Goal: Task Accomplishment & Management: Manage account settings

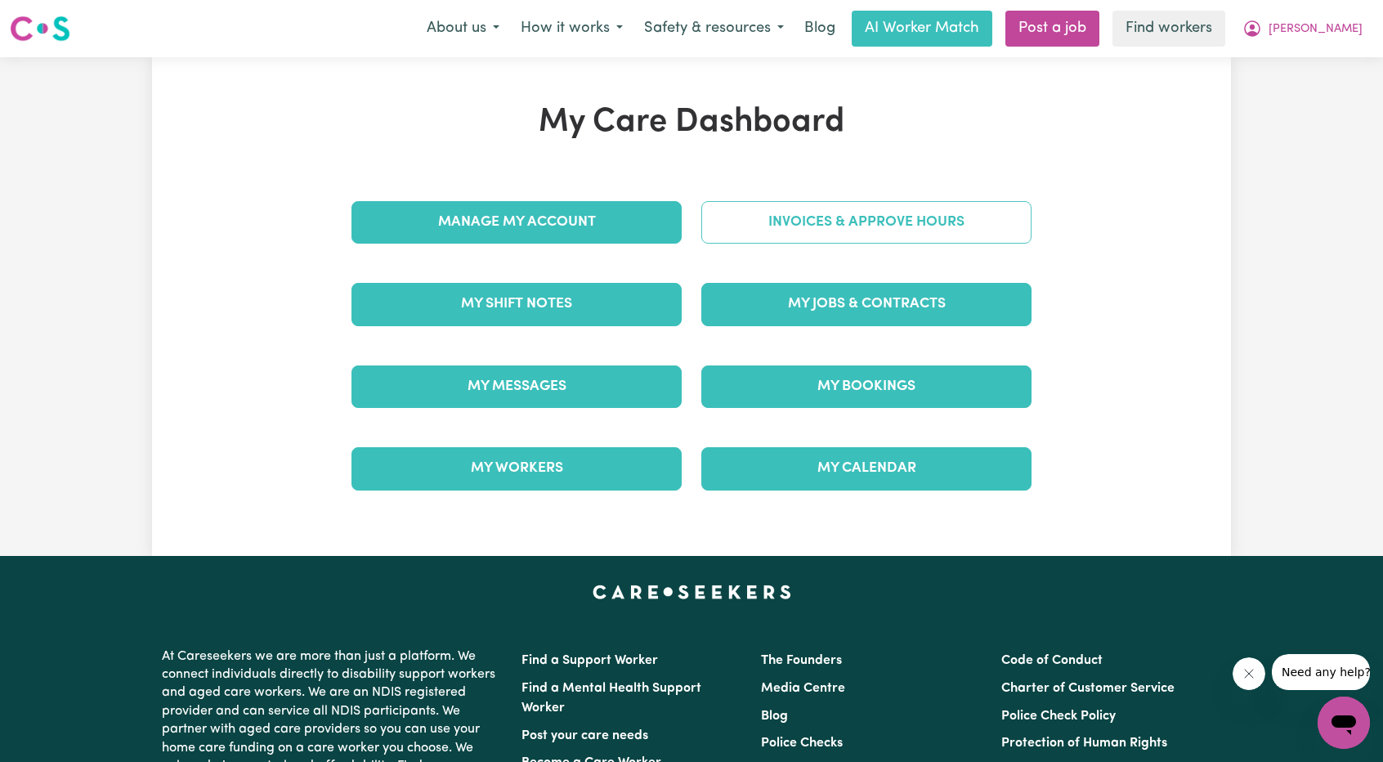
click at [811, 219] on link "Invoices & Approve Hours" at bounding box center [866, 222] width 330 height 42
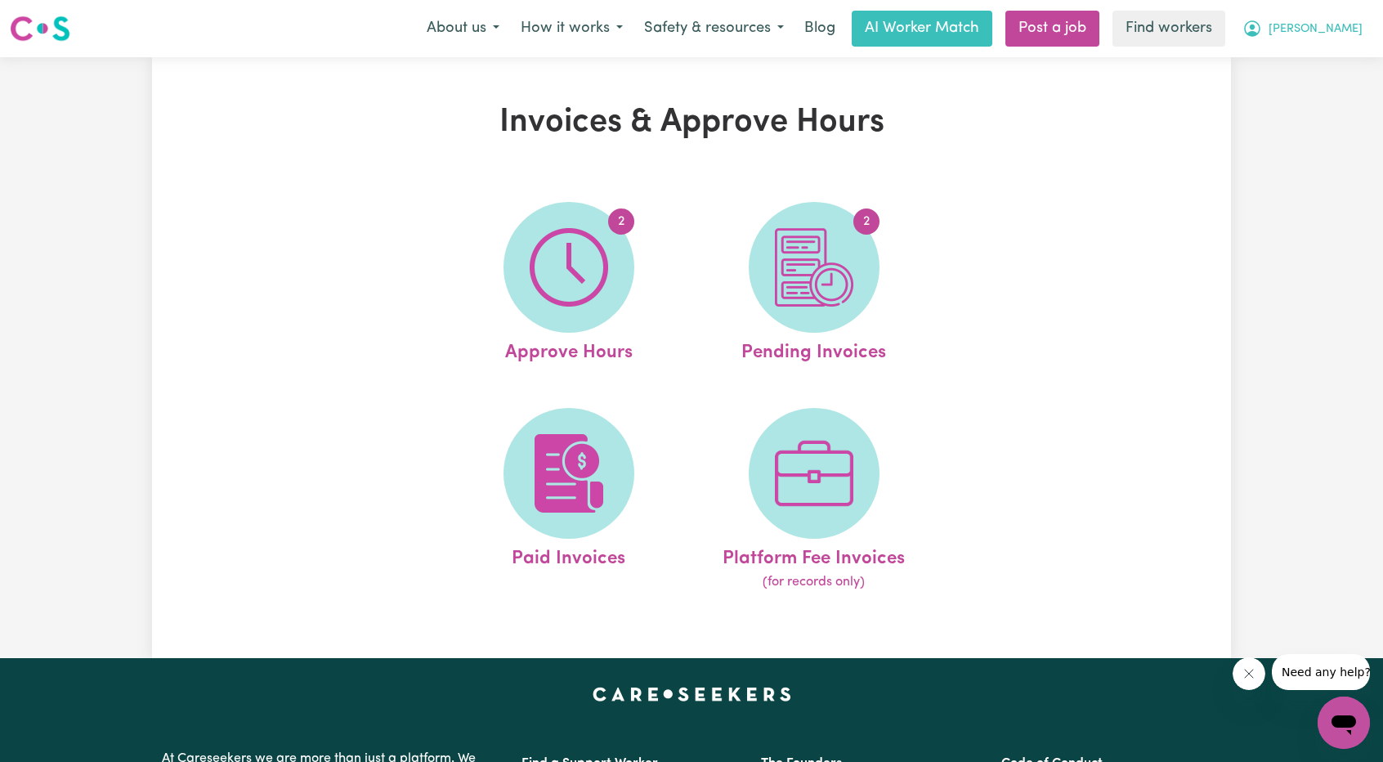
click at [1319, 34] on button "[PERSON_NAME]" at bounding box center [1301, 28] width 141 height 34
click at [1286, 55] on link "My Dashboard" at bounding box center [1307, 63] width 129 height 31
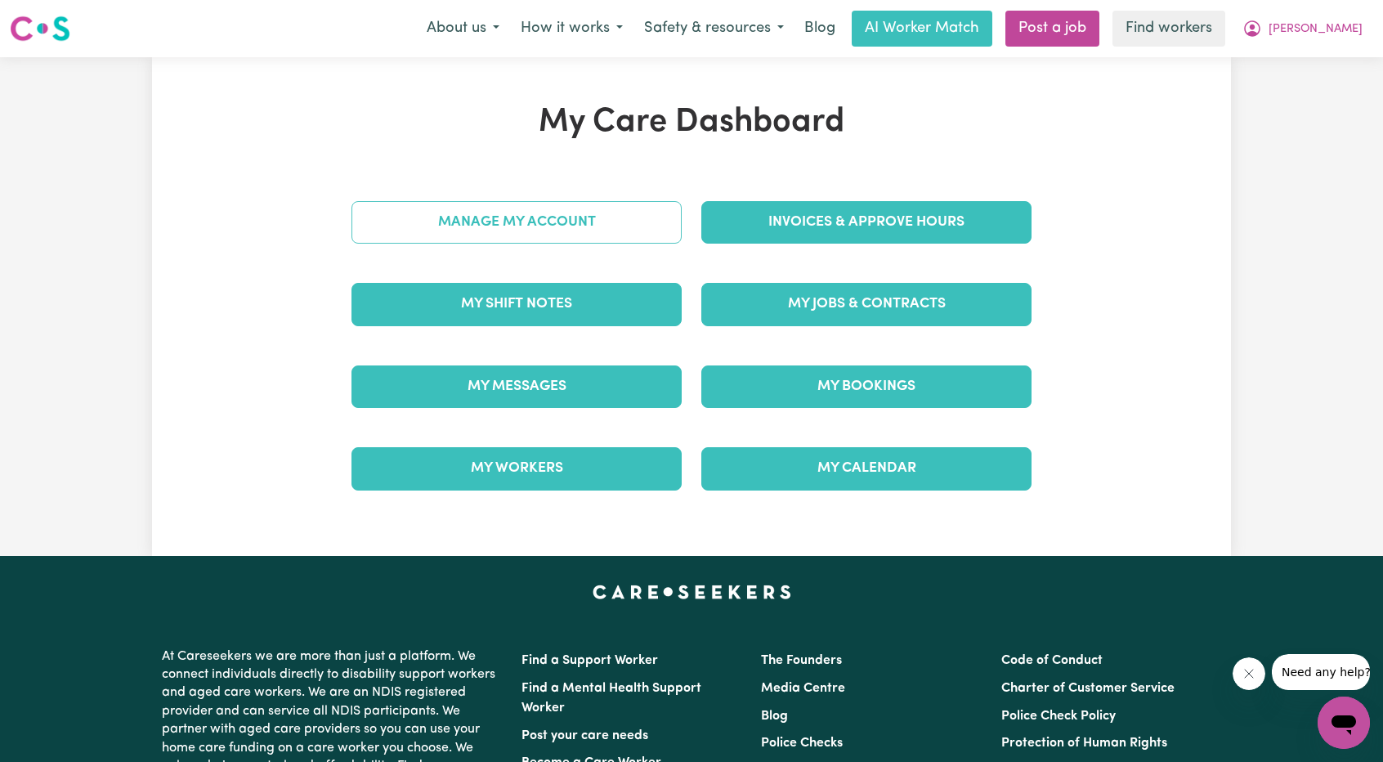
click at [632, 220] on link "Manage My Account" at bounding box center [516, 222] width 330 height 42
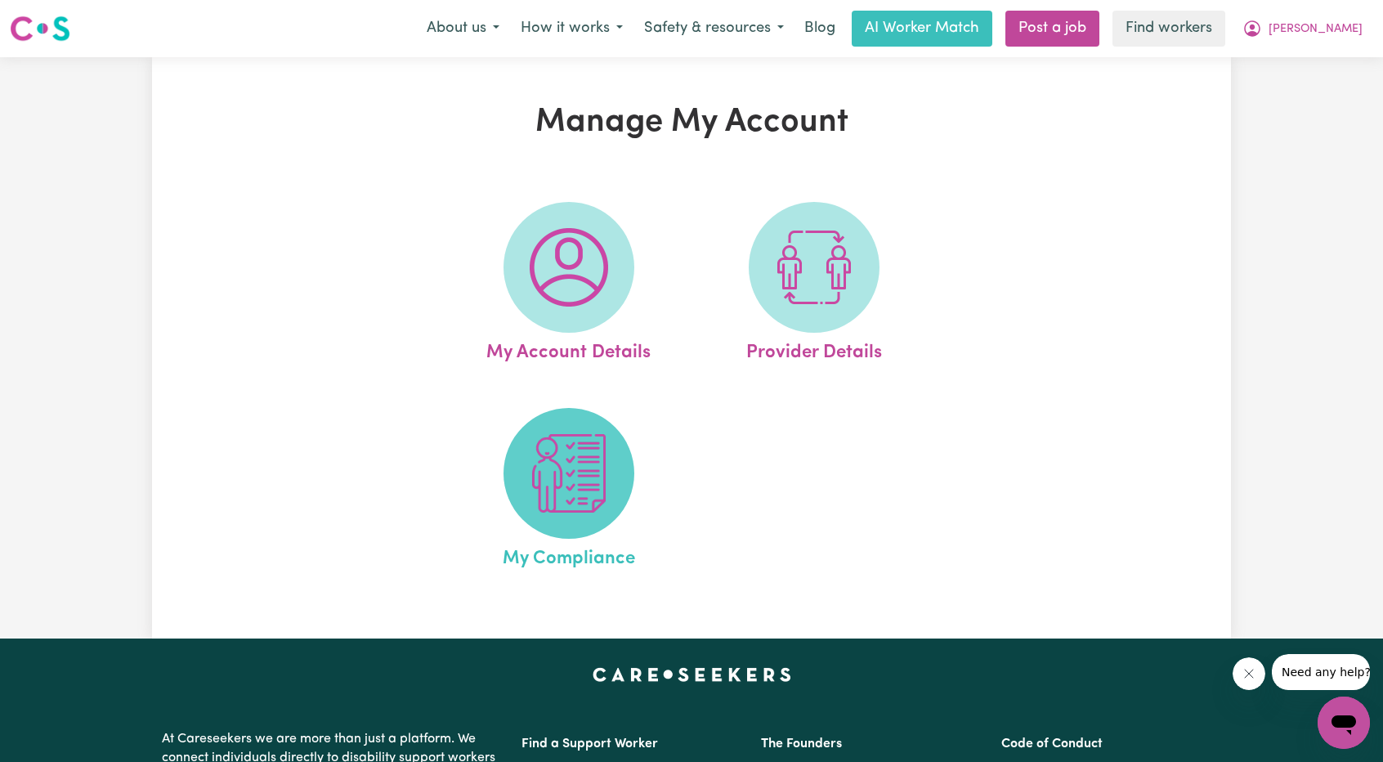
click at [561, 499] on img at bounding box center [569, 473] width 78 height 78
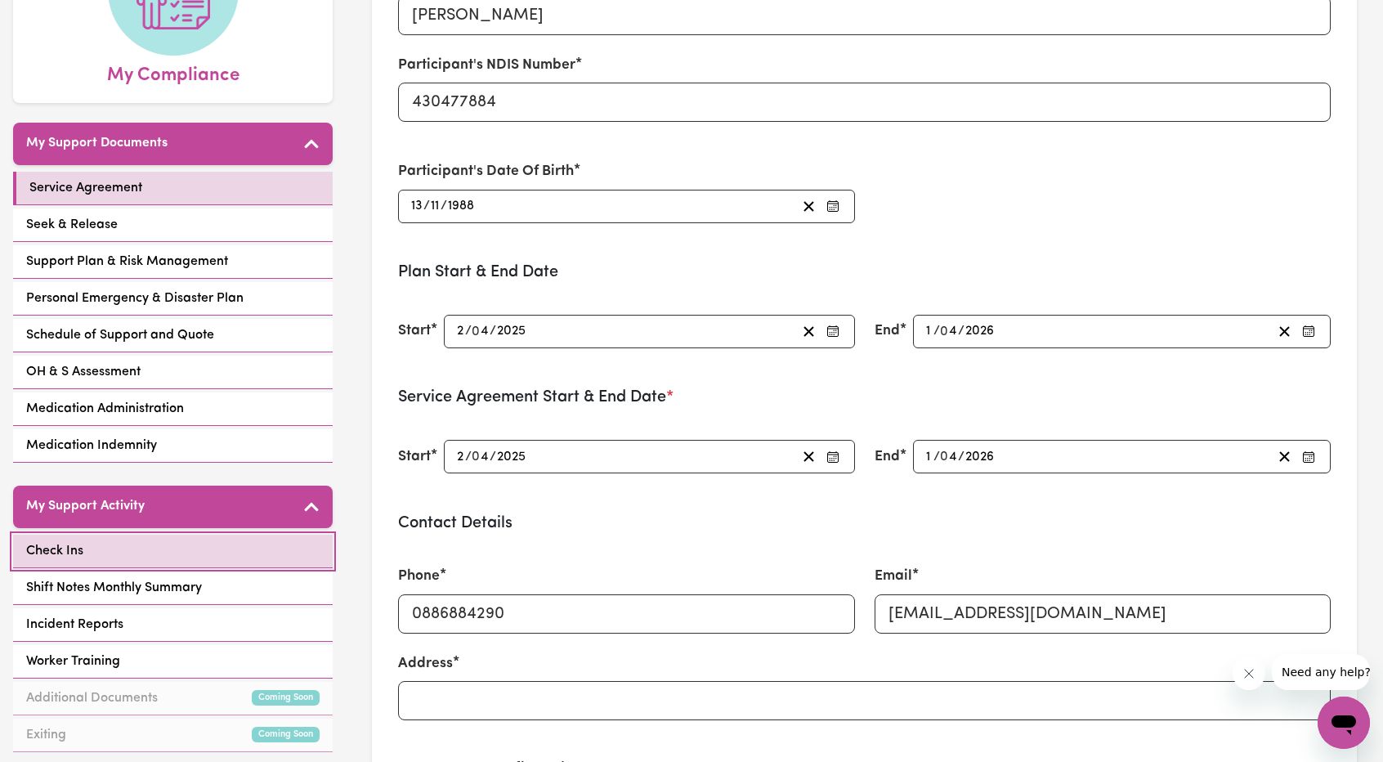
click at [165, 534] on link "Check Ins" at bounding box center [173, 551] width 320 height 34
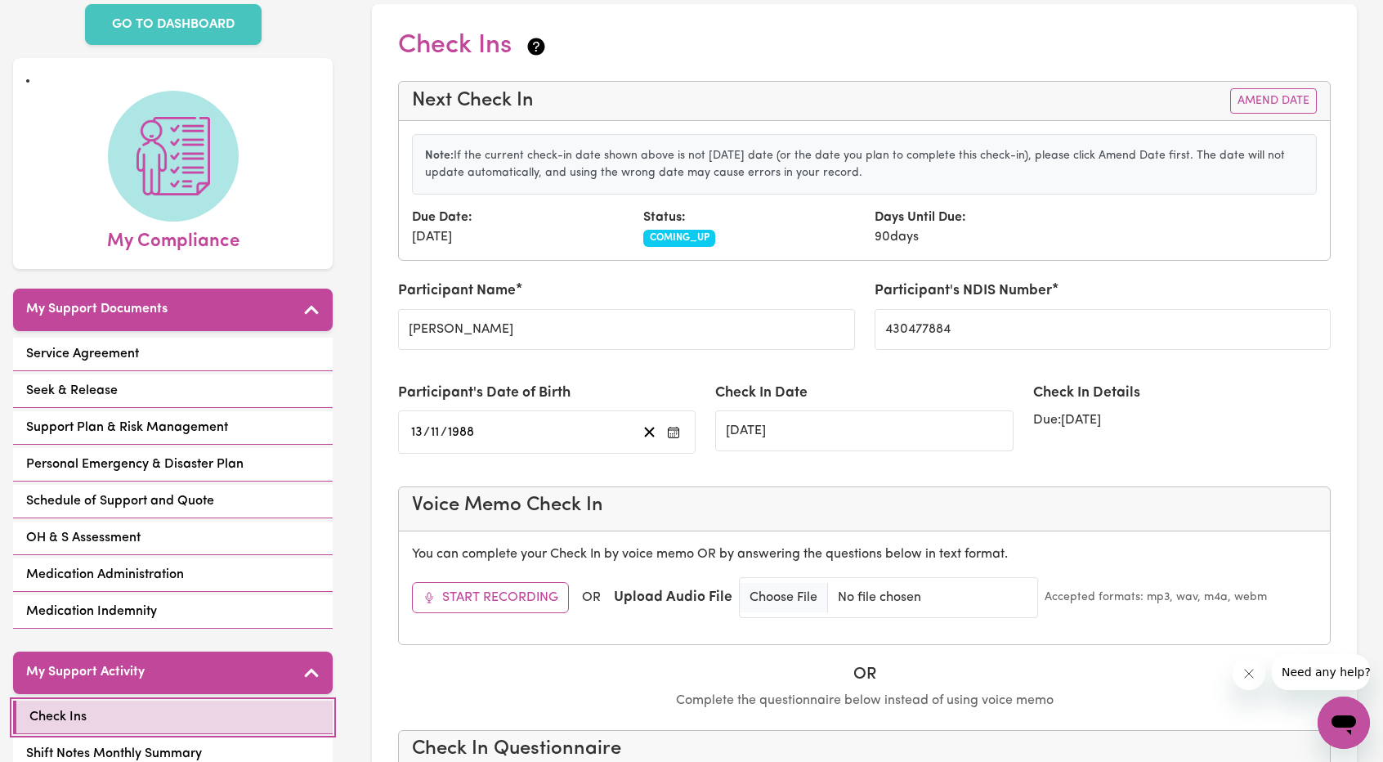
scroll to position [82, 0]
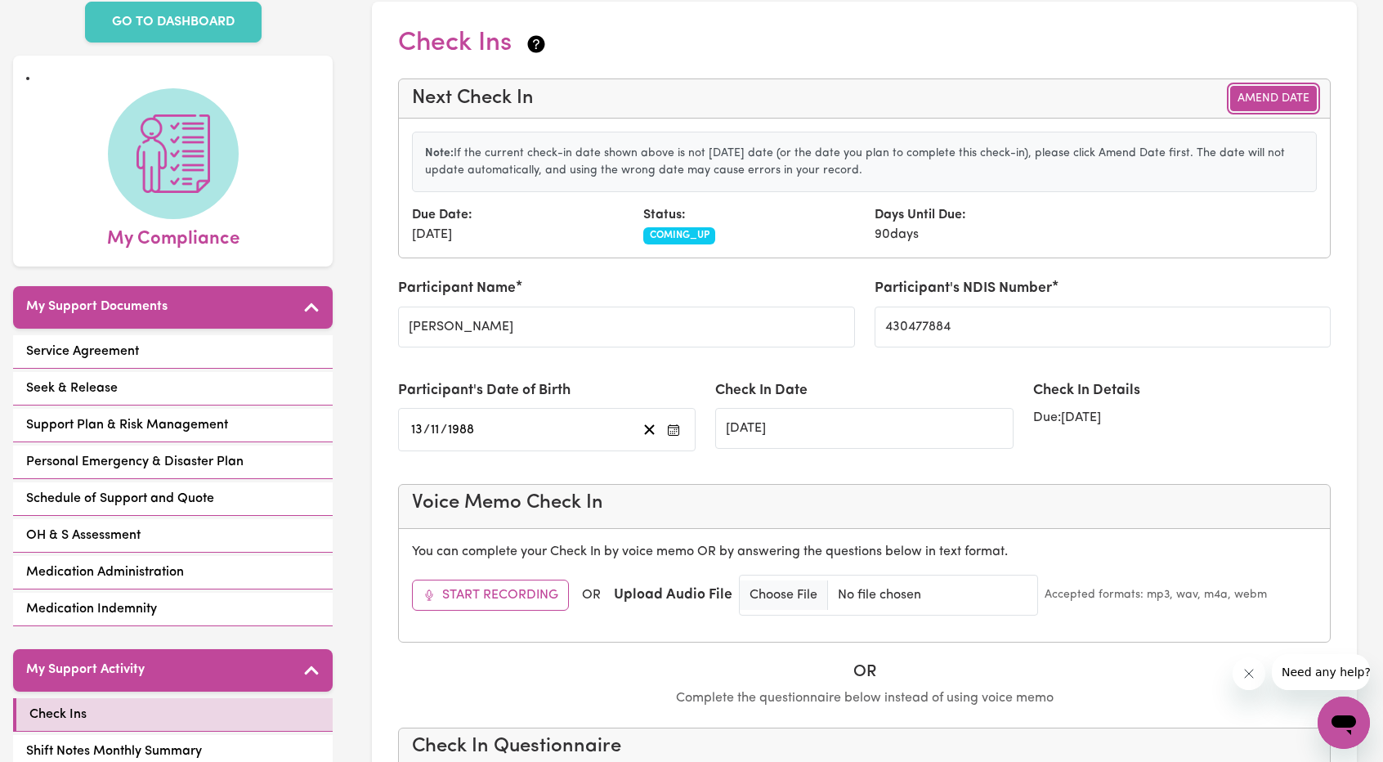
click at [1258, 104] on button "Amend Date" at bounding box center [1273, 98] width 87 height 25
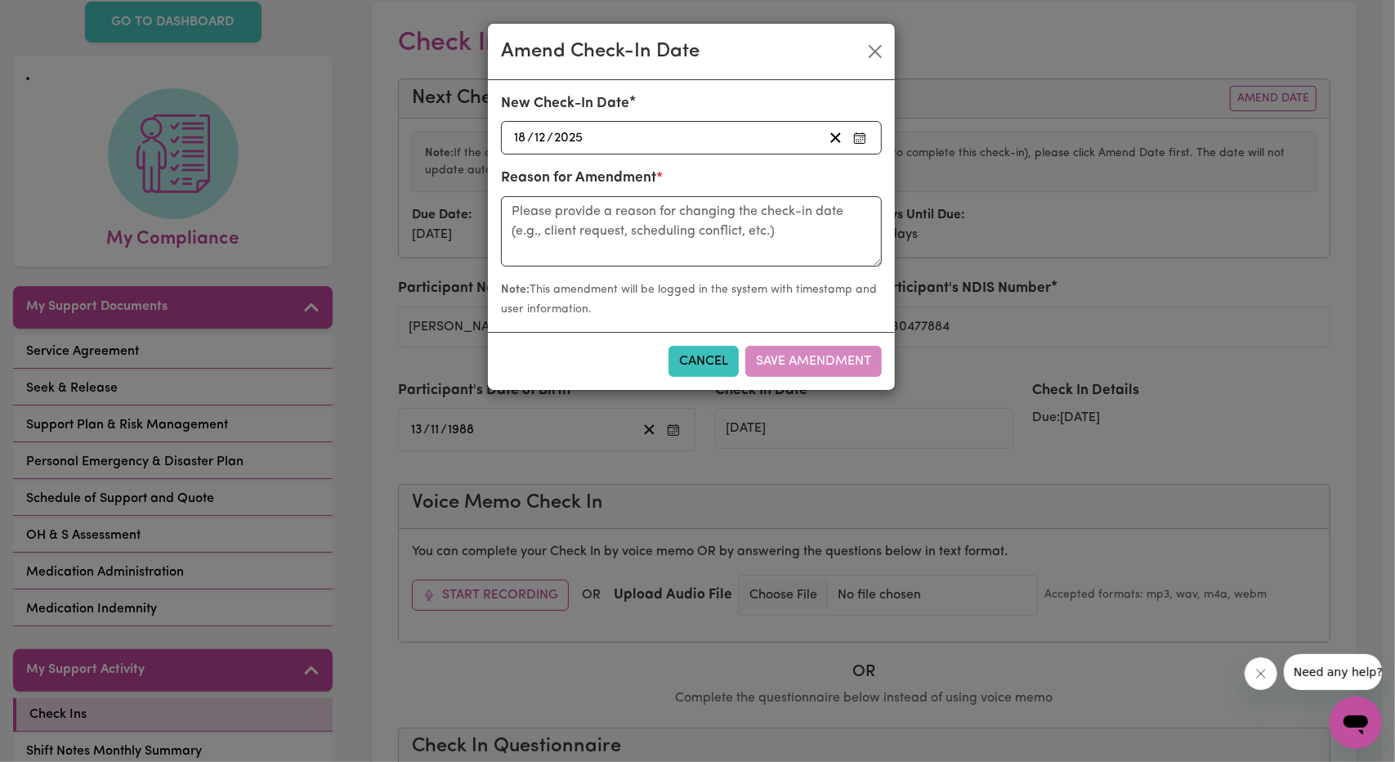
click at [815, 125] on div "2025-12-18 18 / 12 / 2025" at bounding box center [691, 138] width 381 height 34
click at [647, 216] on textarea at bounding box center [691, 231] width 381 height 70
type textarea "Call with Leon"
click at [790, 364] on button "Save Amendment" at bounding box center [813, 361] width 136 height 31
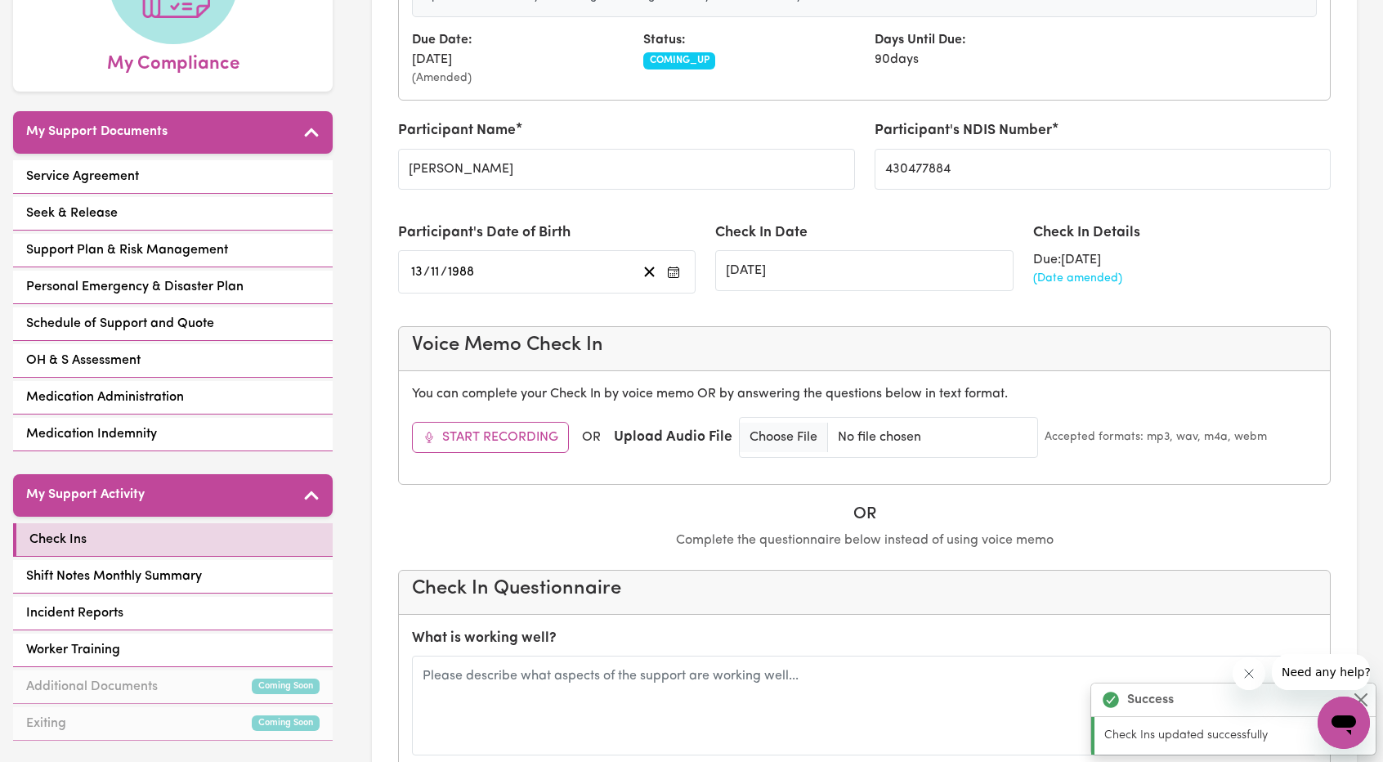
scroll to position [327, 0]
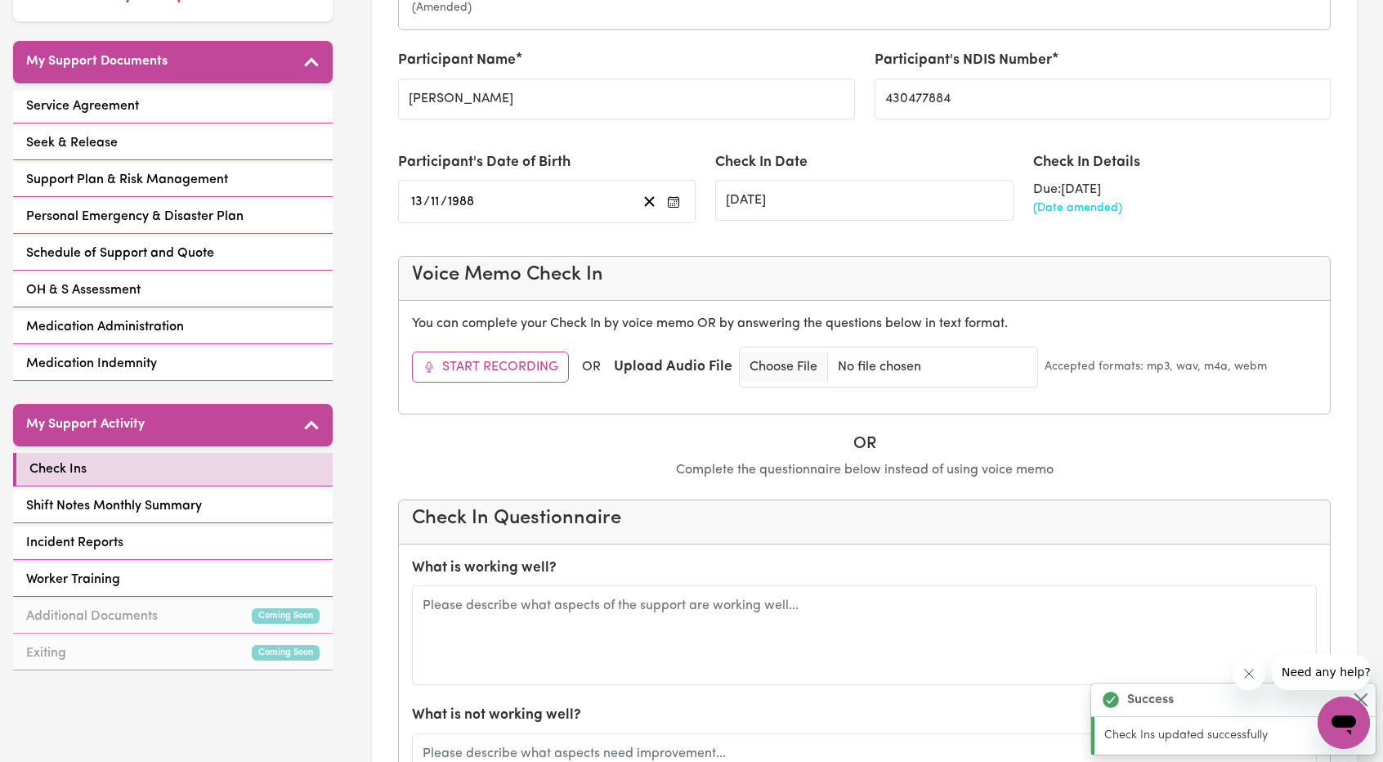
click at [586, 573] on div "What is working well?" at bounding box center [864, 620] width 905 height 127
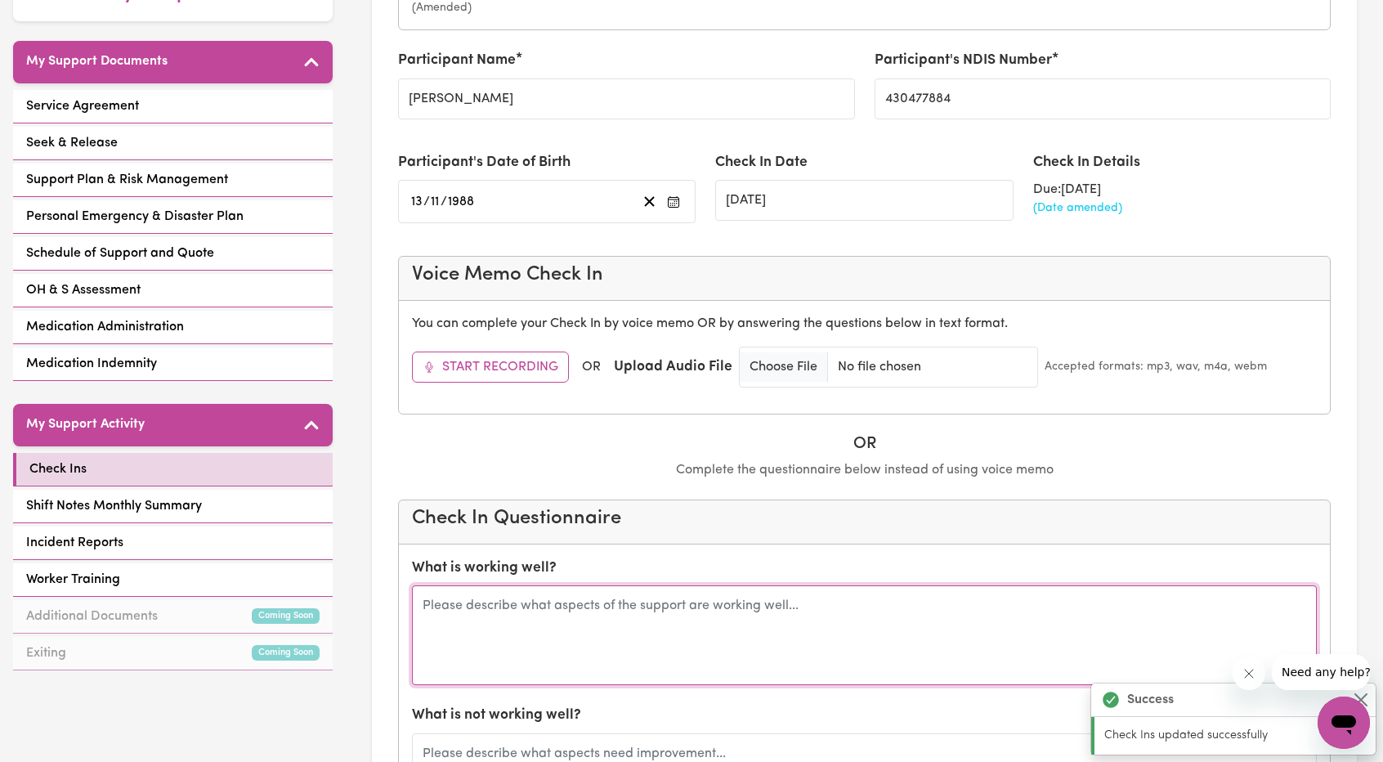
click at [597, 599] on textarea at bounding box center [864, 635] width 905 height 100
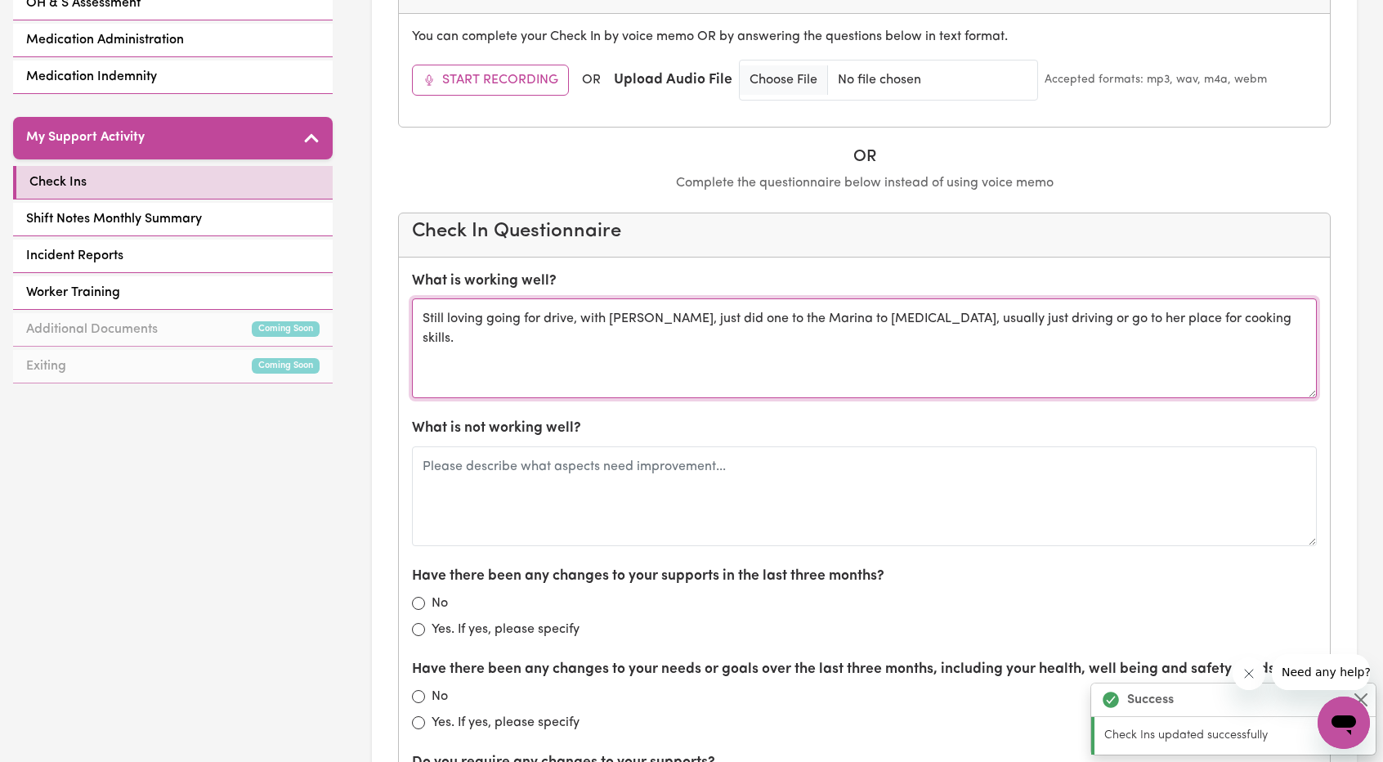
scroll to position [817, 0]
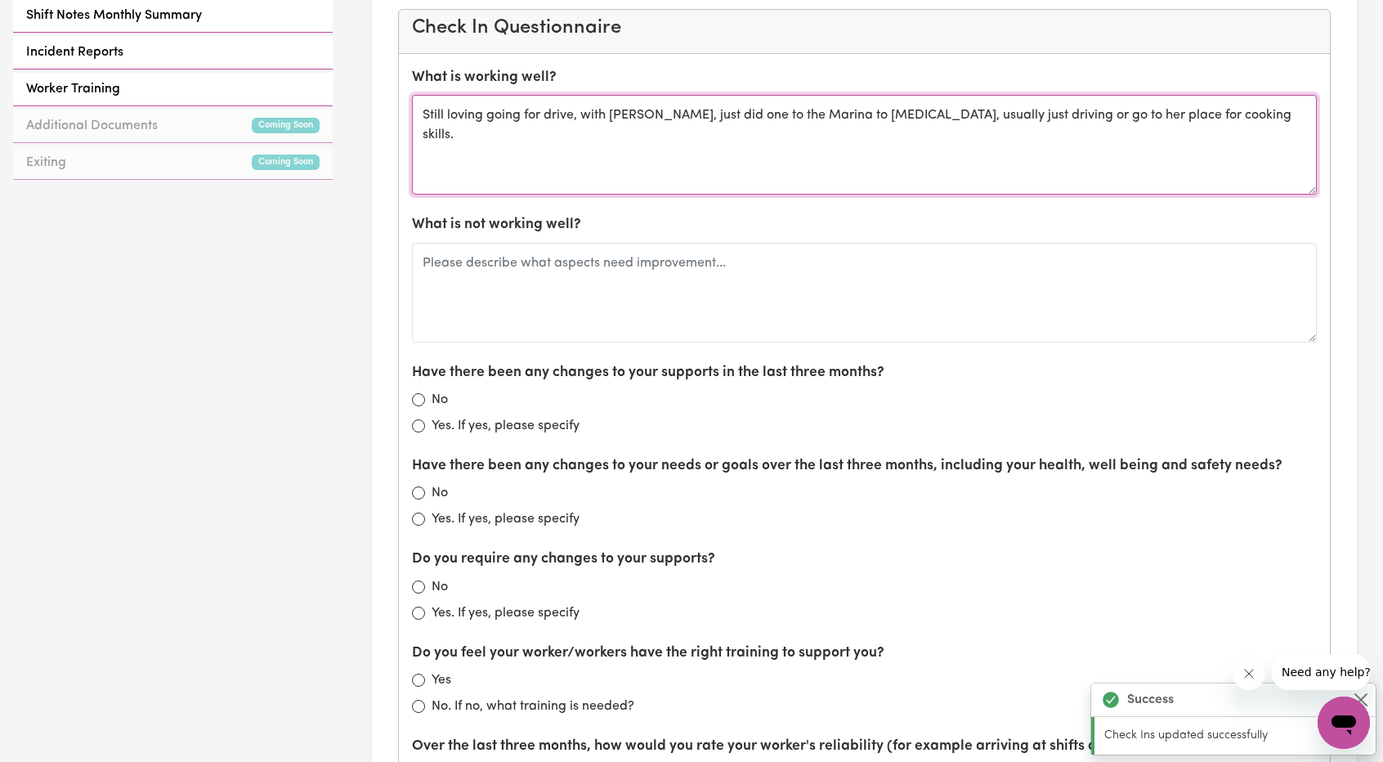
type textarea "Still loving going for drive, with Robyn, just did one to the Marina to the Boa…"
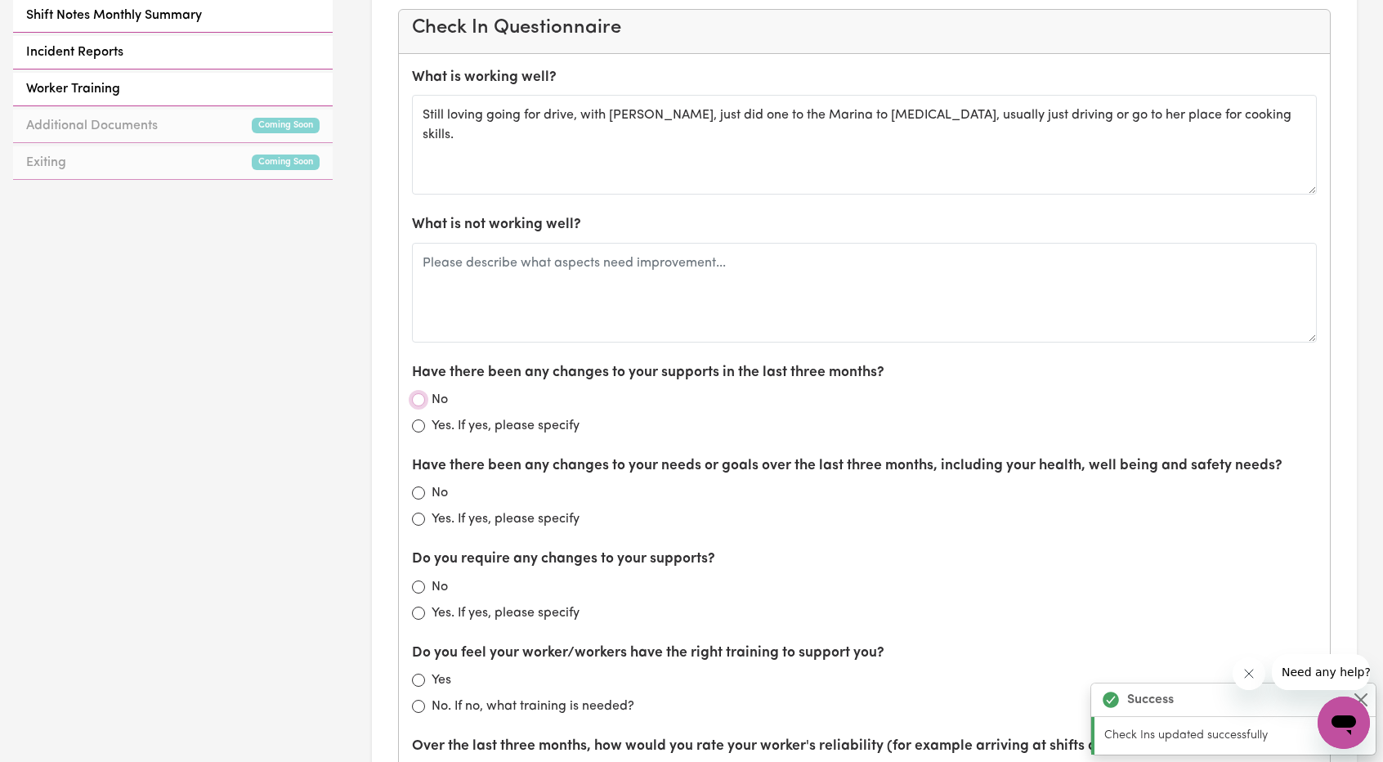
click at [422, 393] on input "No" at bounding box center [418, 399] width 13 height 13
radio input "true"
click at [427, 422] on div "Yes. If yes, please specify" at bounding box center [864, 426] width 905 height 20
click at [422, 421] on input "Yes. If yes, please specify" at bounding box center [418, 425] width 13 height 13
radio input "true"
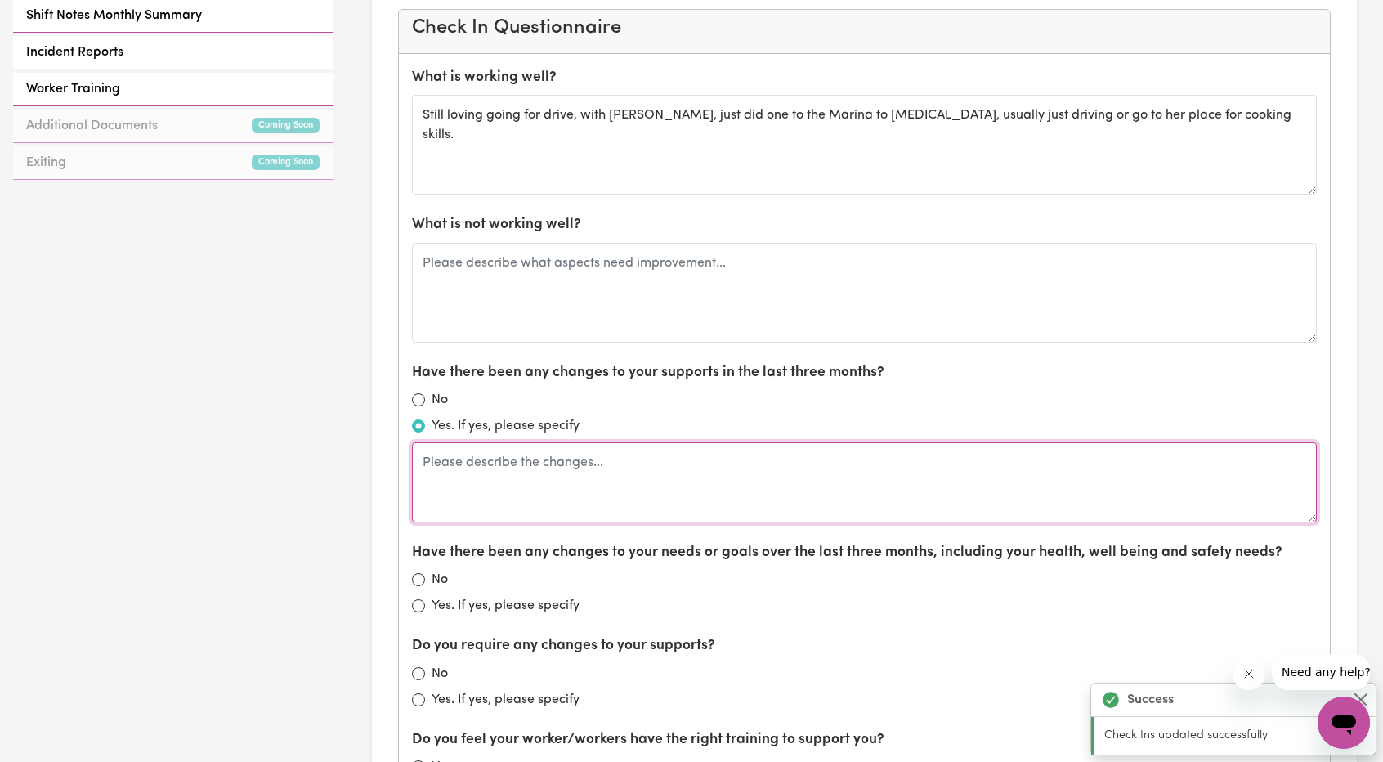
click at [531, 457] on textarea at bounding box center [864, 482] width 905 height 80
click at [534, 454] on textarea at bounding box center [864, 482] width 905 height 80
type textarea "Was having a bit bowel problems, Robyn helped notified, but that has been sorte…"
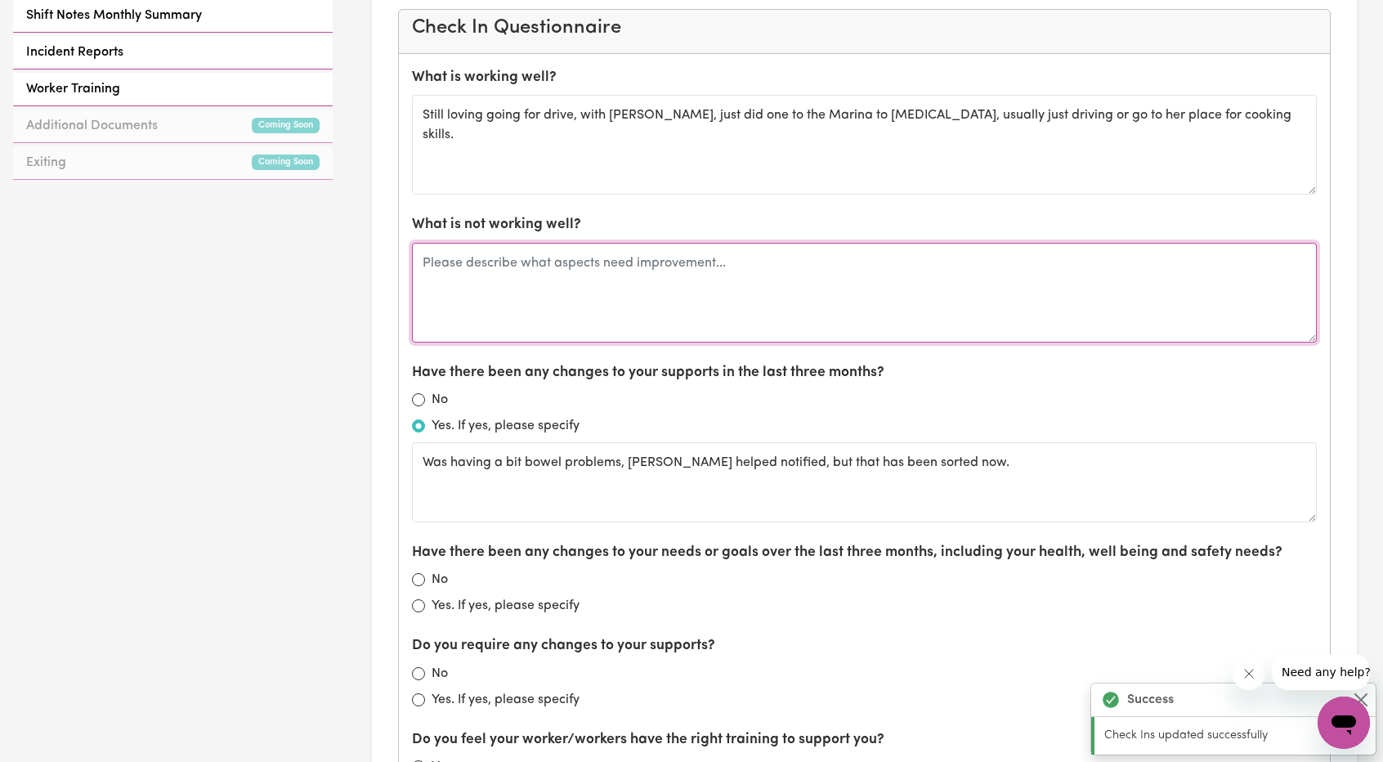
click at [690, 253] on textarea at bounding box center [864, 293] width 905 height 100
click at [707, 282] on textarea at bounding box center [864, 293] width 905 height 100
drag, startPoint x: 659, startPoint y: 278, endPoint x: 681, endPoint y: 281, distance: 23.1
click at [661, 275] on textarea at bounding box center [864, 293] width 905 height 100
click at [672, 286] on textarea at bounding box center [864, 293] width 905 height 100
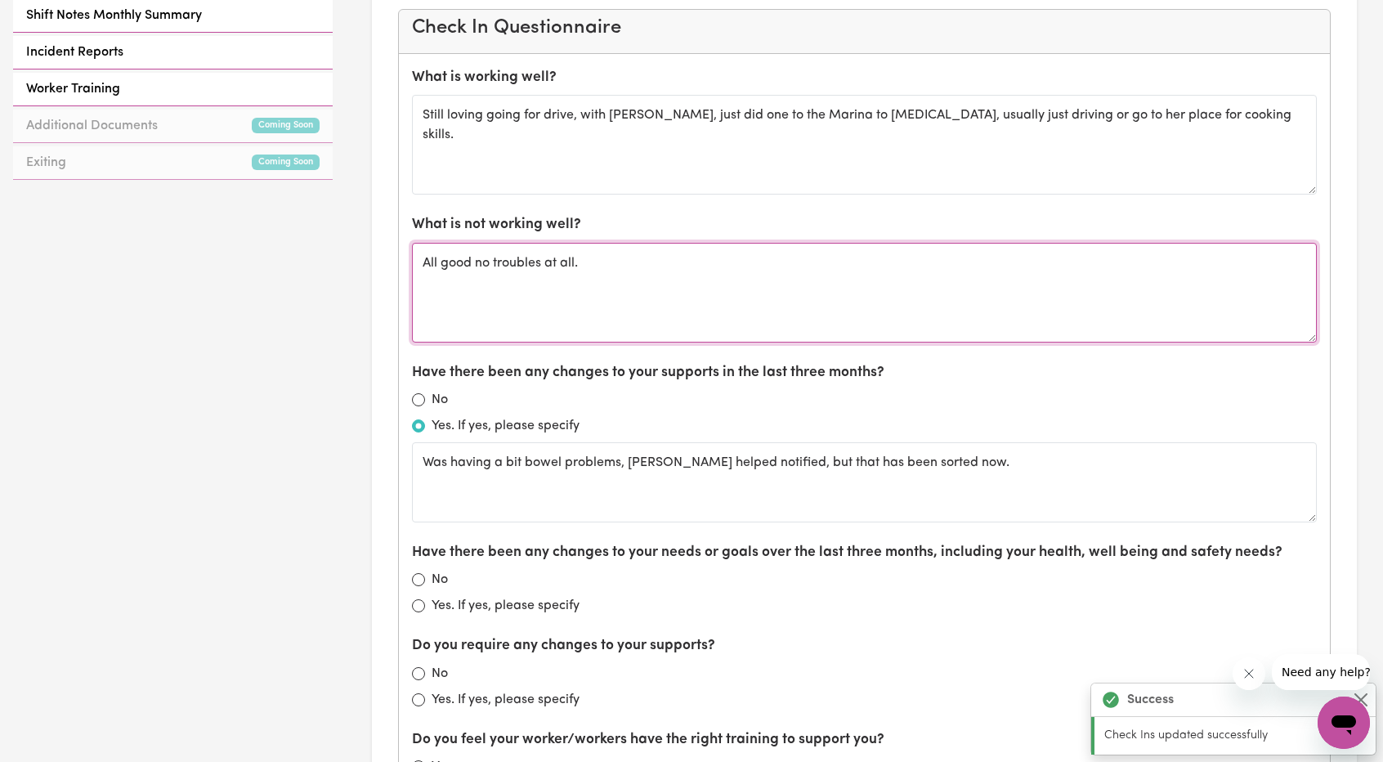
type textarea "All good no troubles at all."
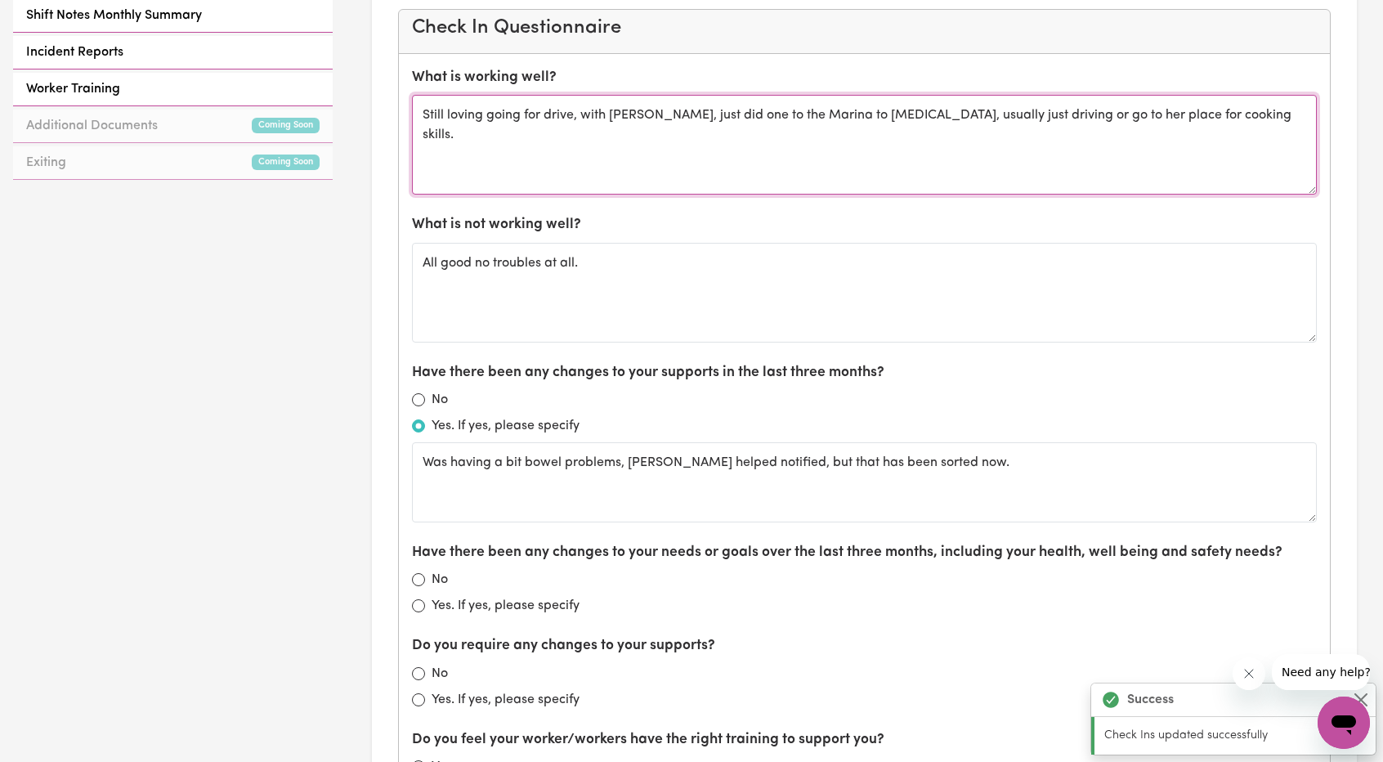
click at [423, 115] on textarea "Still loving going for drive, with Robyn, just did one to the Marina to the Boa…" at bounding box center [864, 145] width 905 height 100
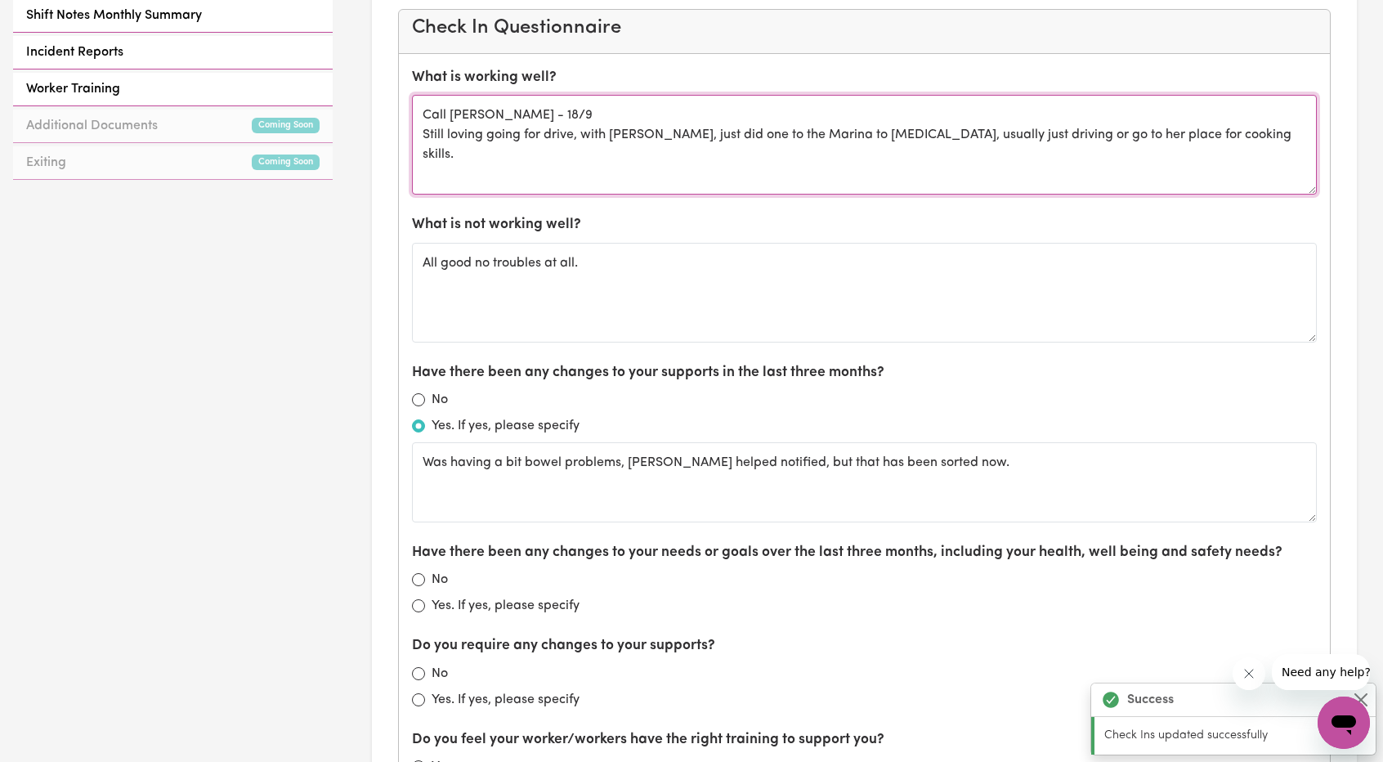
type textarea "Call Leon - 18/9 Still loving going for drive, with Robyn, just did one to the …"
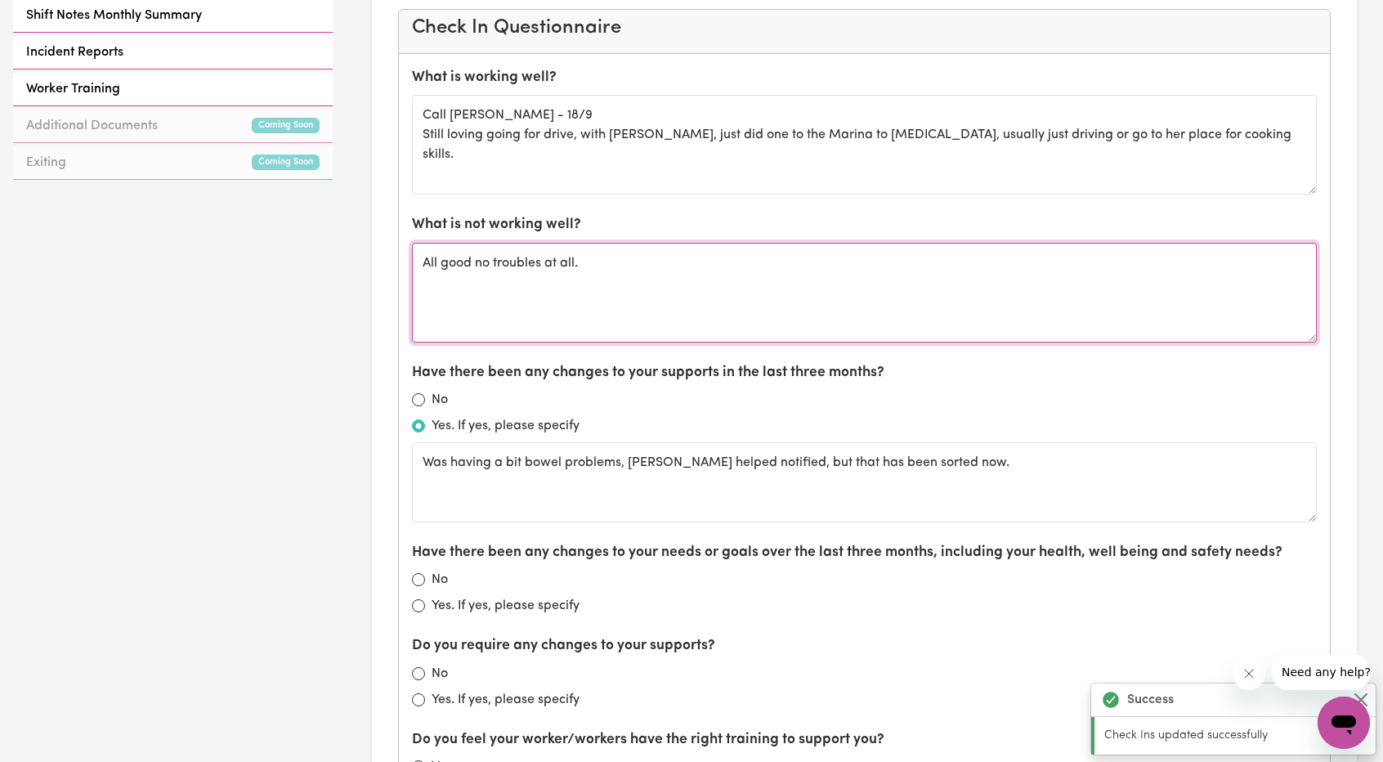
click at [592, 255] on textarea "All good no troubles at all." at bounding box center [864, 293] width 905 height 100
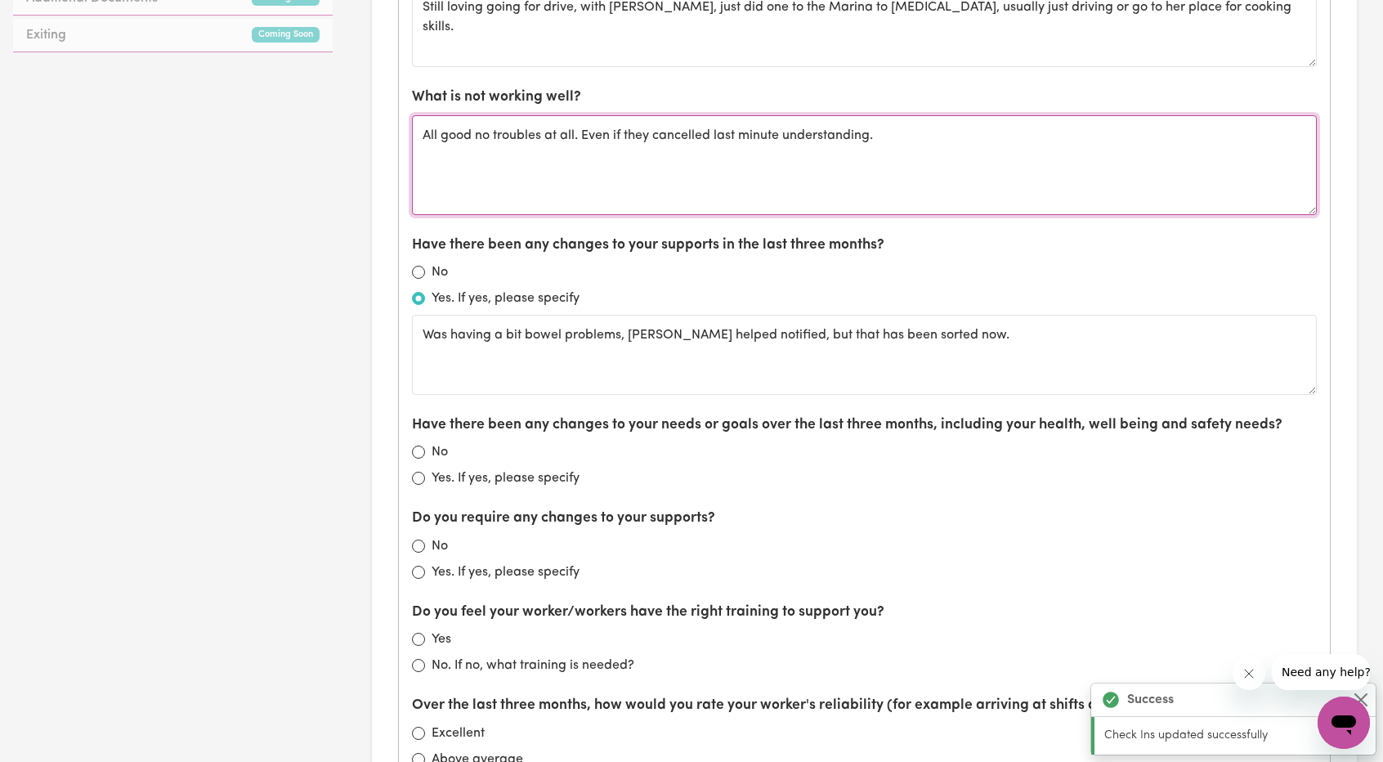
scroll to position [981, 0]
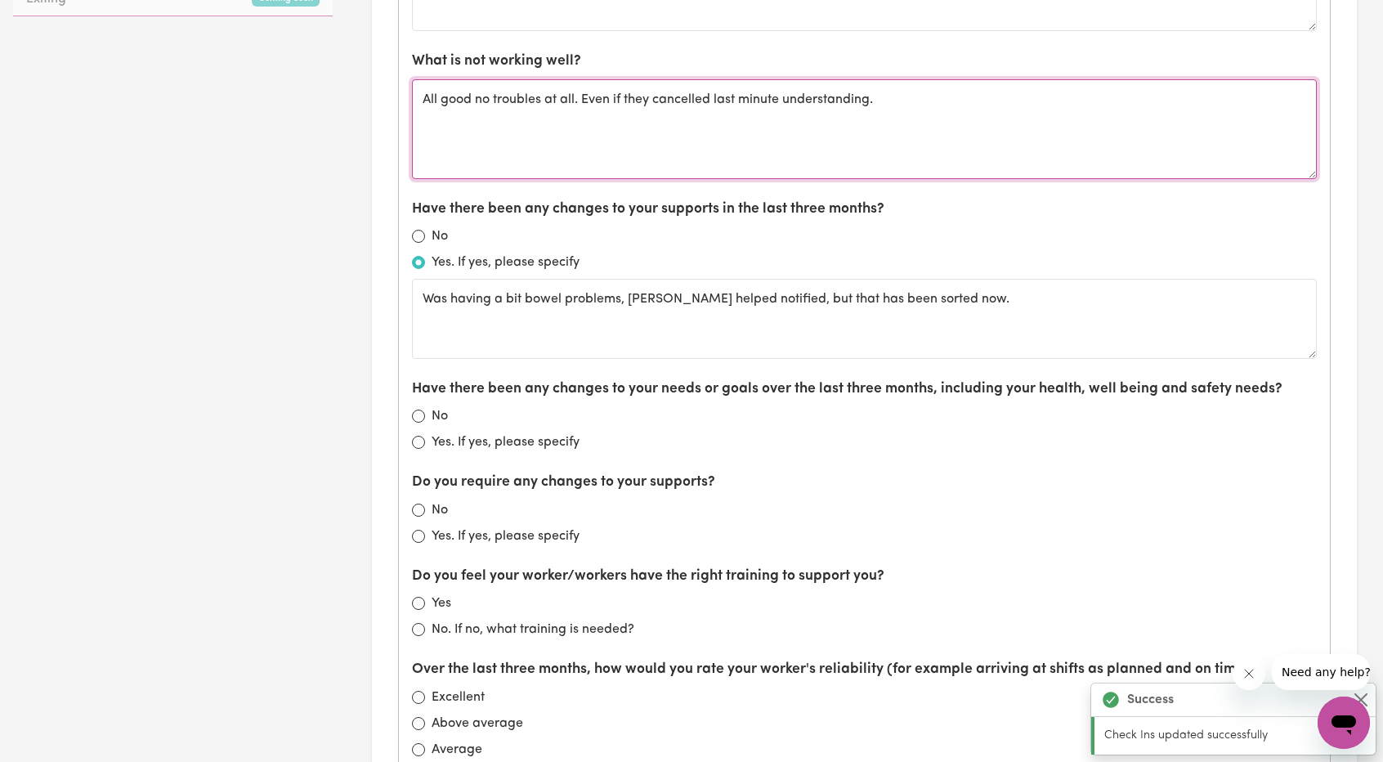
type textarea "All good no troubles at all. Even if they cancelled last minute understanding."
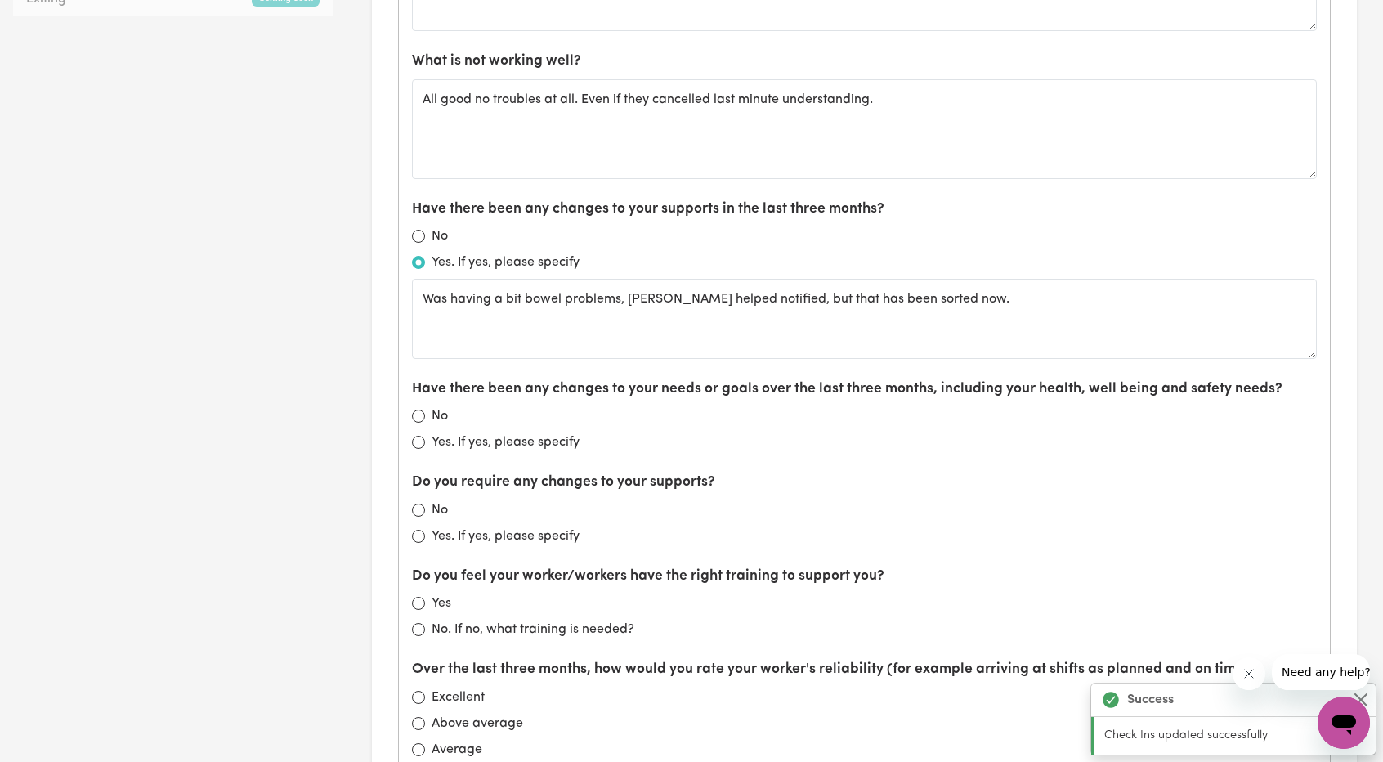
click at [420, 398] on div "Have there been any changes to your needs or goals over the last three months, …" at bounding box center [864, 415] width 905 height 74
click at [420, 410] on input "No" at bounding box center [418, 415] width 13 height 13
radio input "true"
click at [418, 508] on input "No" at bounding box center [418, 509] width 13 height 13
radio input "true"
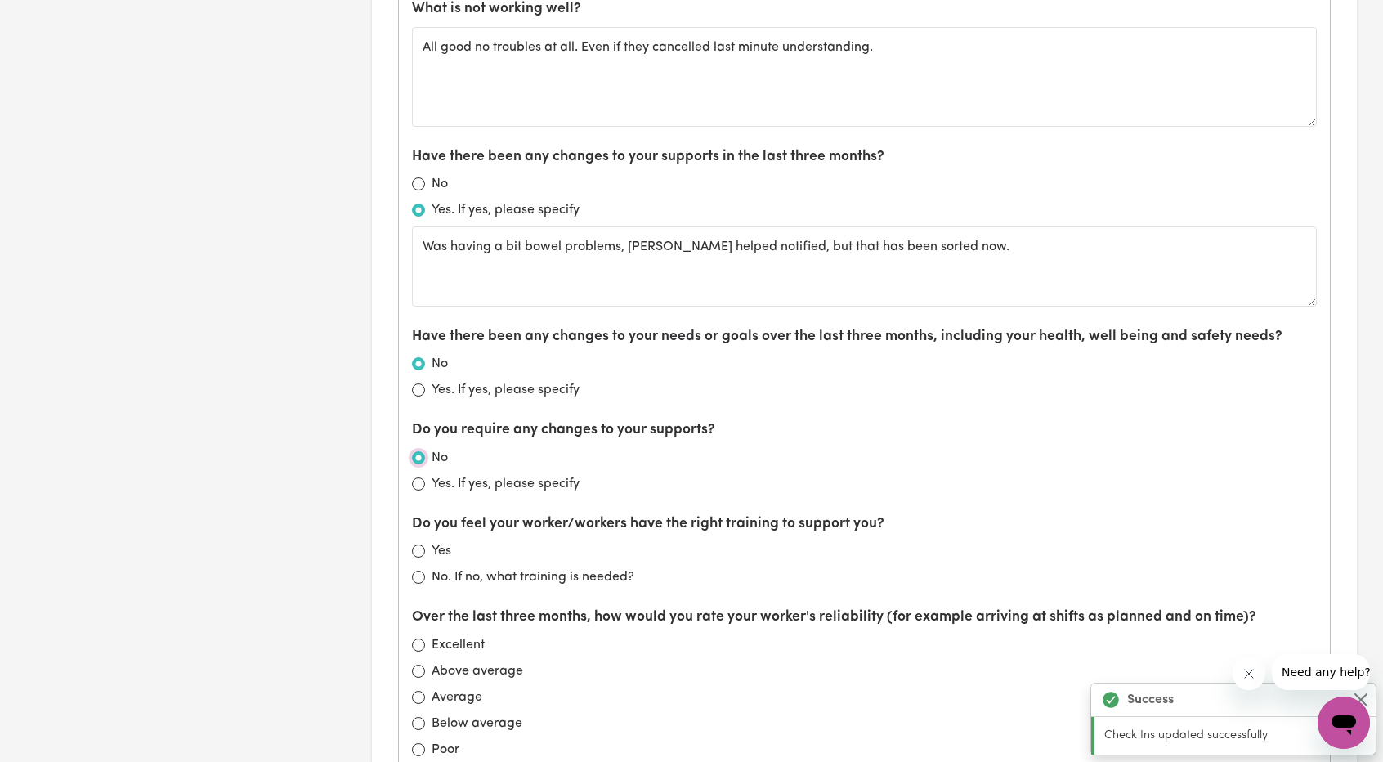
scroll to position [1144, 0]
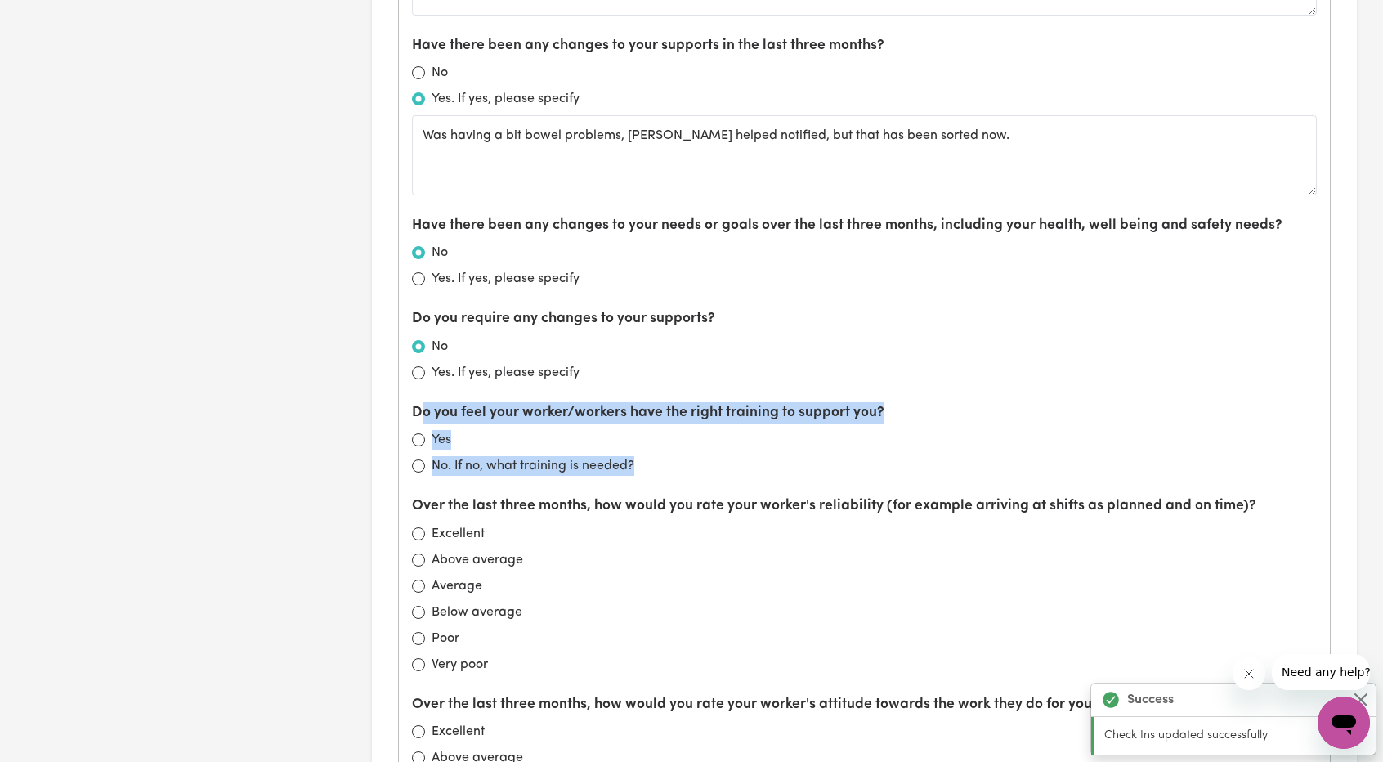
drag, startPoint x: 659, startPoint y: 460, endPoint x: 553, endPoint y: 413, distance: 116.3
click at [428, 395] on div "What is working well? Call Leon - 18/9 Still loving going for drive, with Robyn…" at bounding box center [864, 436] width 931 height 1419
click at [619, 422] on div "Do you feel your worker/workers have the right training to support you? Yes No.…" at bounding box center [864, 439] width 905 height 74
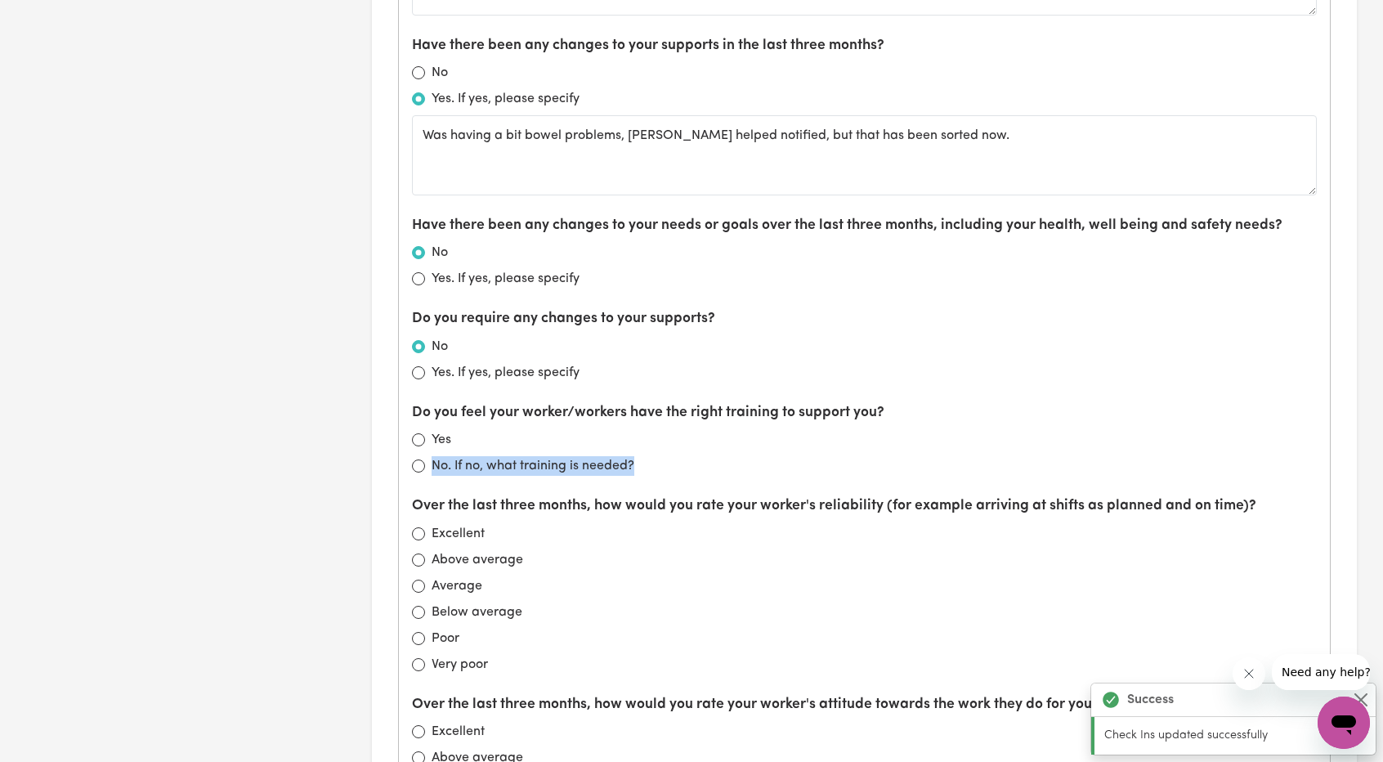
drag, startPoint x: 717, startPoint y: 445, endPoint x: 445, endPoint y: 422, distance: 273.9
click at [446, 424] on div "Do you feel your worker/workers have the right training to support you? Yes No.…" at bounding box center [864, 439] width 905 height 74
click at [499, 440] on div "Yes" at bounding box center [864, 440] width 905 height 20
click at [428, 432] on div "Yes" at bounding box center [864, 440] width 905 height 20
click at [426, 430] on div "Yes" at bounding box center [864, 440] width 905 height 20
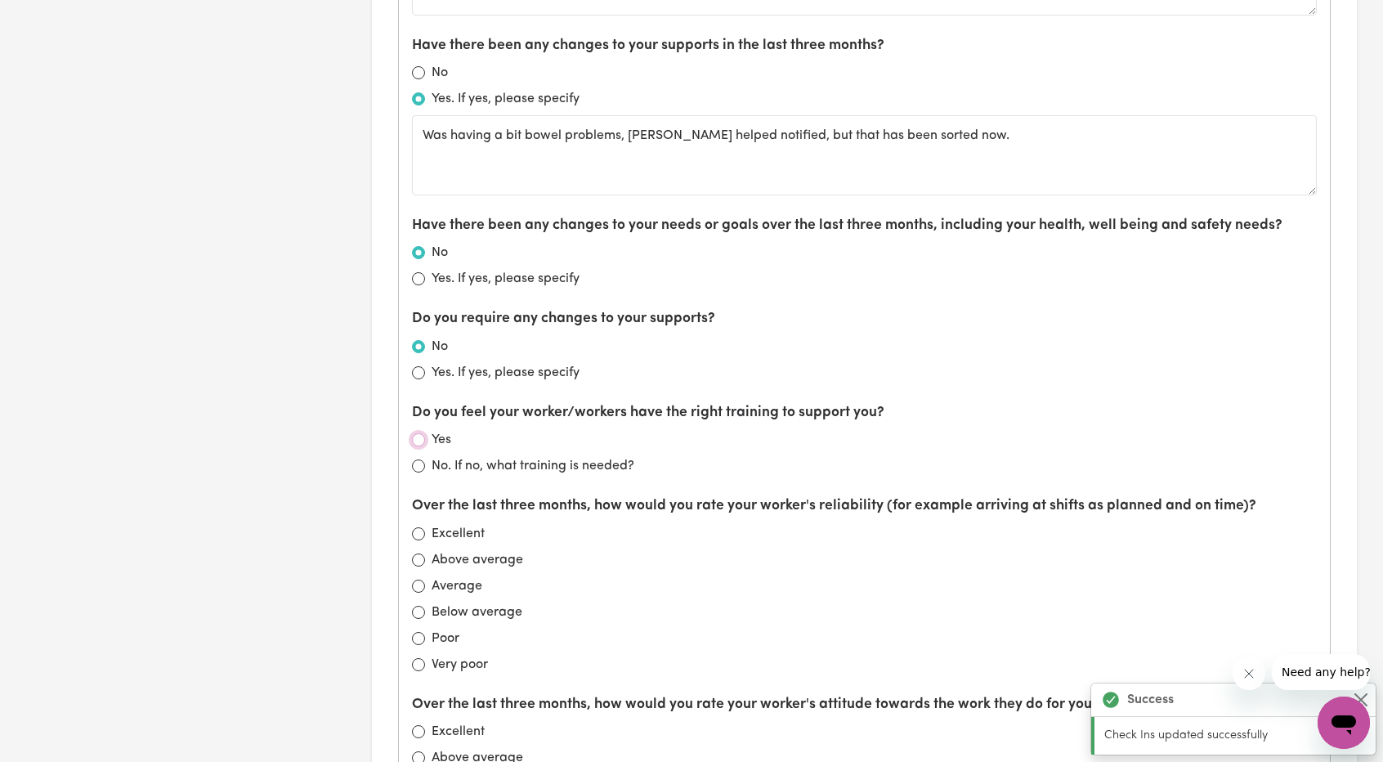
click at [421, 433] on input "Yes" at bounding box center [418, 439] width 13 height 13
radio input "true"
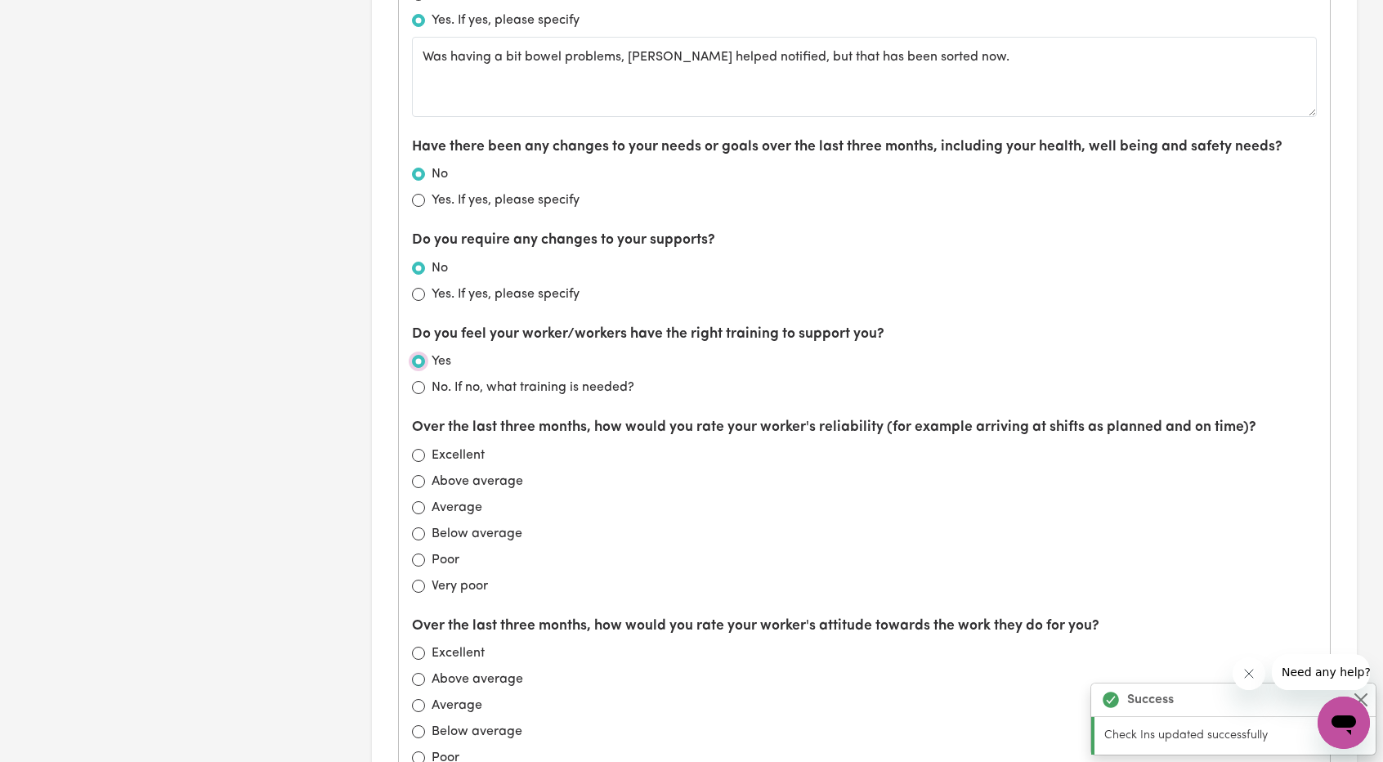
scroll to position [1226, 0]
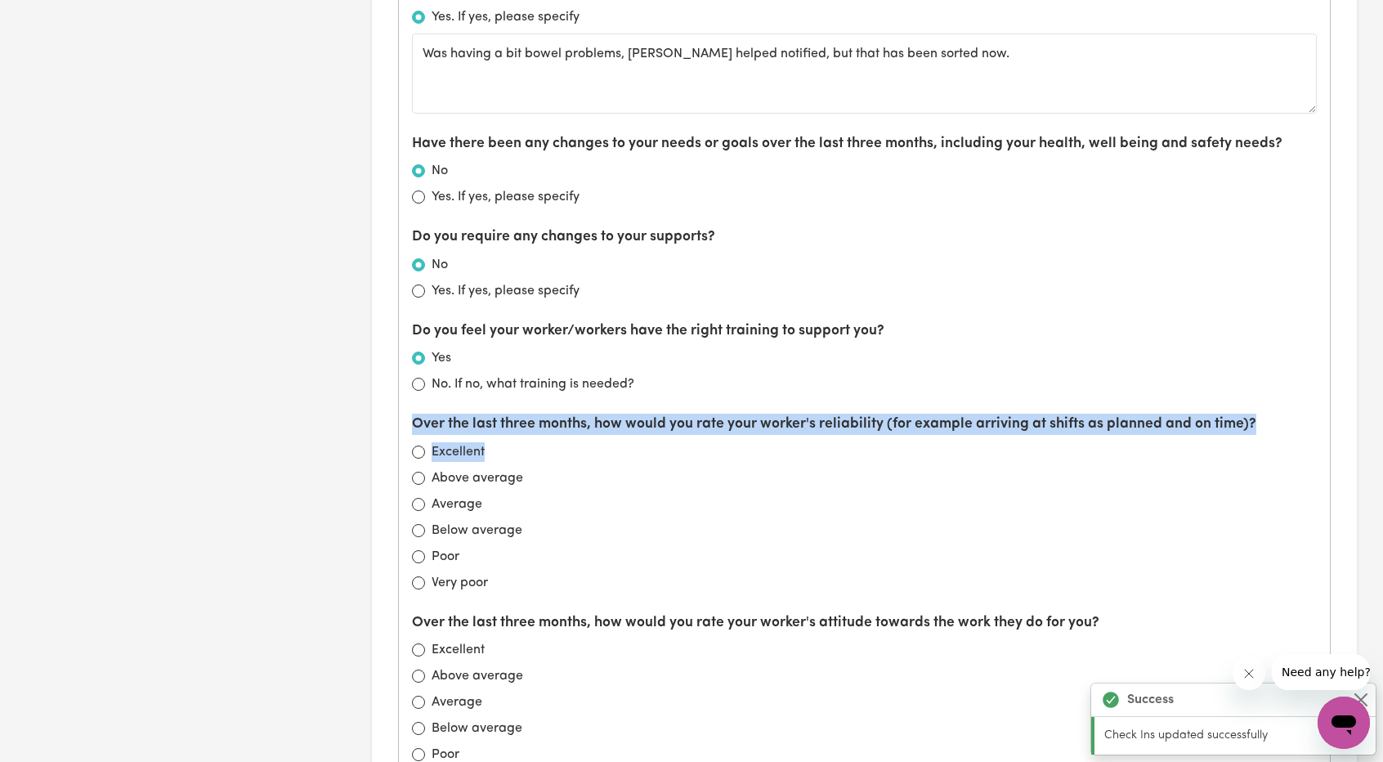
drag, startPoint x: 413, startPoint y: 416, endPoint x: 610, endPoint y: 434, distance: 196.9
click at [610, 437] on div "Over the last three months, how would you rate your worker's reliability (for e…" at bounding box center [864, 502] width 905 height 178
click at [609, 432] on div "Over the last three months, how would you rate your worker's reliability (for e…" at bounding box center [864, 502] width 905 height 178
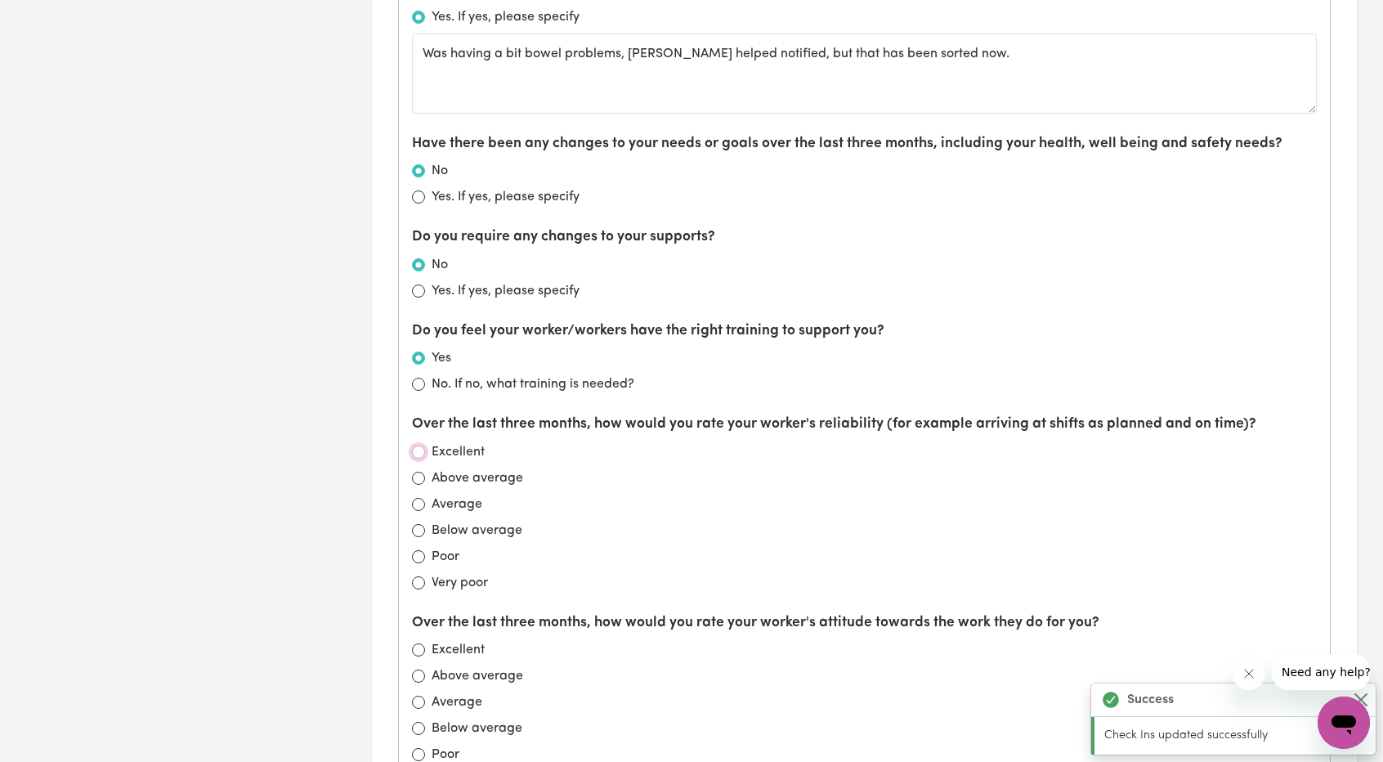
click at [418, 445] on input "Excellent" at bounding box center [418, 451] width 13 height 13
radio input "true"
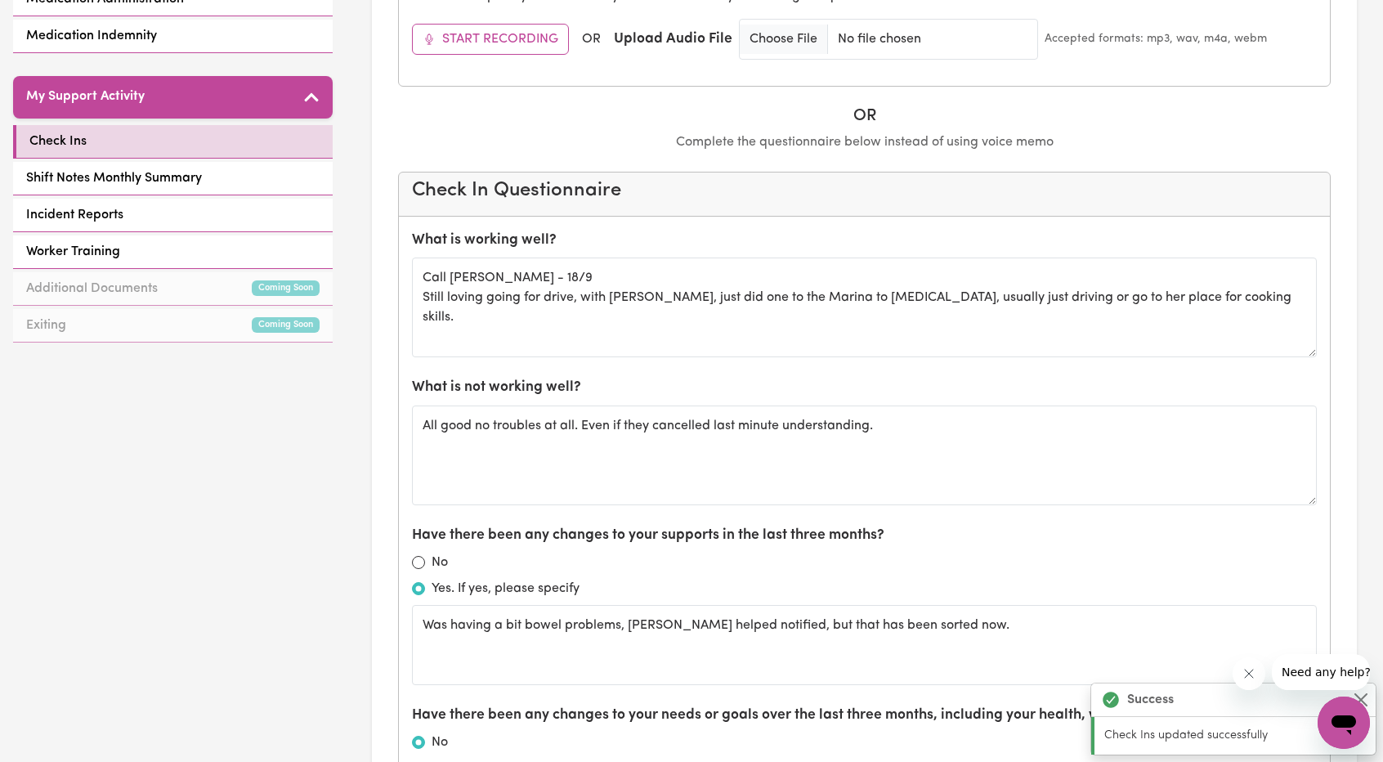
scroll to position [654, 0]
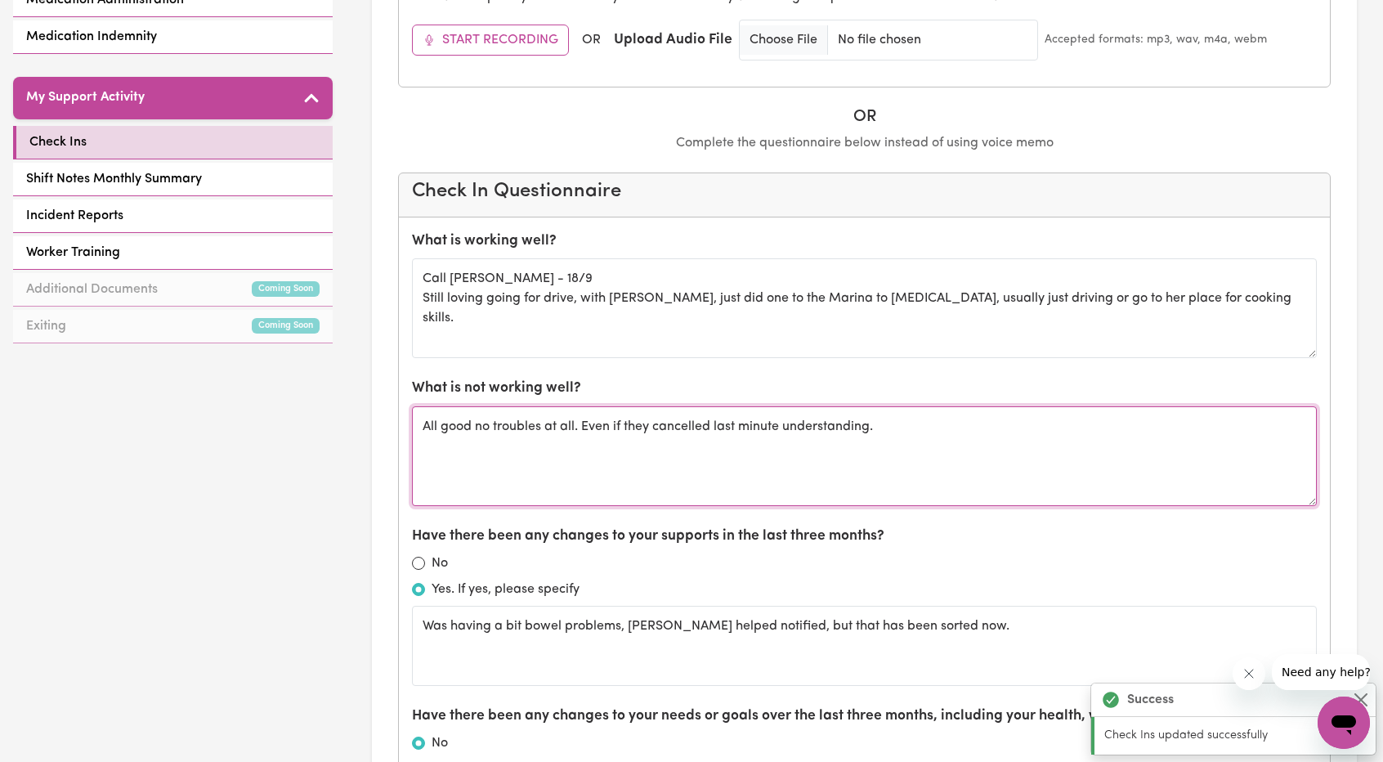
click at [931, 420] on textarea "All good no troubles at all. Even if they cancelled last minute understanding." at bounding box center [864, 456] width 905 height 100
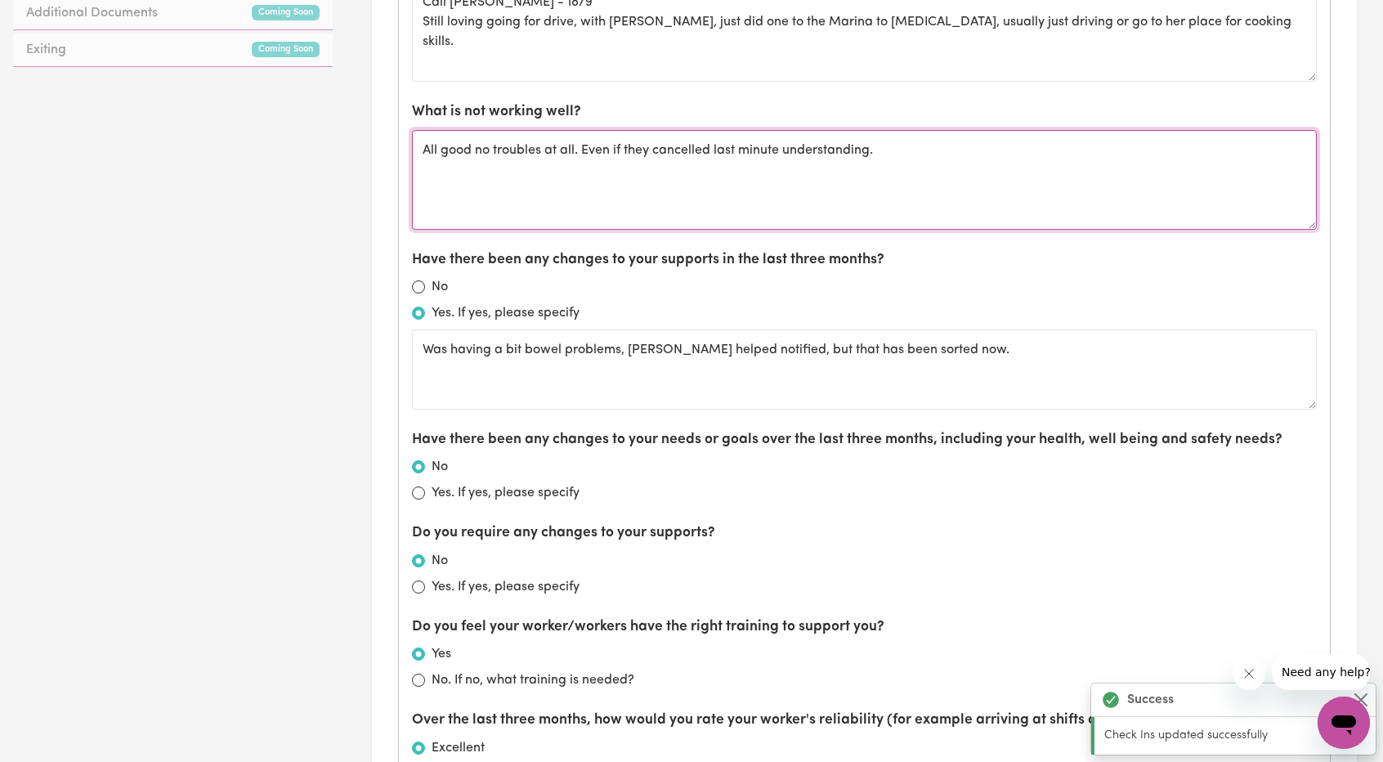
scroll to position [735, 0]
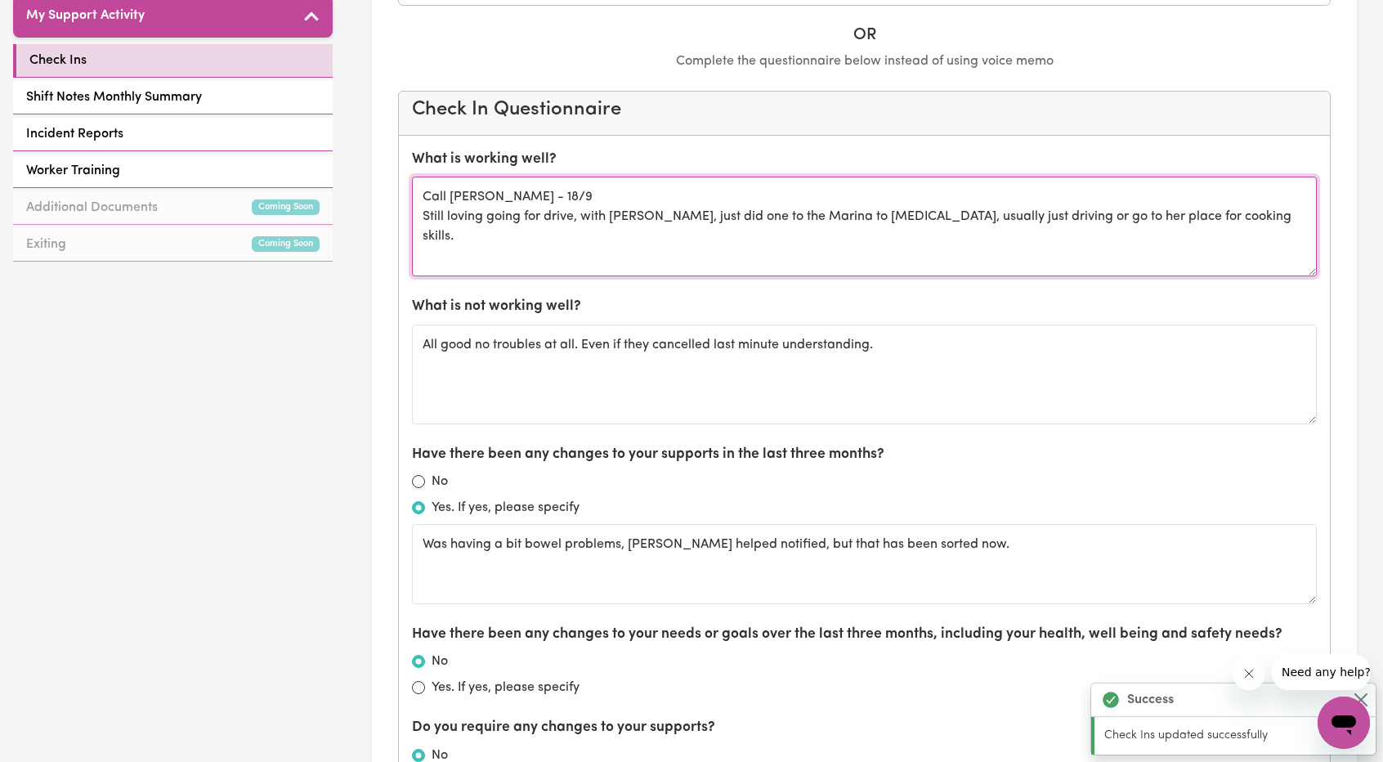
click at [1250, 218] on textarea "Call Leon - 18/9 Still loving going for drive, with Robyn, just did one to the …" at bounding box center [864, 227] width 905 height 100
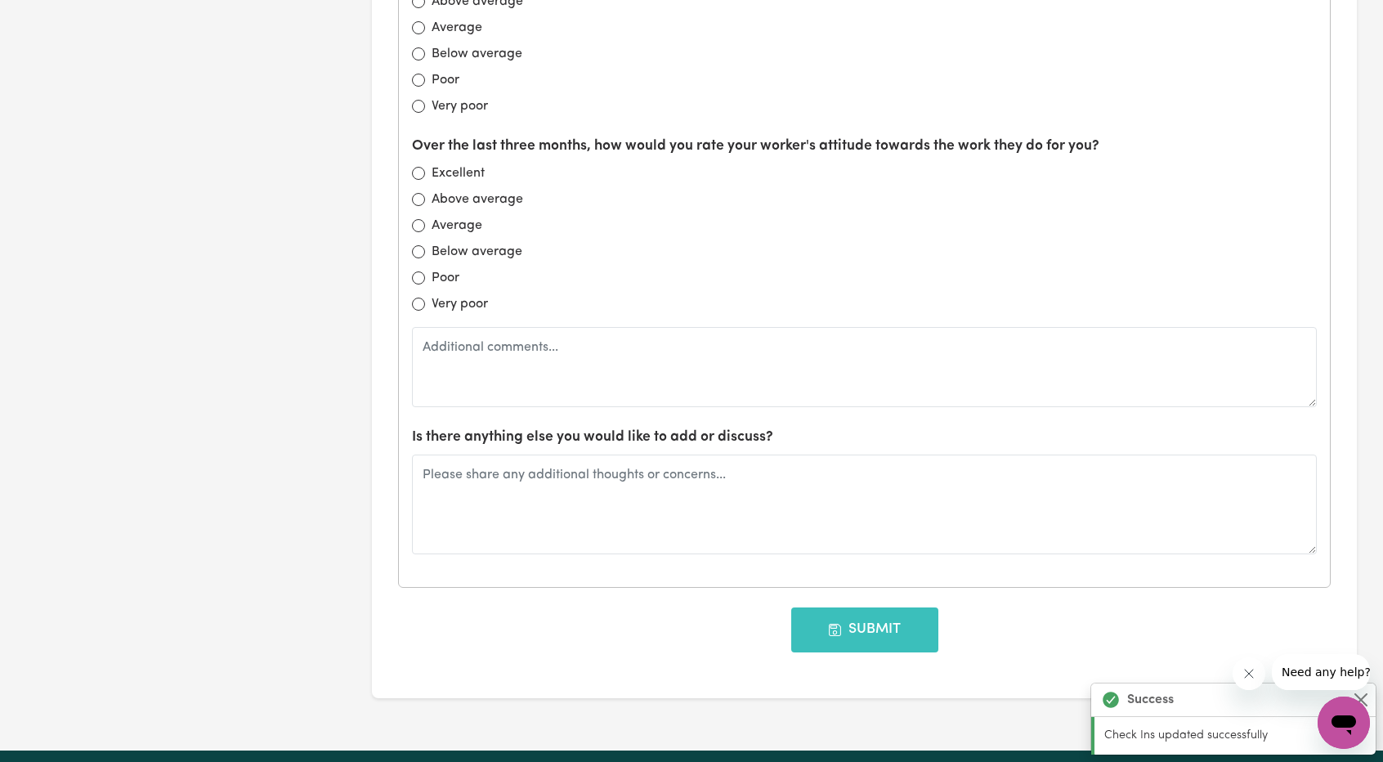
scroll to position [1553, 0]
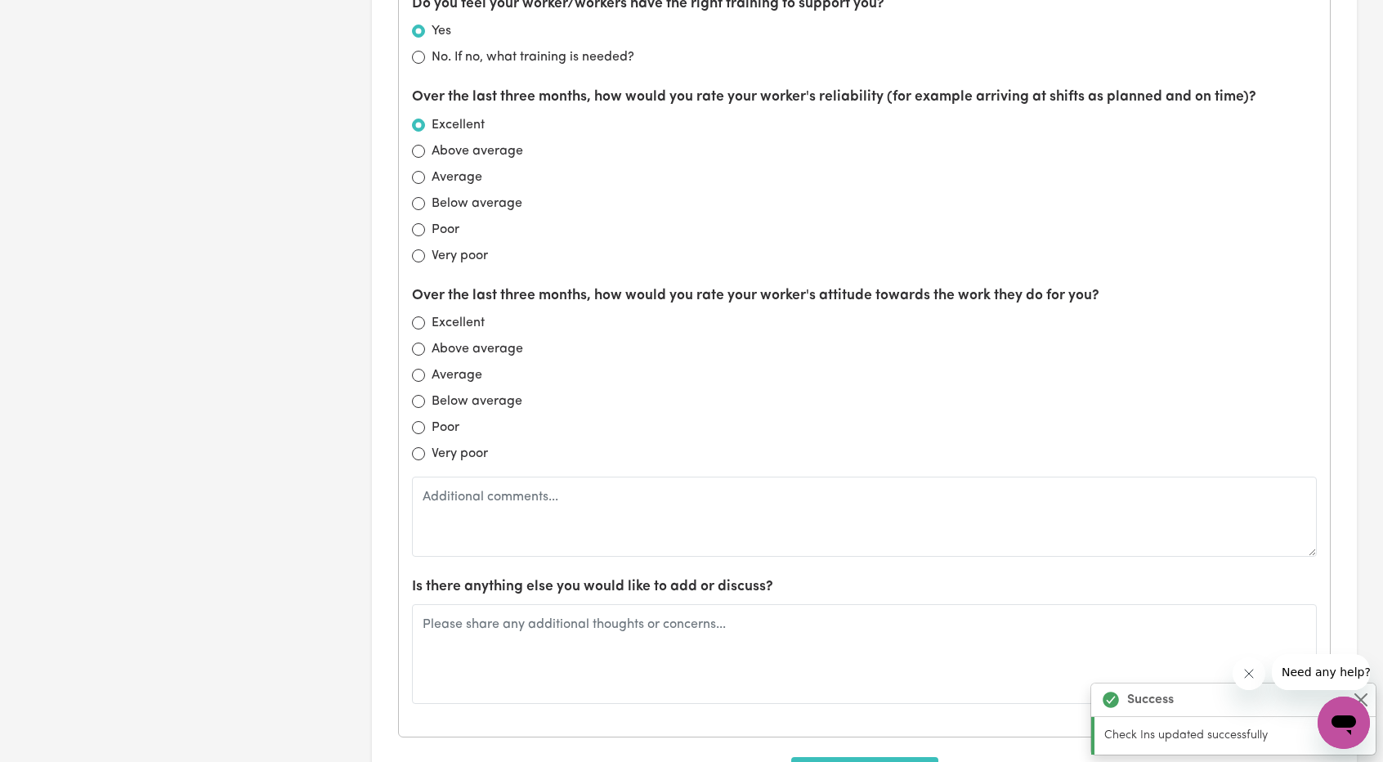
type textarea "Call Leon - 18/9 Still loving going for drive, with Robyn, just did one to the …"
click at [422, 316] on input "Excellent" at bounding box center [418, 322] width 13 height 13
radio input "true"
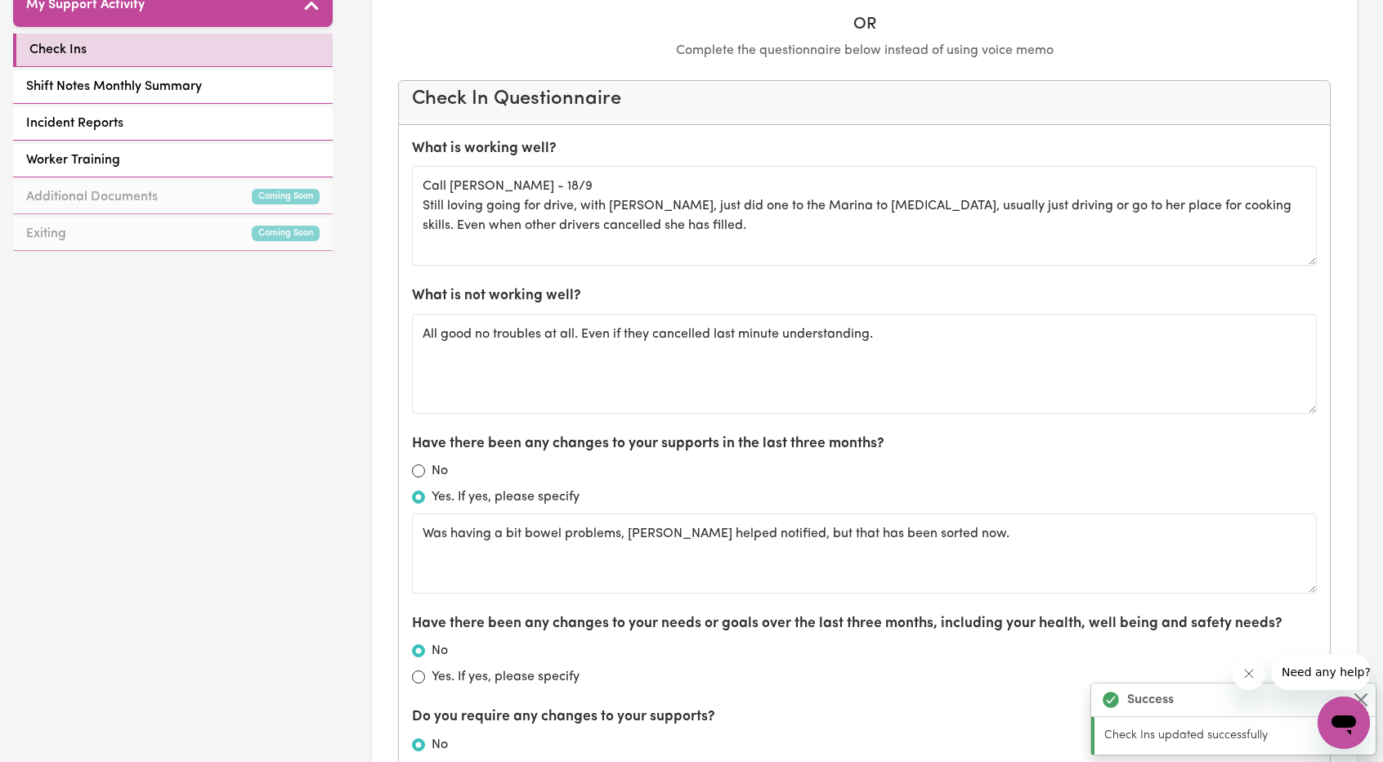
scroll to position [572, 0]
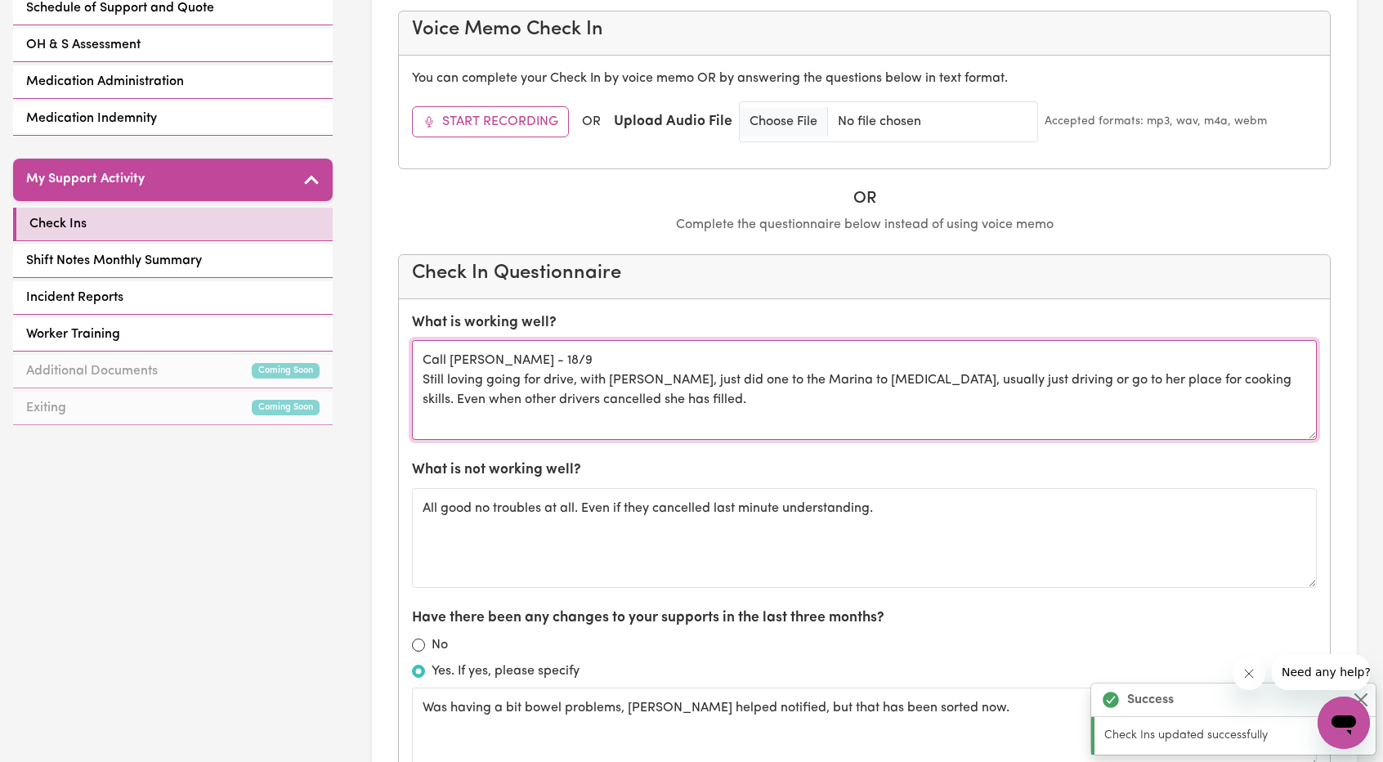
drag, startPoint x: 657, startPoint y: 391, endPoint x: 418, endPoint y: 358, distance: 241.8
click at [418, 358] on textarea "Call Leon - 18/9 Still loving going for drive, with Robyn, just did one to the …" at bounding box center [864, 390] width 905 height 100
click at [690, 390] on textarea "Call Leon - 18/9 Still loving going for drive, with Robyn, just did one to the …" at bounding box center [864, 390] width 905 height 100
drag, startPoint x: 686, startPoint y: 407, endPoint x: 392, endPoint y: 352, distance: 298.4
click at [392, 352] on section "Check Ins Next Check In Amend Date Note: If the current check-in date shown abo…" at bounding box center [864, 669] width 985 height 2317
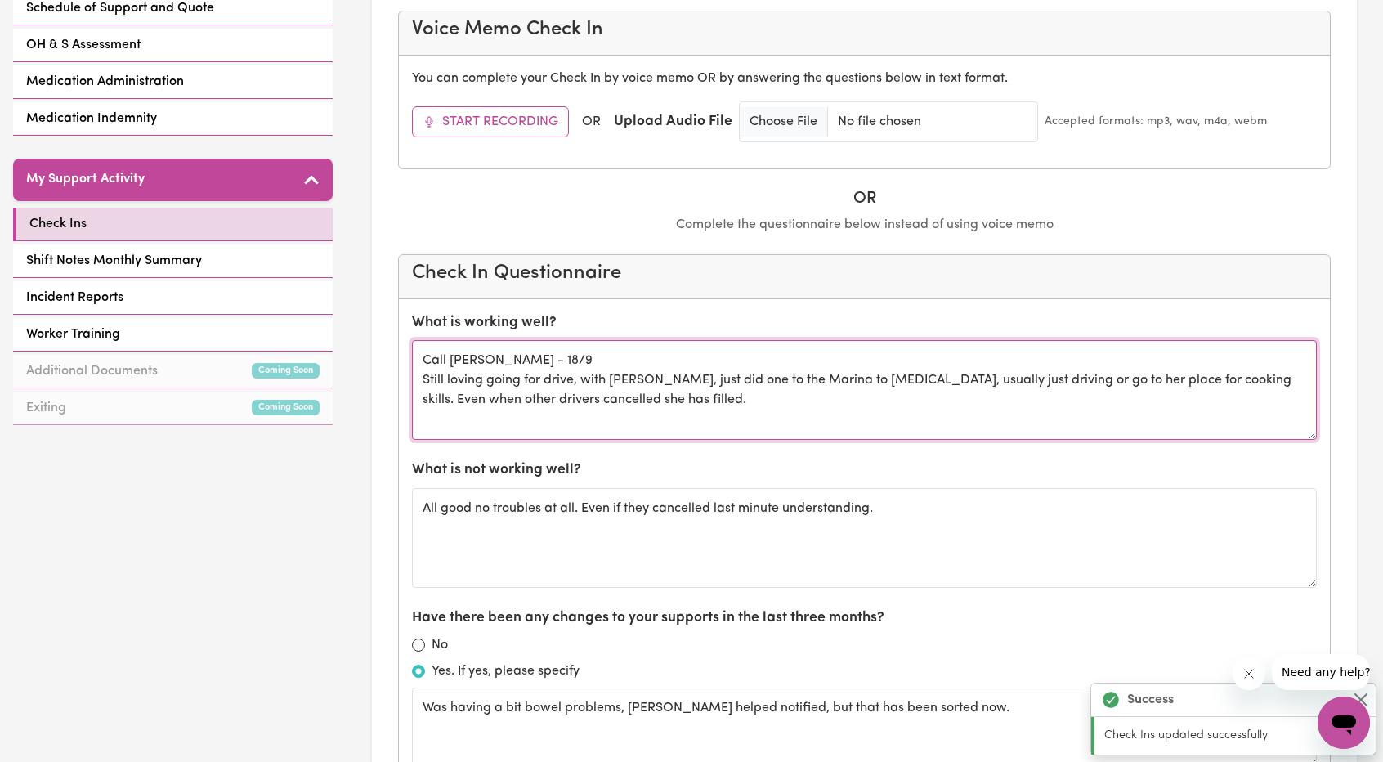
click at [701, 393] on textarea "Call Leon - 18/9 Still loving going for drive, with Robyn, just did one to the …" at bounding box center [864, 390] width 905 height 100
click at [815, 427] on textarea "Call Leon - 18/9 Still loving going for drive, with Robyn, just did one to the …" at bounding box center [864, 390] width 905 height 100
click at [798, 413] on textarea "Call Leon - 18/9 Still loving going for drive, with Robyn, just did one to the …" at bounding box center [864, 390] width 905 height 100
click at [811, 413] on textarea "Call Leon - 18/9 Still loving going for drive, with Robyn, just did one to the …" at bounding box center [864, 390] width 905 height 100
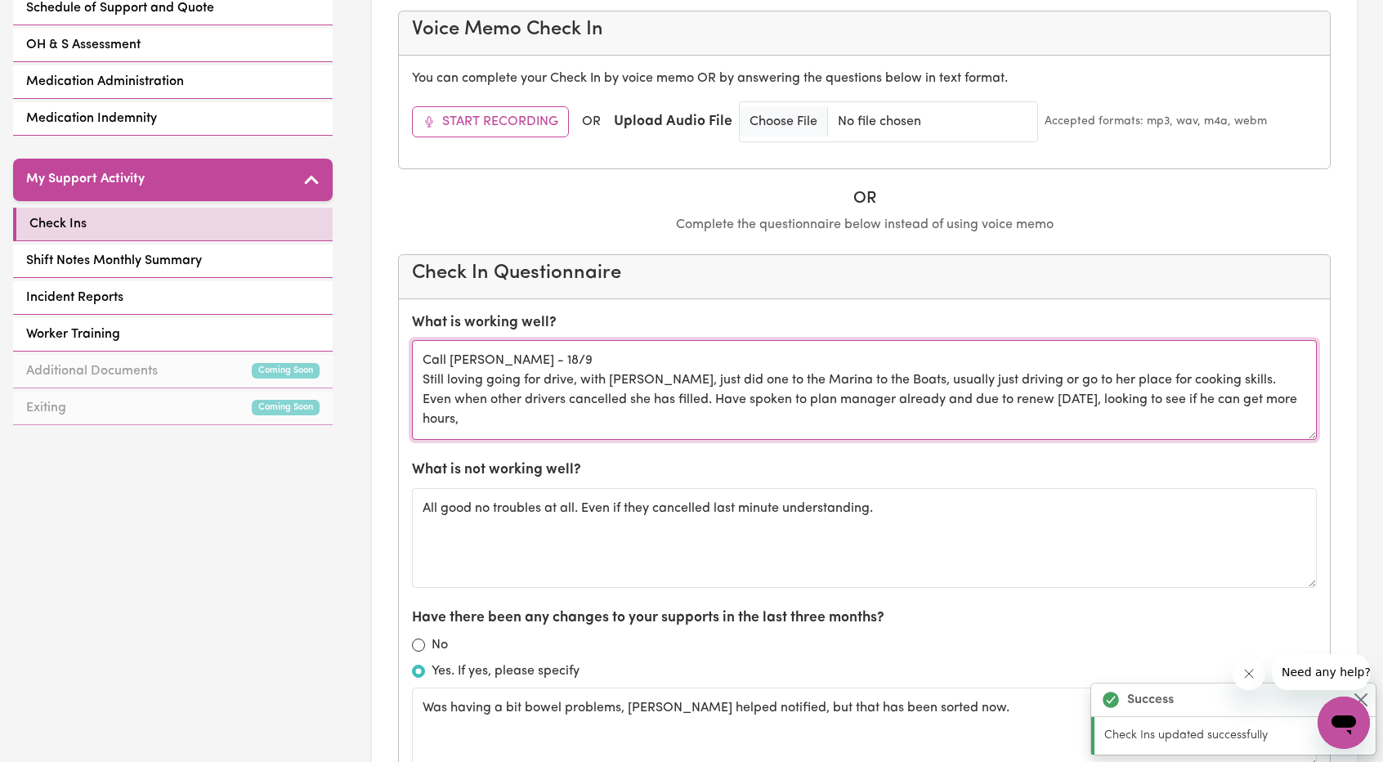
click at [1281, 381] on textarea "Call Leon - 18/9 Still loving going for drive, with Robyn, just did one to the …" at bounding box center [864, 390] width 905 height 100
type textarea "Call Leon - 18/9 Still loving going for drive, with Robyn, just did one to the …"
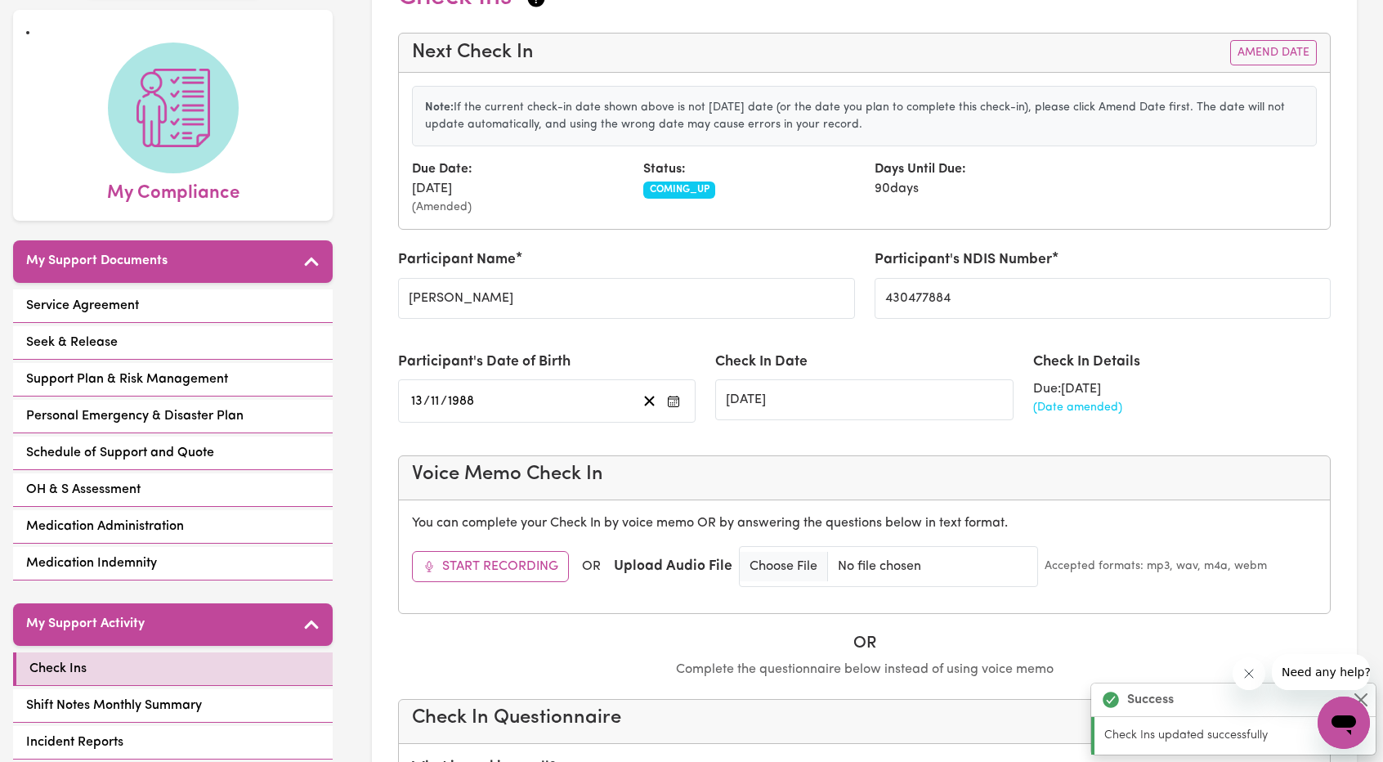
scroll to position [82, 0]
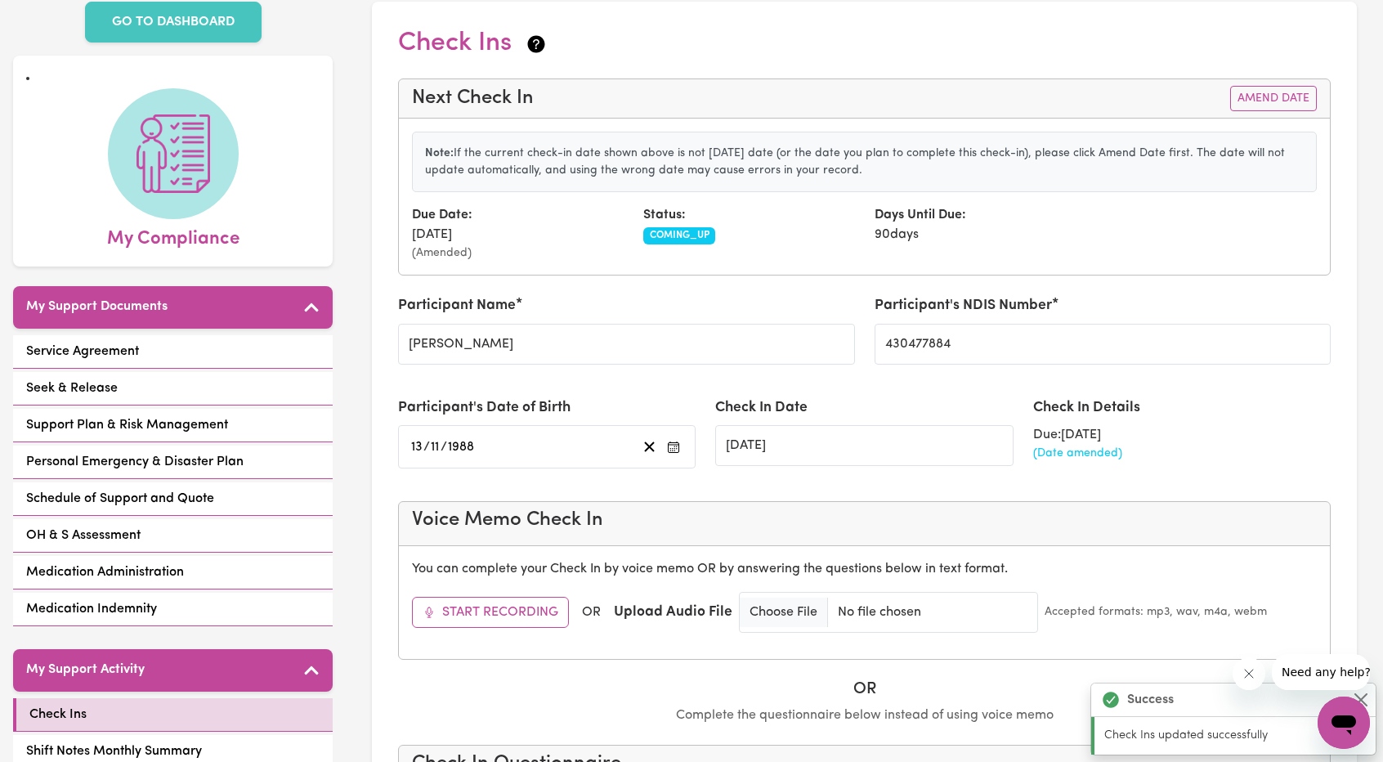
click at [136, 350] on div "Service Agreement Seek & Release Support Plan & Risk Management Personal Emerge…" at bounding box center [173, 482] width 320 height 294
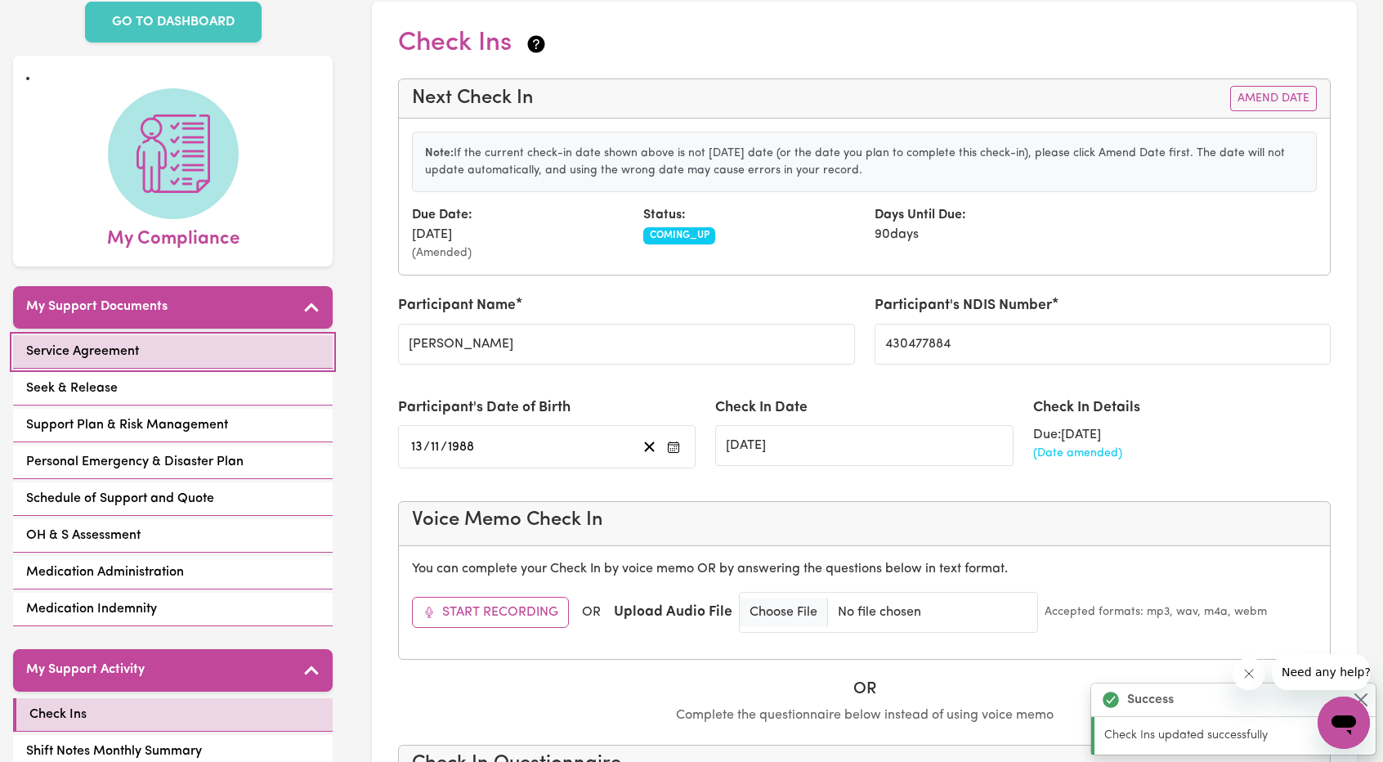
click at [134, 345] on link "Service Agreement" at bounding box center [173, 352] width 320 height 34
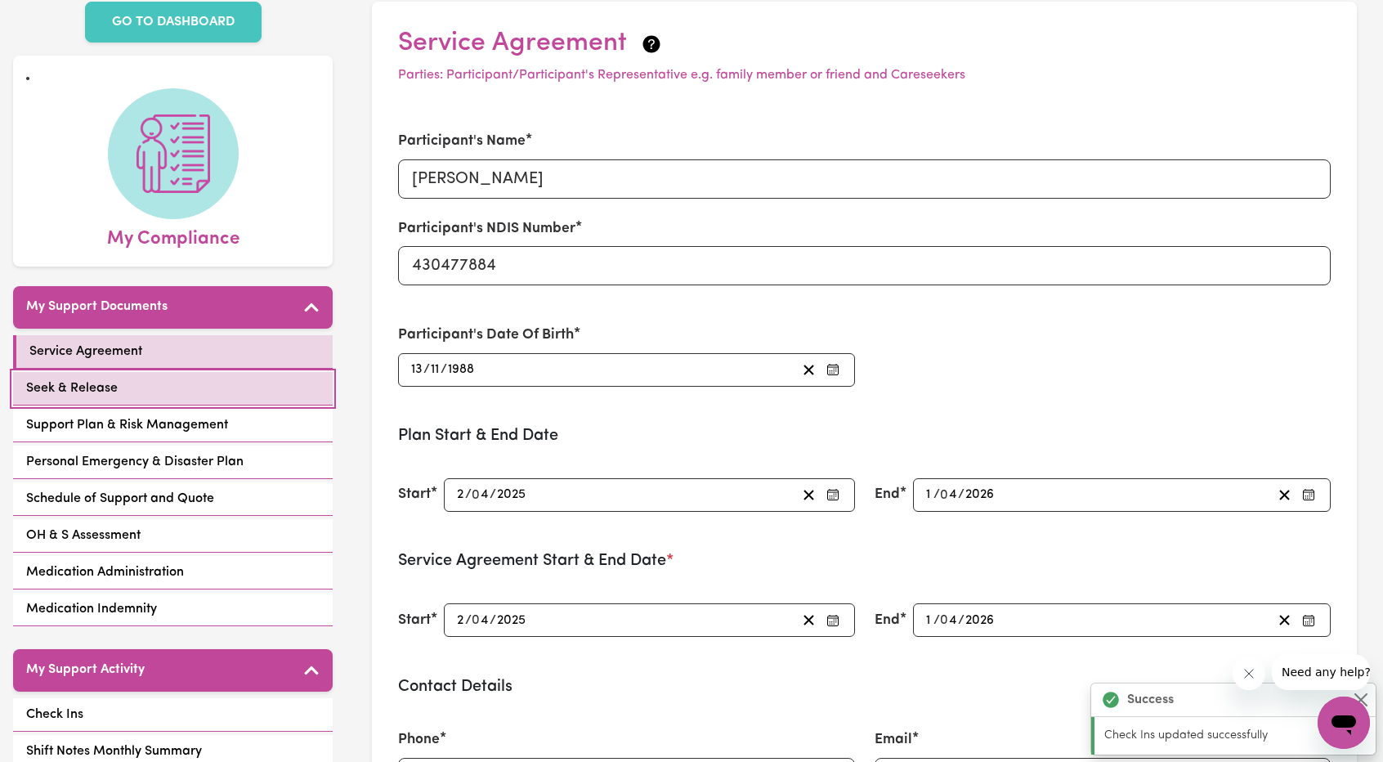
click at [123, 372] on link "Seek & Release" at bounding box center [173, 389] width 320 height 34
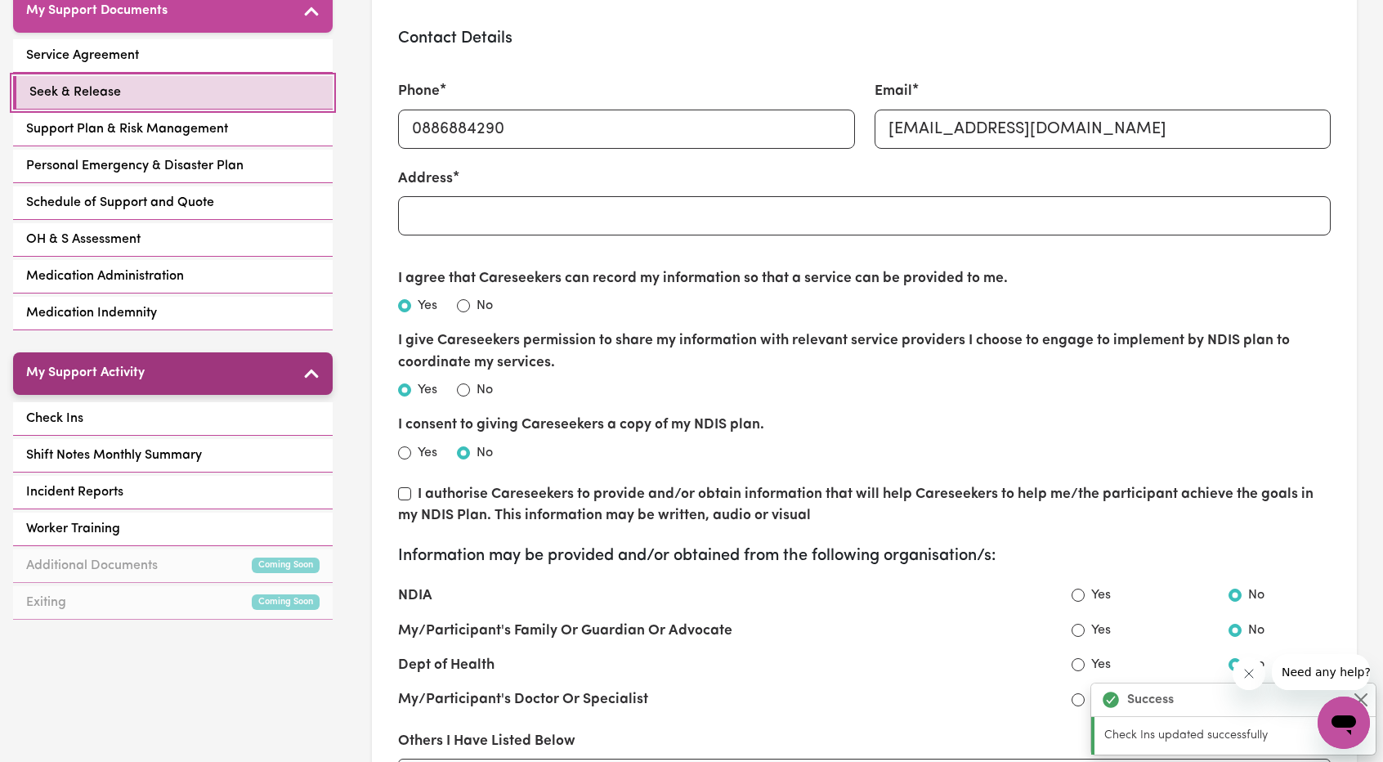
scroll to position [245, 0]
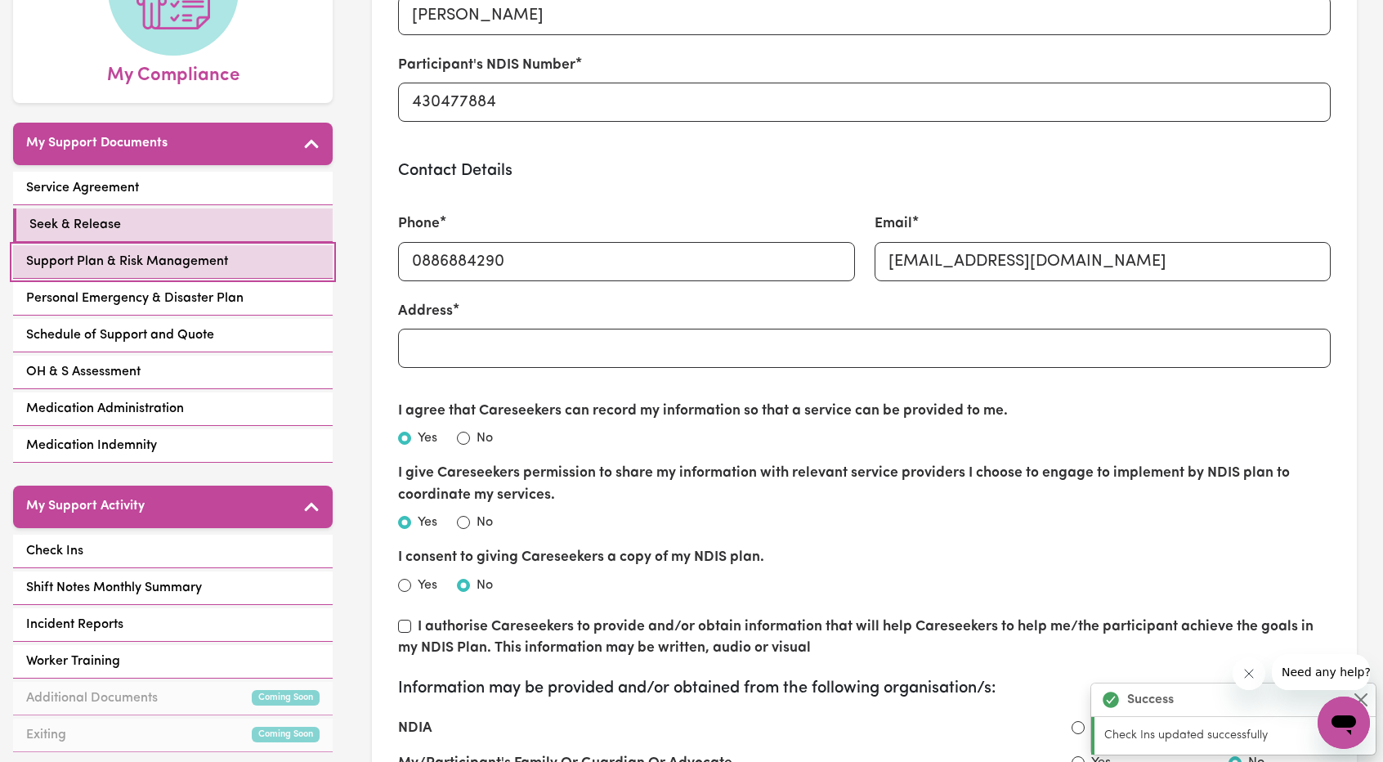
click at [96, 245] on link "Support Plan & Risk Management" at bounding box center [173, 262] width 320 height 34
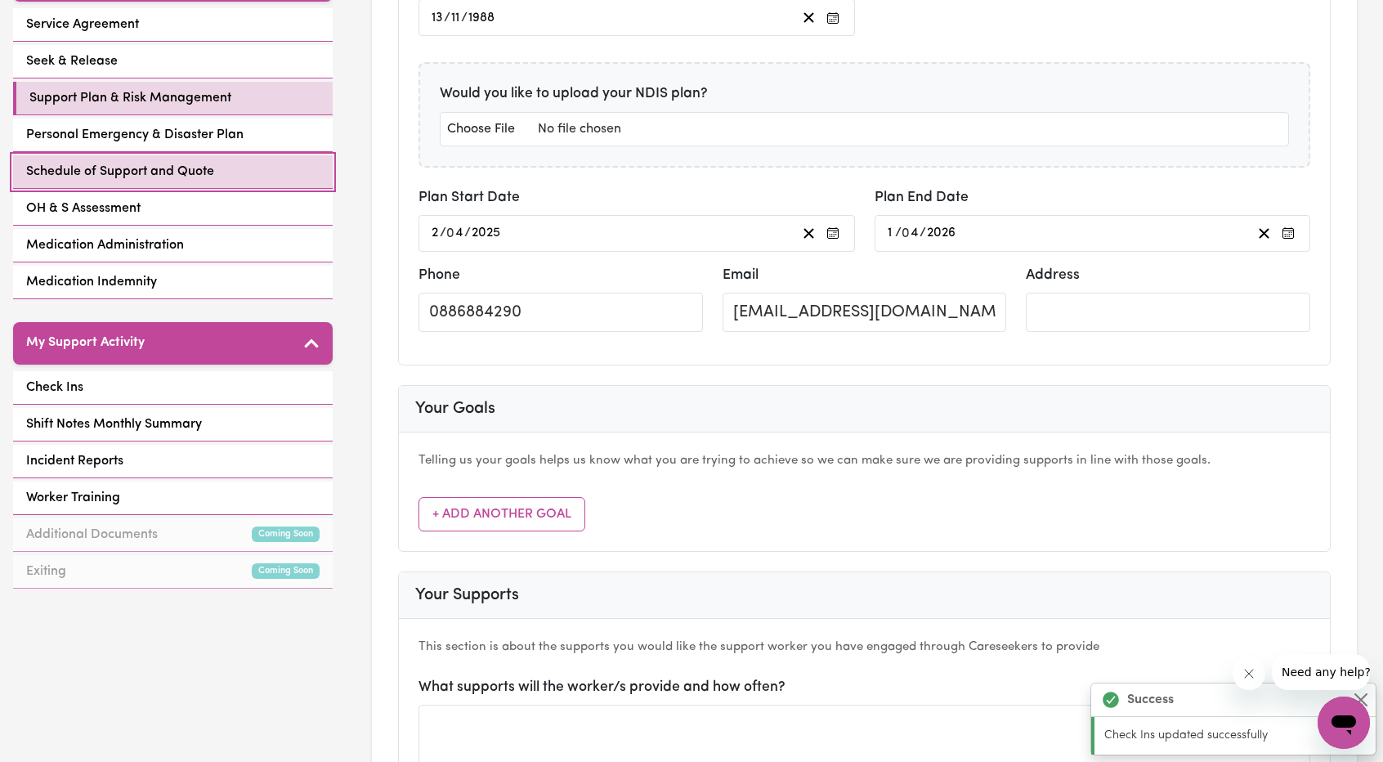
click at [191, 155] on link "Schedule of Support and Quote" at bounding box center [173, 172] width 320 height 34
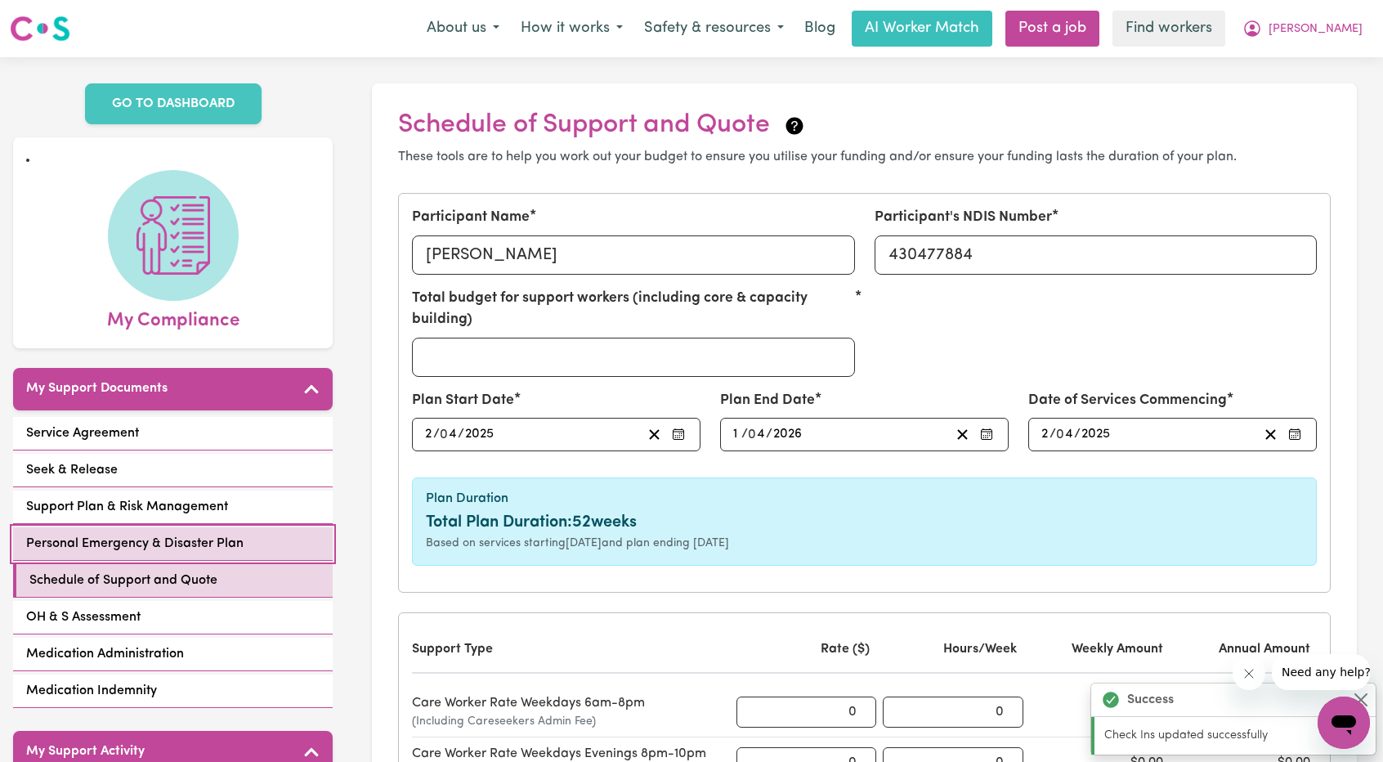
click at [180, 534] on span "Personal Emergency & Disaster Plan" at bounding box center [134, 544] width 217 height 20
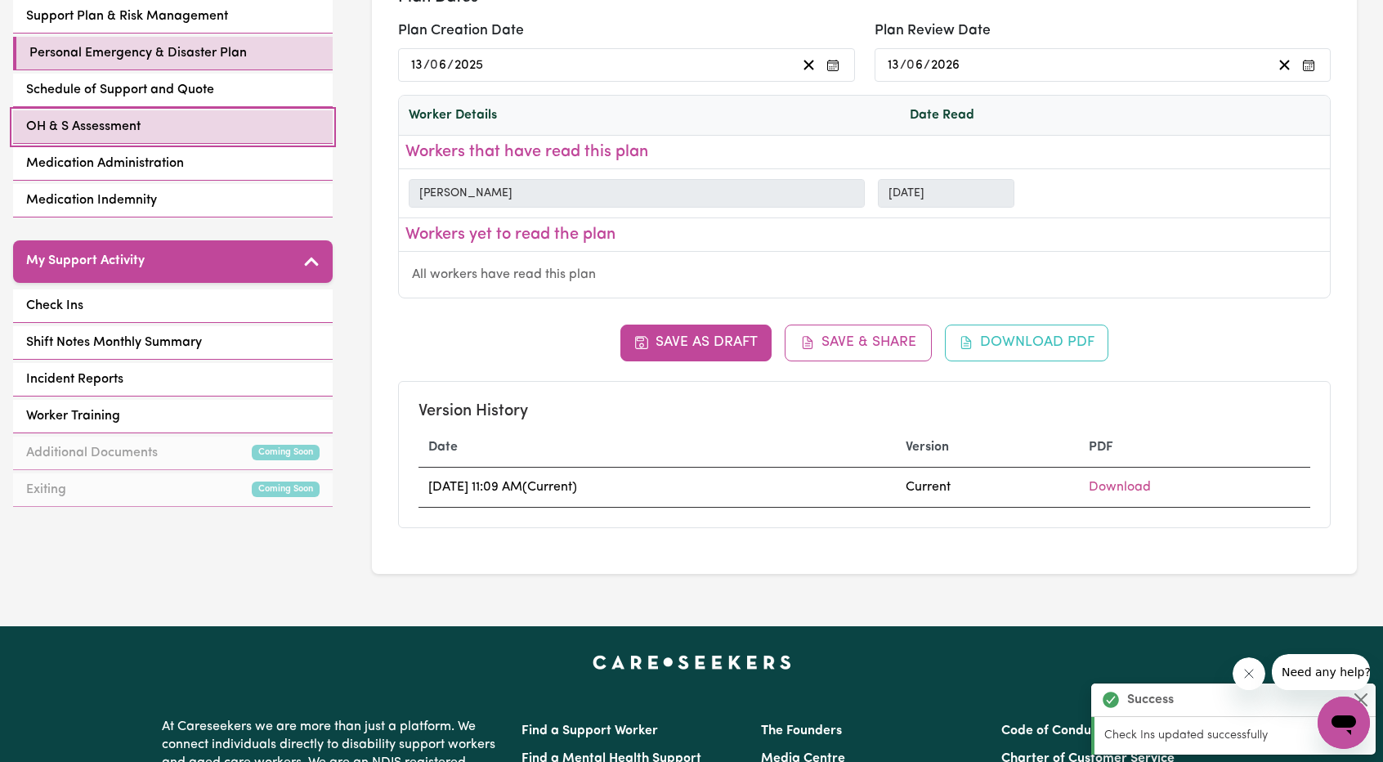
click at [194, 110] on link "OH & S Assessment" at bounding box center [173, 127] width 320 height 34
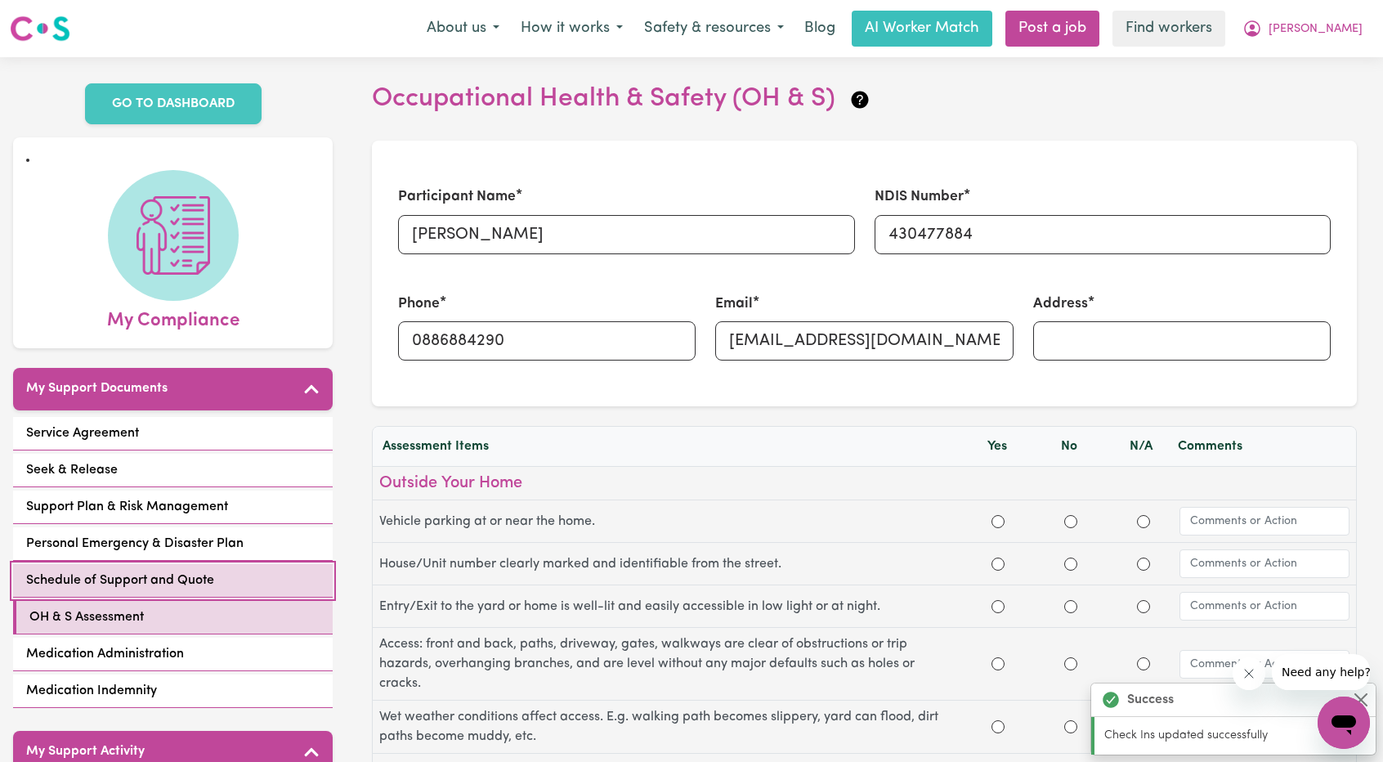
click at [192, 570] on span "Schedule of Support and Quote" at bounding box center [120, 580] width 188 height 20
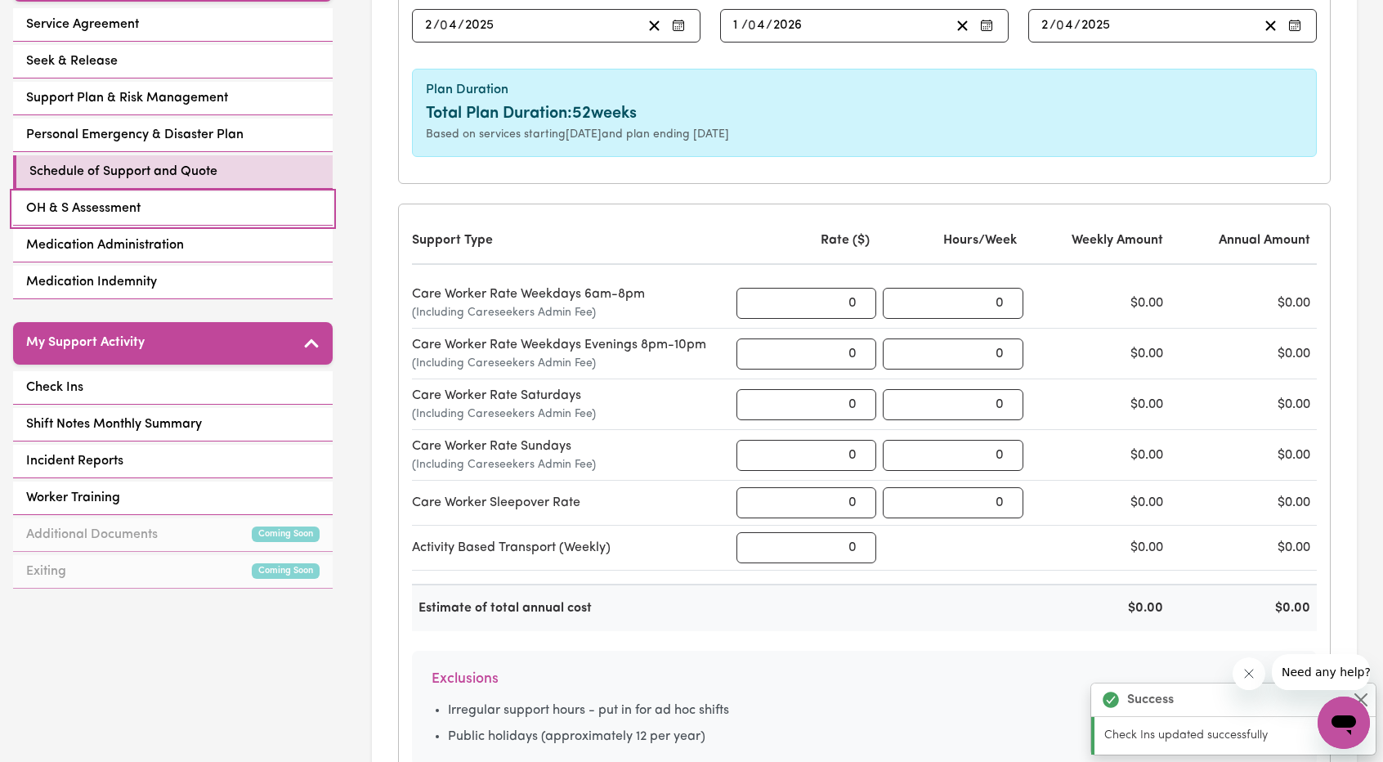
click at [102, 199] on span "OH & S Assessment" at bounding box center [83, 209] width 114 height 20
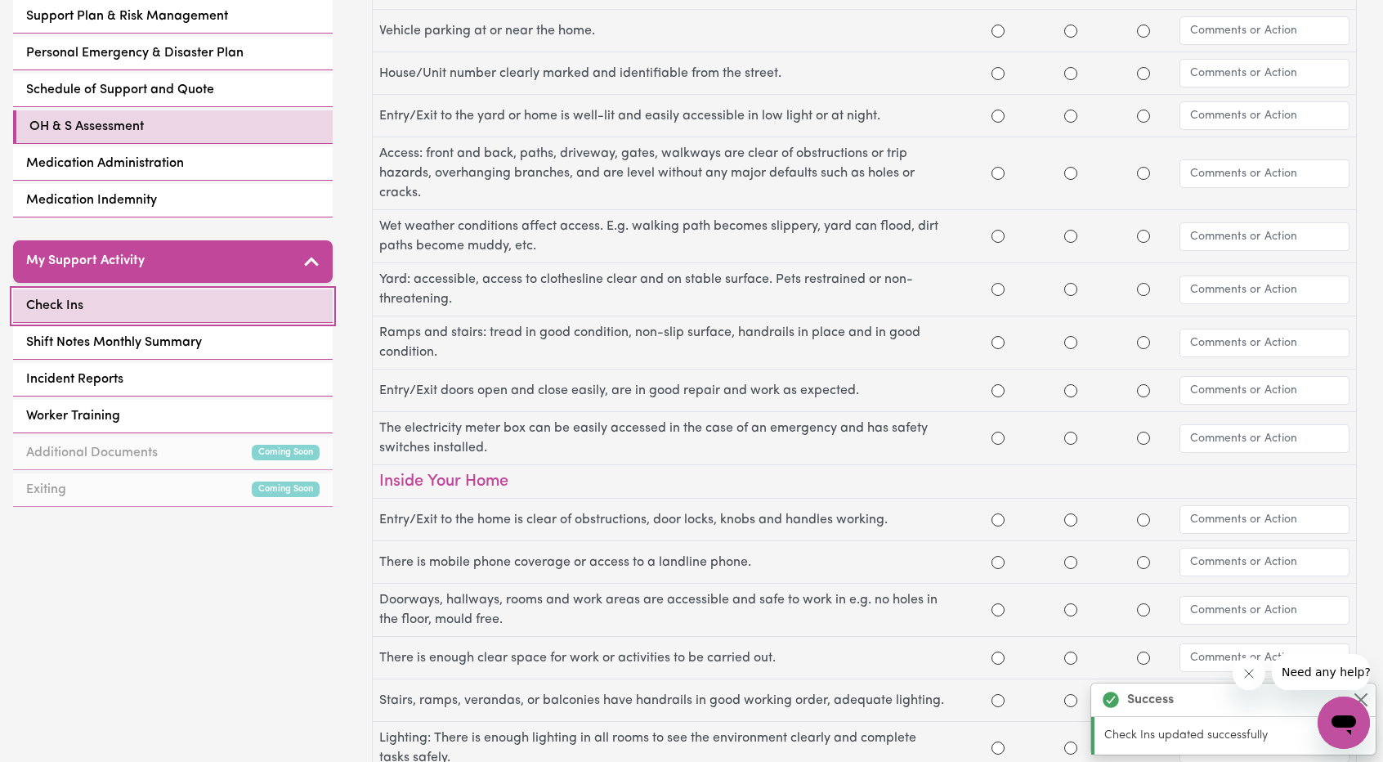
click at [160, 296] on link "Check Ins" at bounding box center [173, 306] width 320 height 34
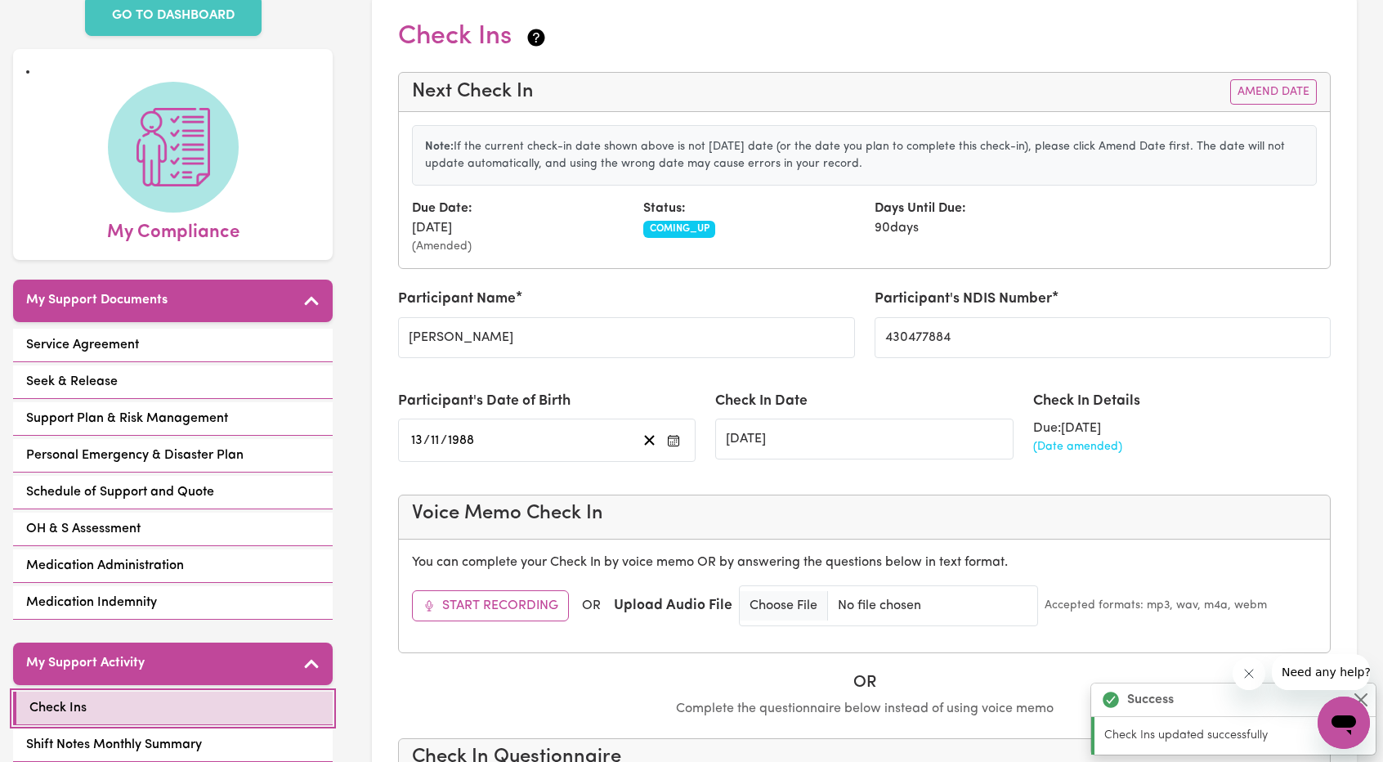
scroll to position [82, 0]
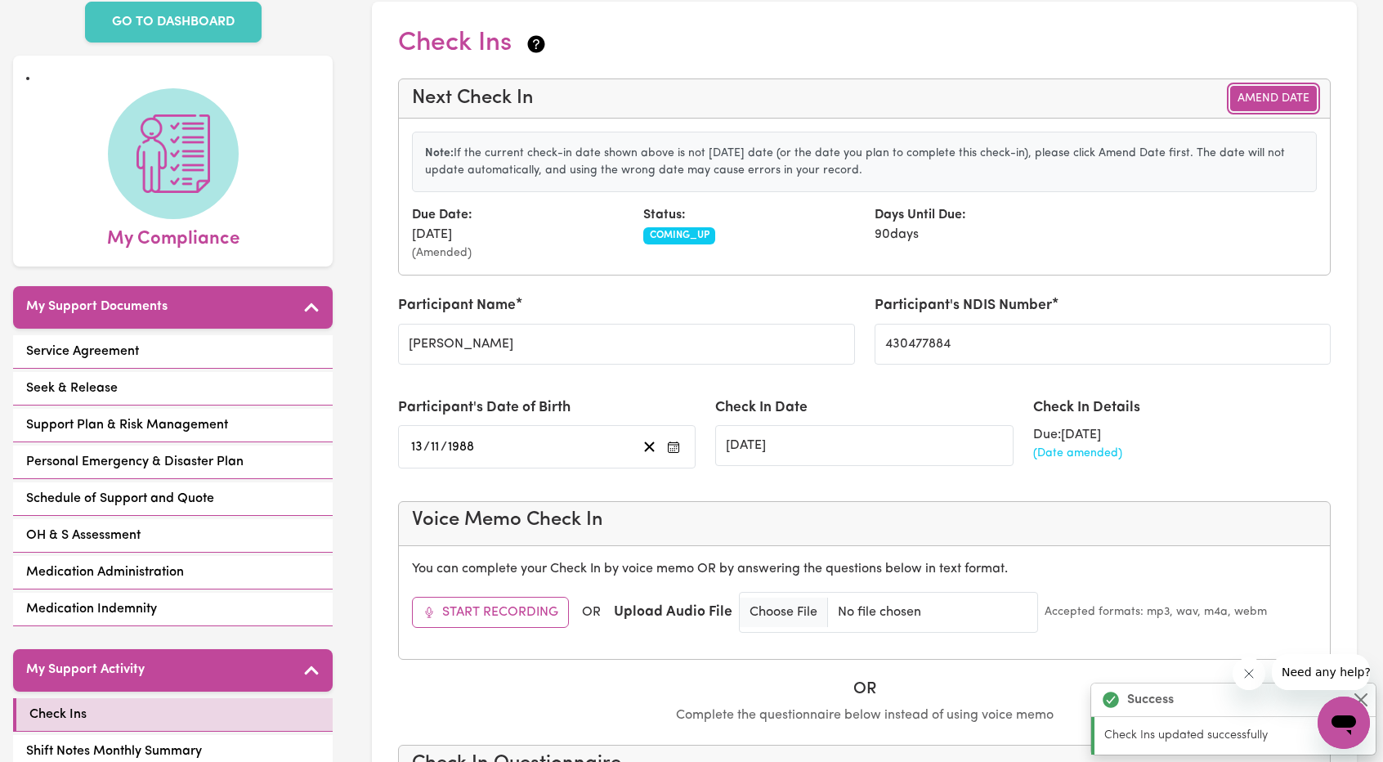
click at [1291, 102] on button "Amend Date" at bounding box center [1273, 98] width 87 height 25
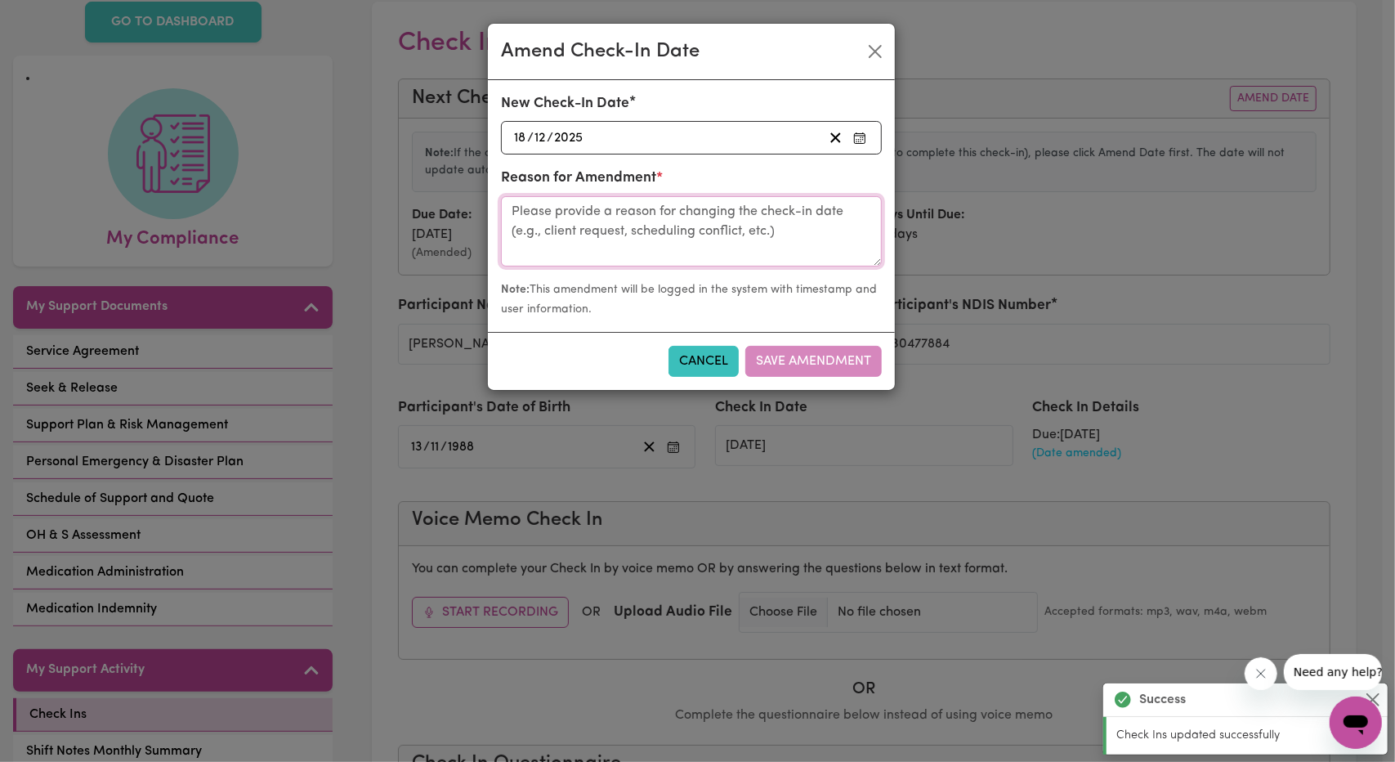
click at [678, 223] on textarea at bounding box center [691, 231] width 381 height 70
type textarea "Call with Leon"
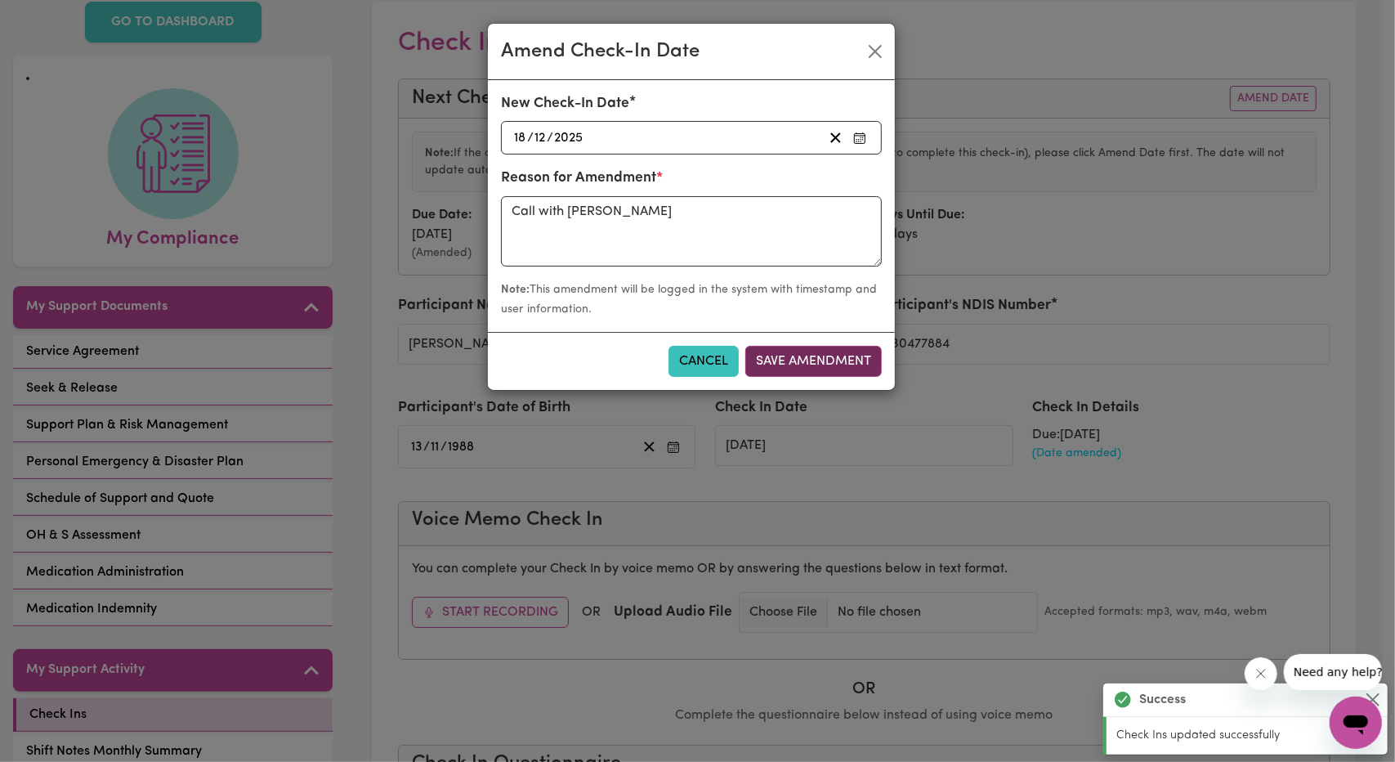
click at [829, 357] on button "Save Amendment" at bounding box center [813, 361] width 136 height 31
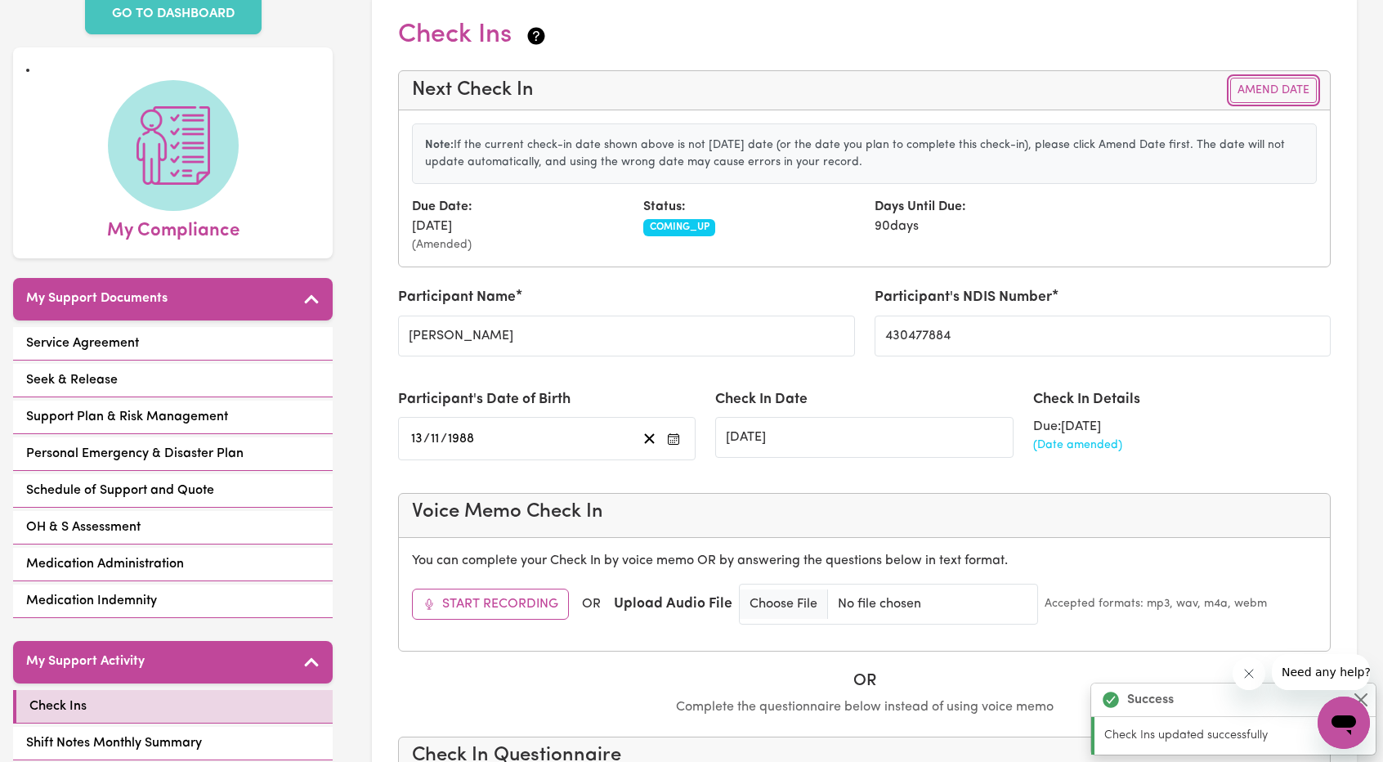
scroll to position [0, 0]
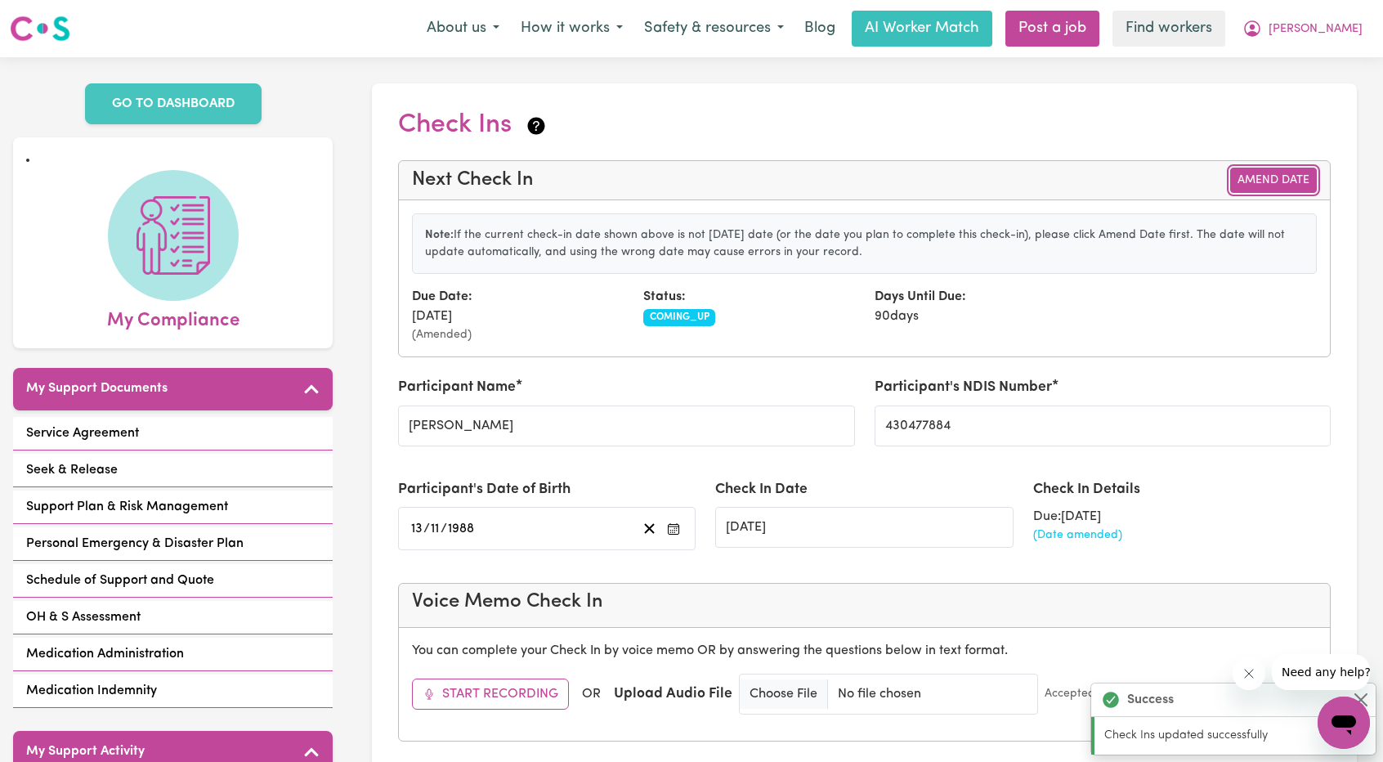
click at [1257, 173] on button "Amend Date" at bounding box center [1273, 180] width 87 height 25
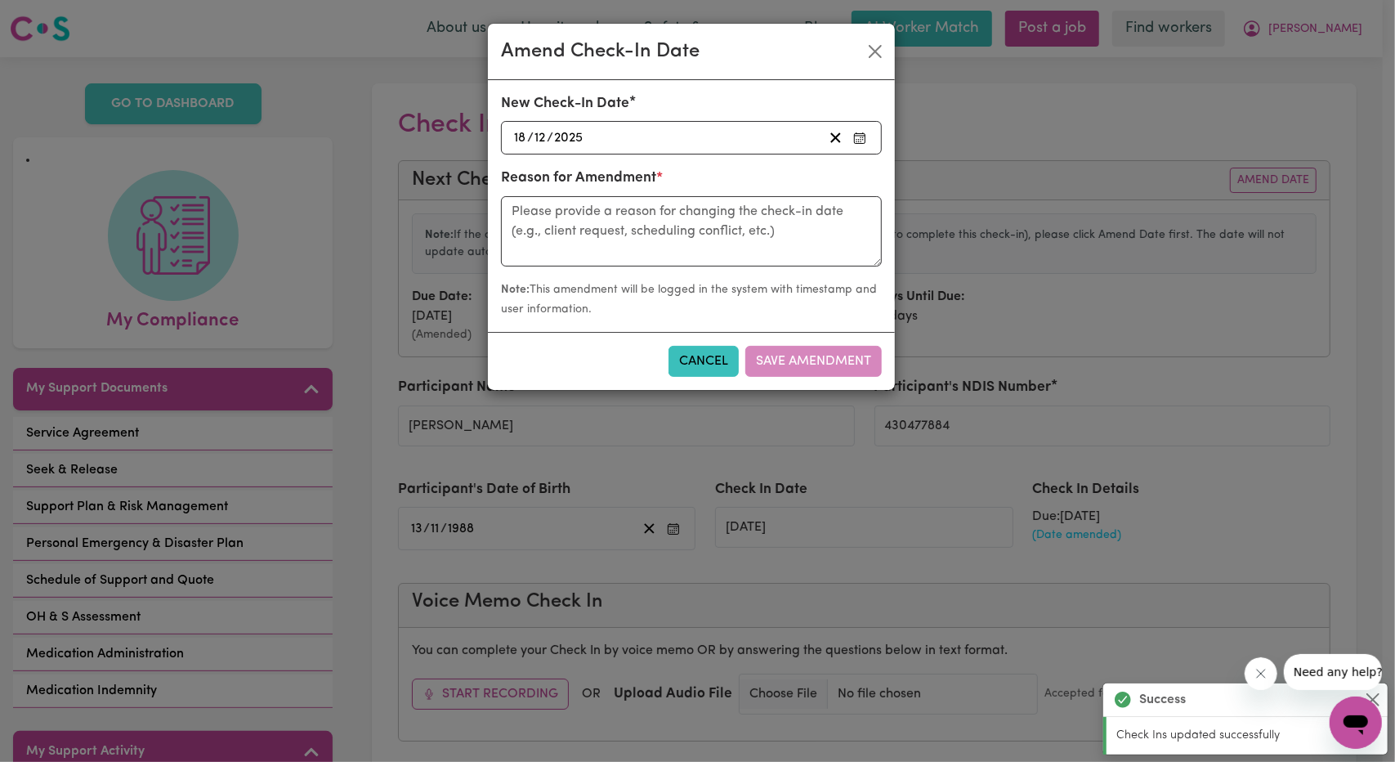
click at [698, 135] on div "2025-12-18 18 / 12 / 2025" at bounding box center [667, 138] width 311 height 22
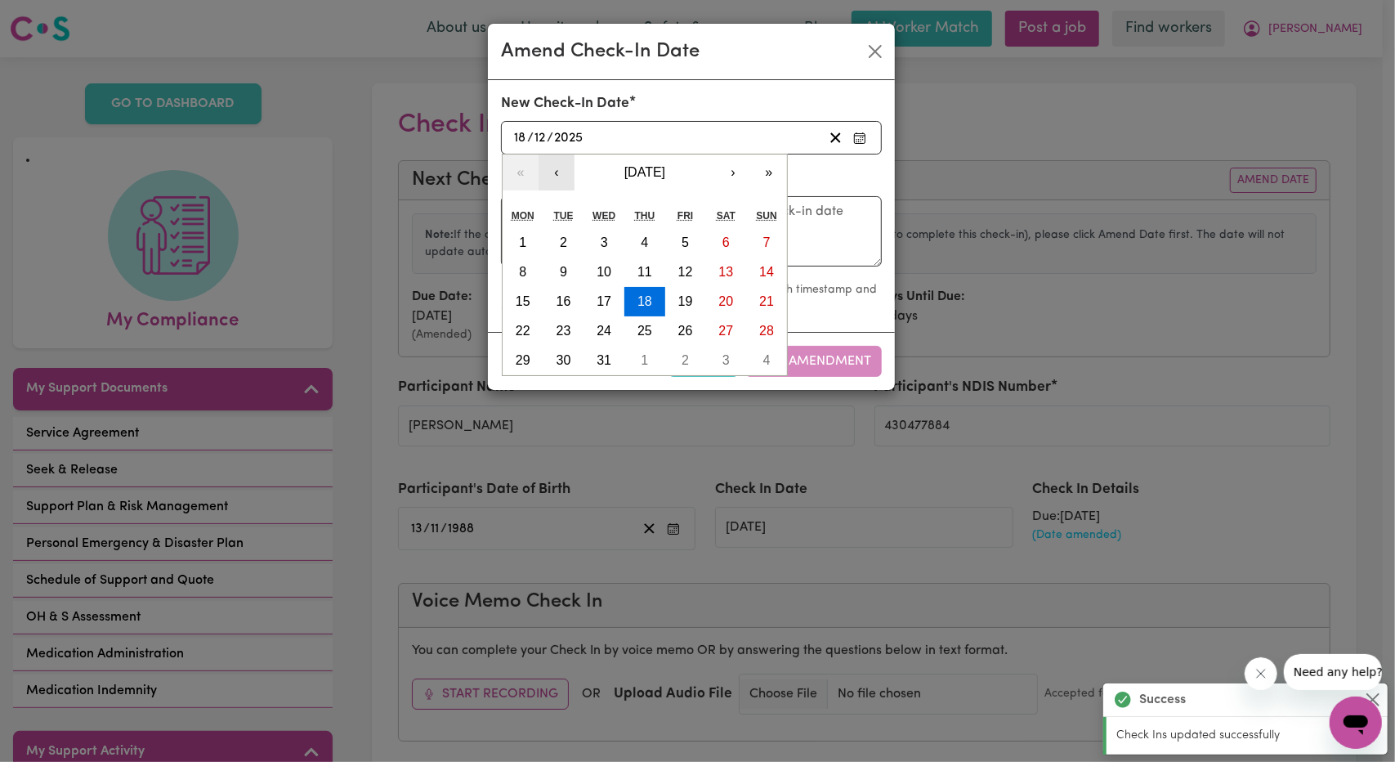
click at [560, 180] on button "‹" at bounding box center [556, 172] width 36 height 36
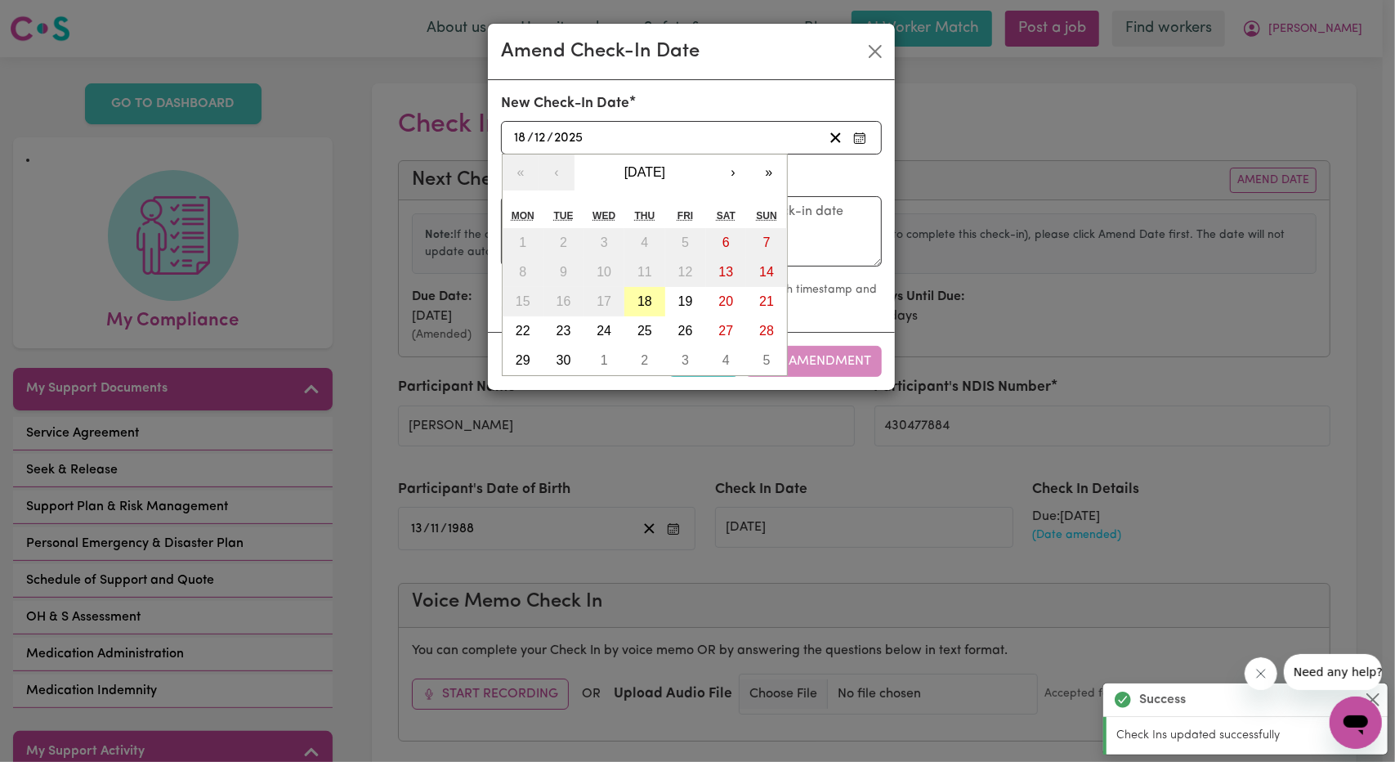
click at [650, 299] on abbr "18" at bounding box center [644, 301] width 15 height 14
type input "2025-09-18"
type input "9"
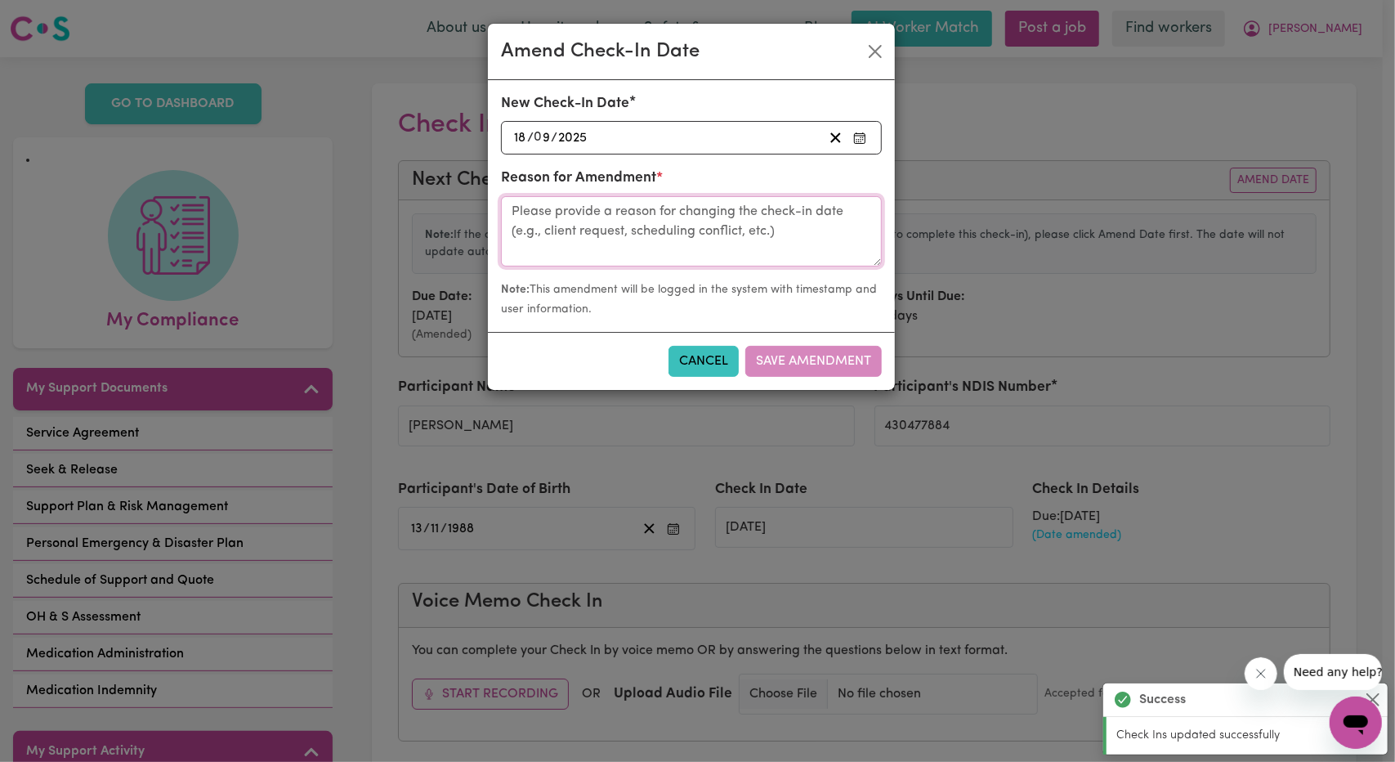
click at [698, 231] on textarea at bounding box center [691, 231] width 381 height 70
type textarea "Call with Leon"
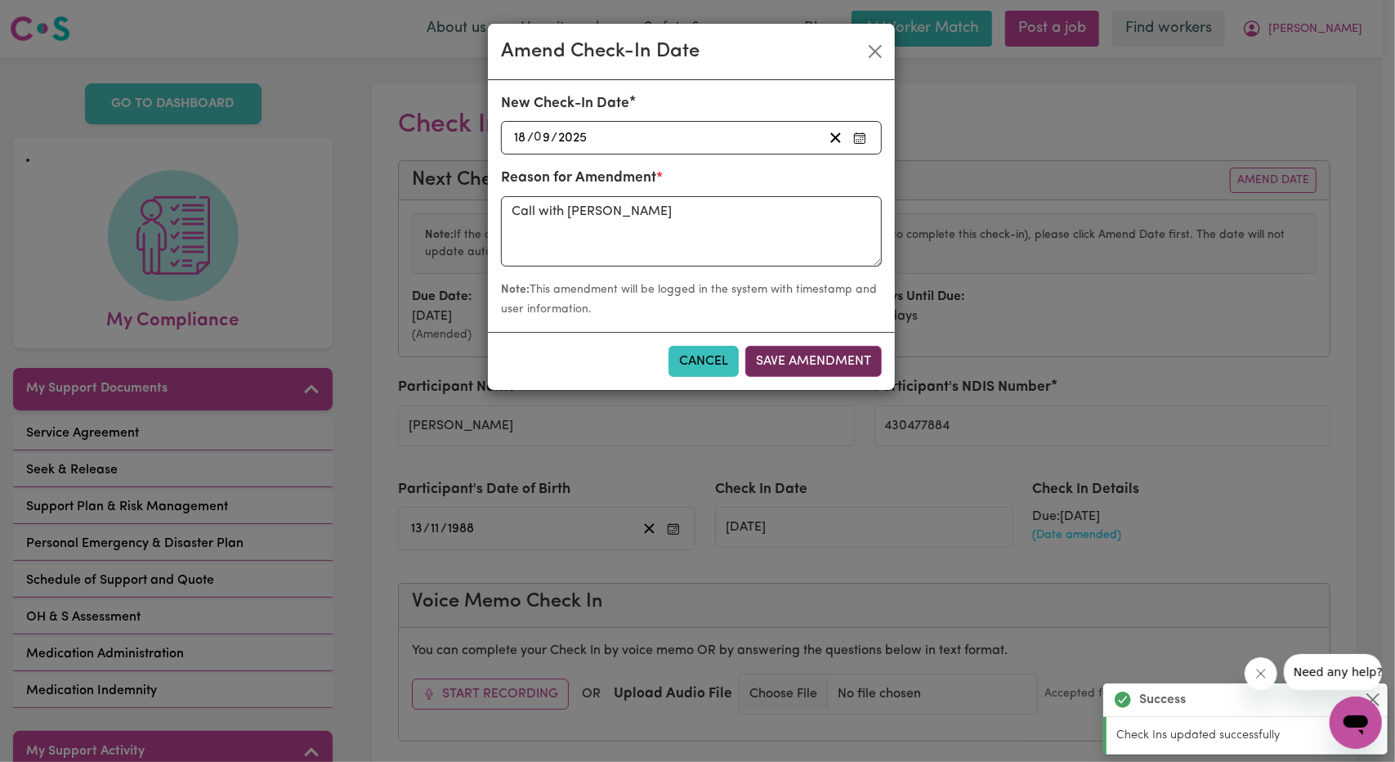
click at [854, 370] on button "Save Amendment" at bounding box center [813, 361] width 136 height 31
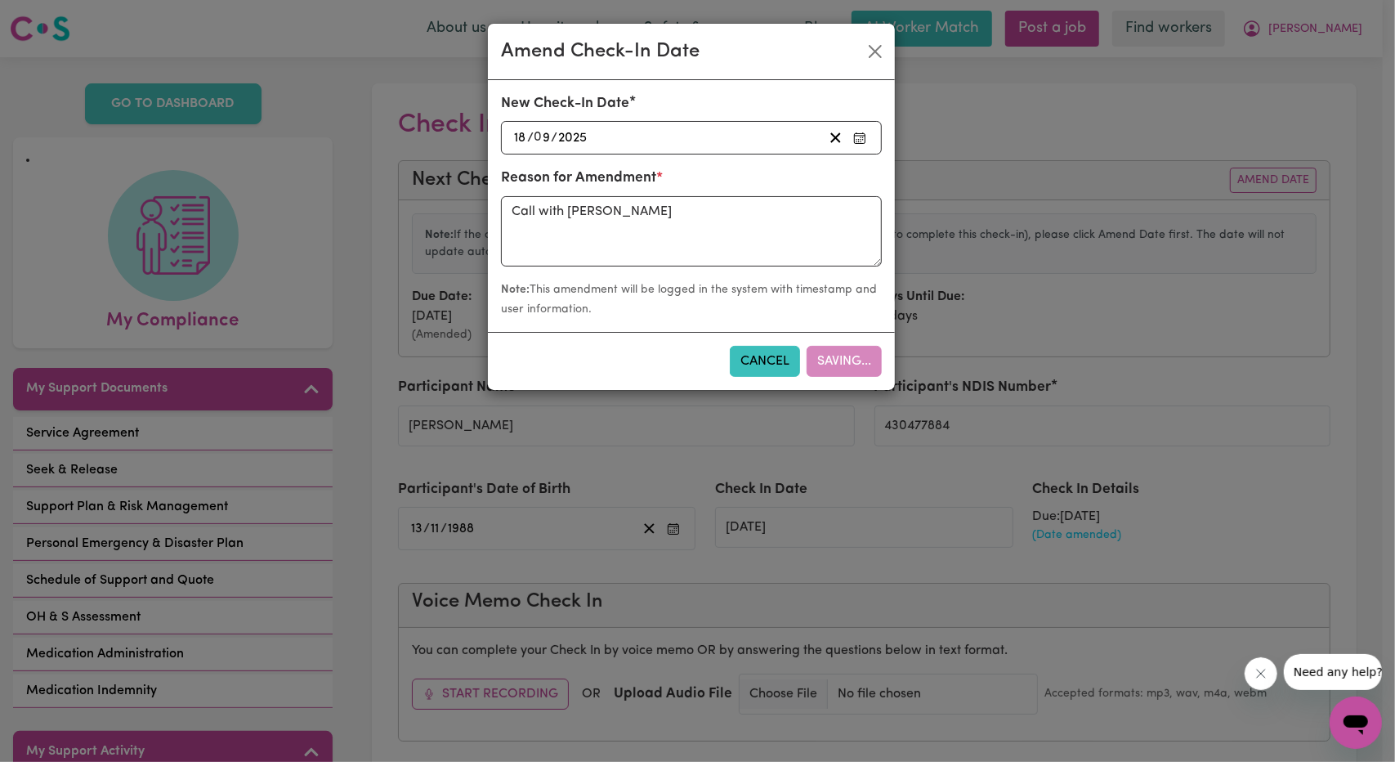
type input "18/09/2025"
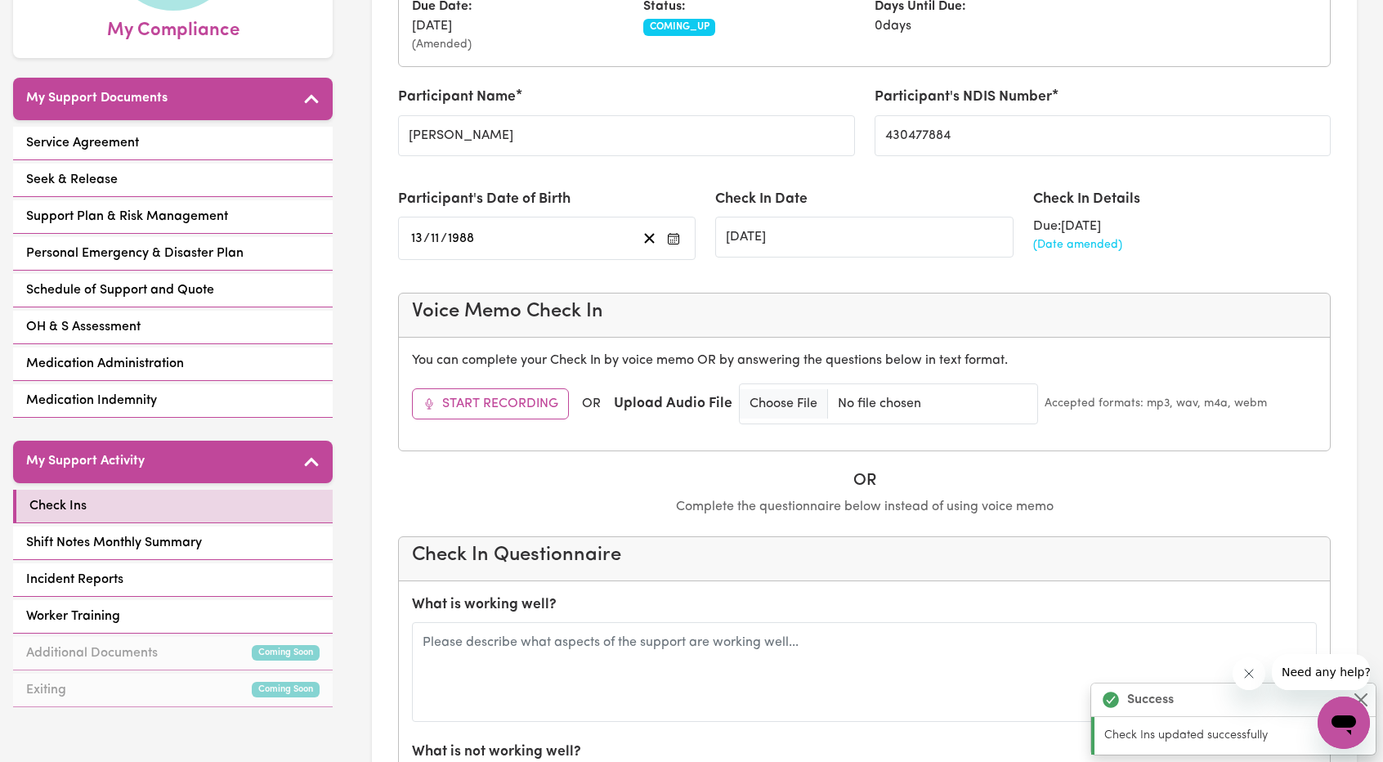
scroll to position [327, 0]
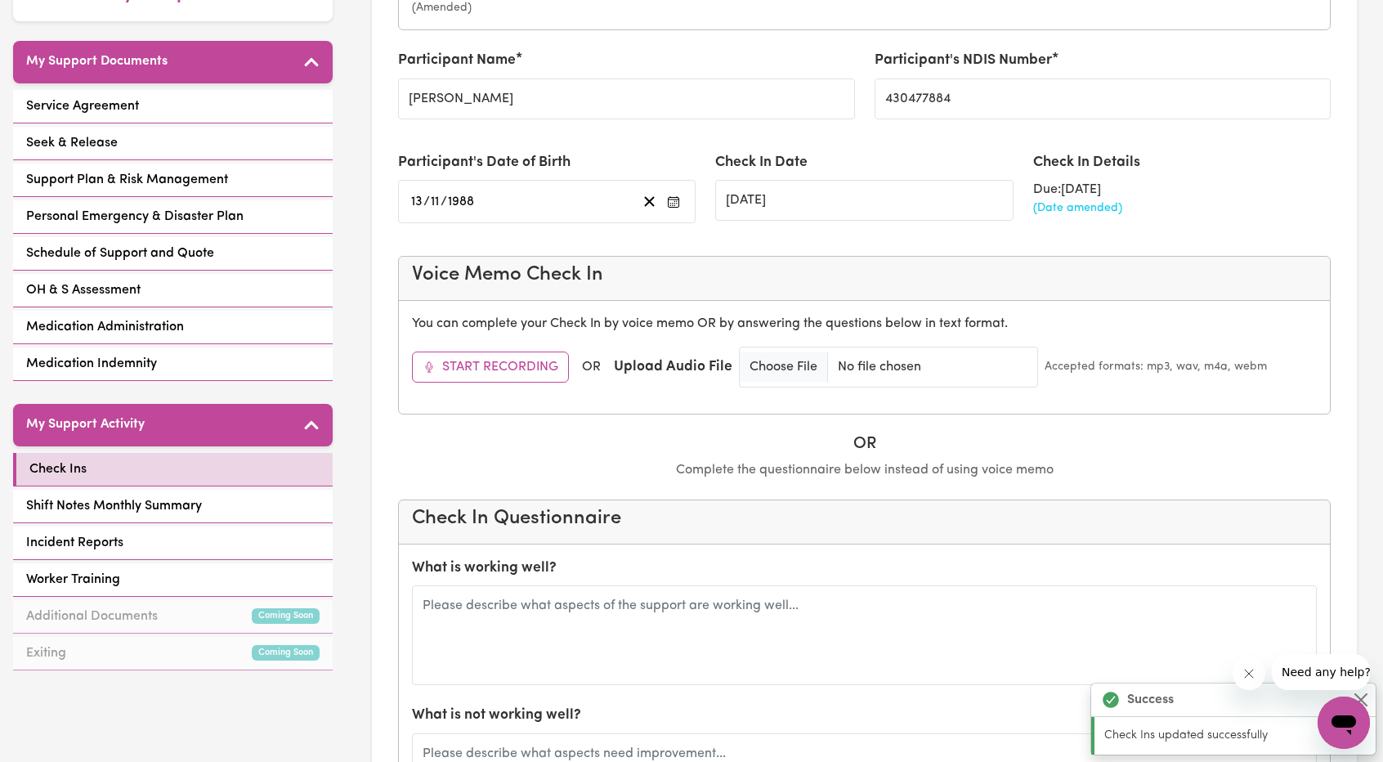
click at [592, 579] on div "What is working well?" at bounding box center [864, 620] width 905 height 127
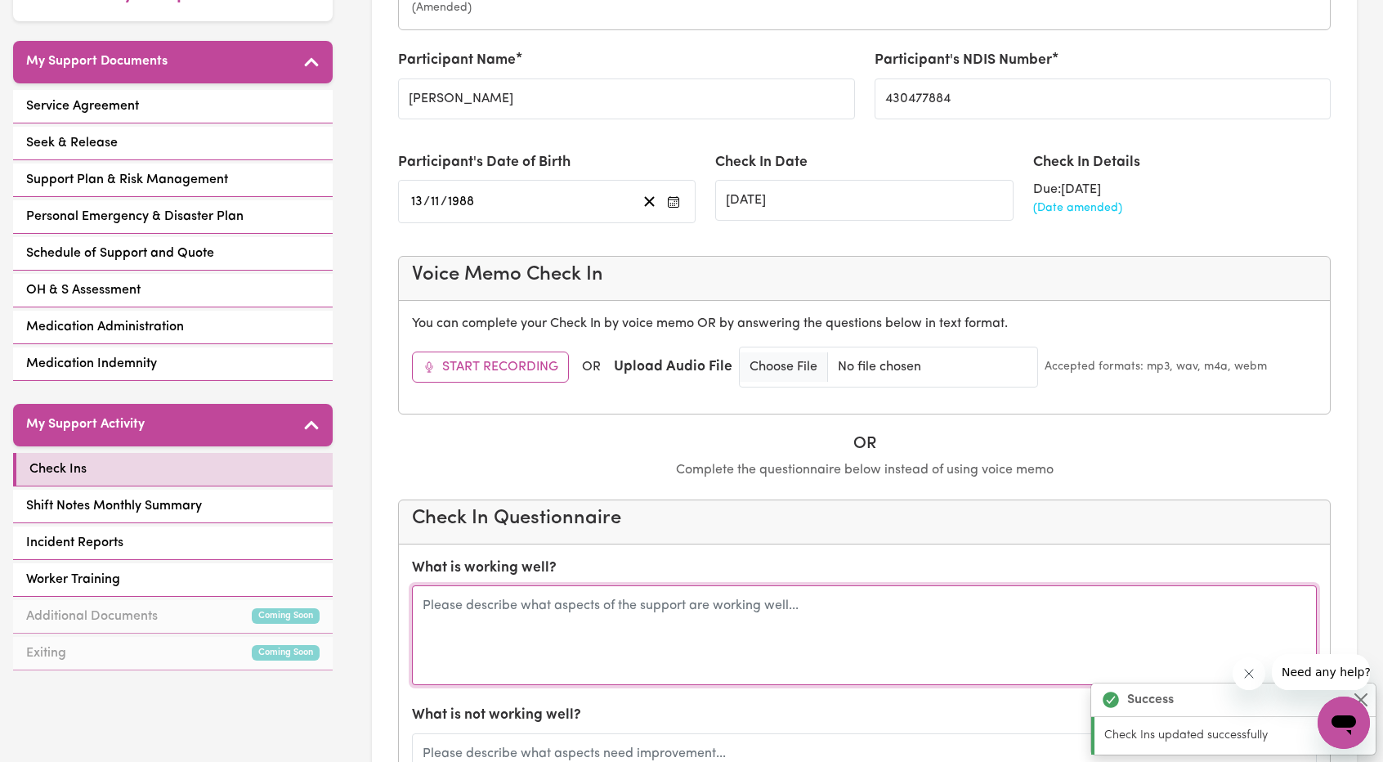
click at [596, 613] on textarea at bounding box center [864, 635] width 905 height 100
type textarea "1"
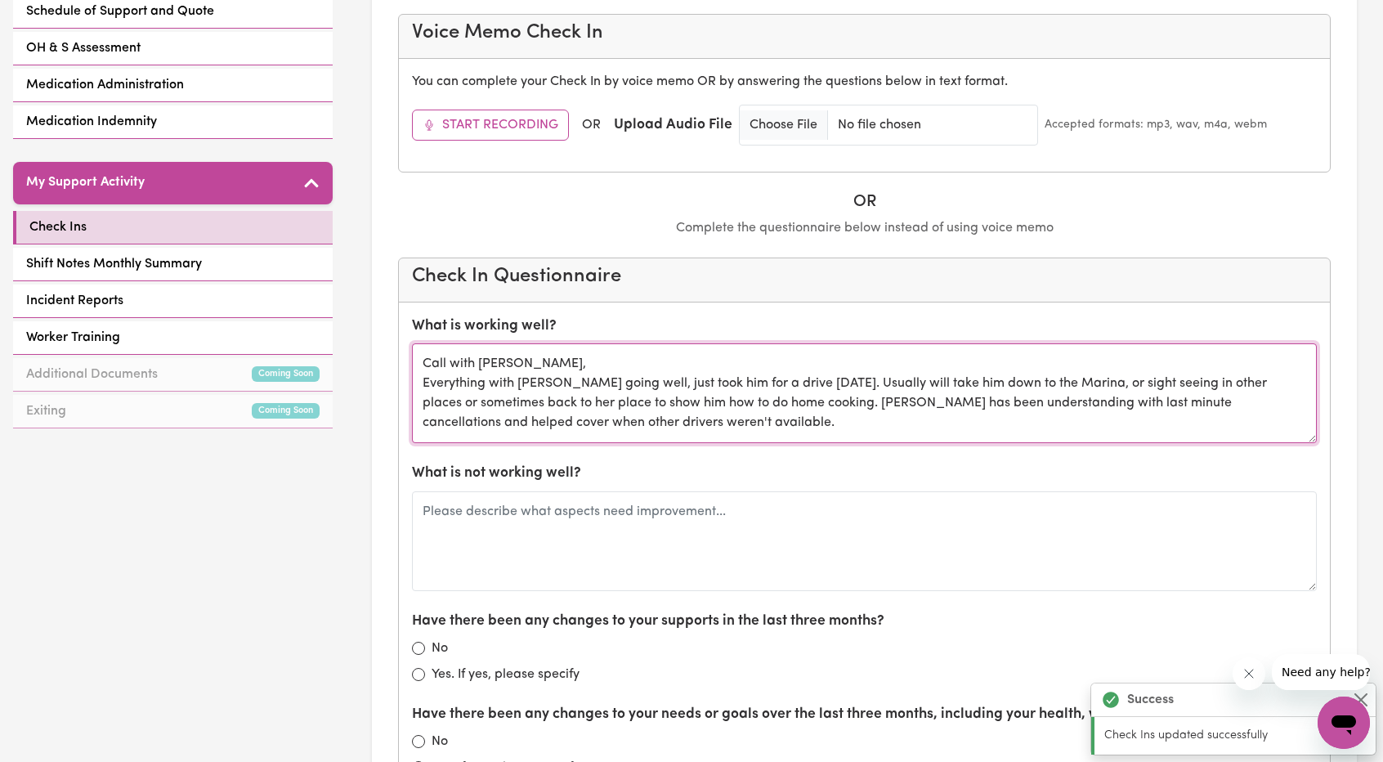
scroll to position [572, 0]
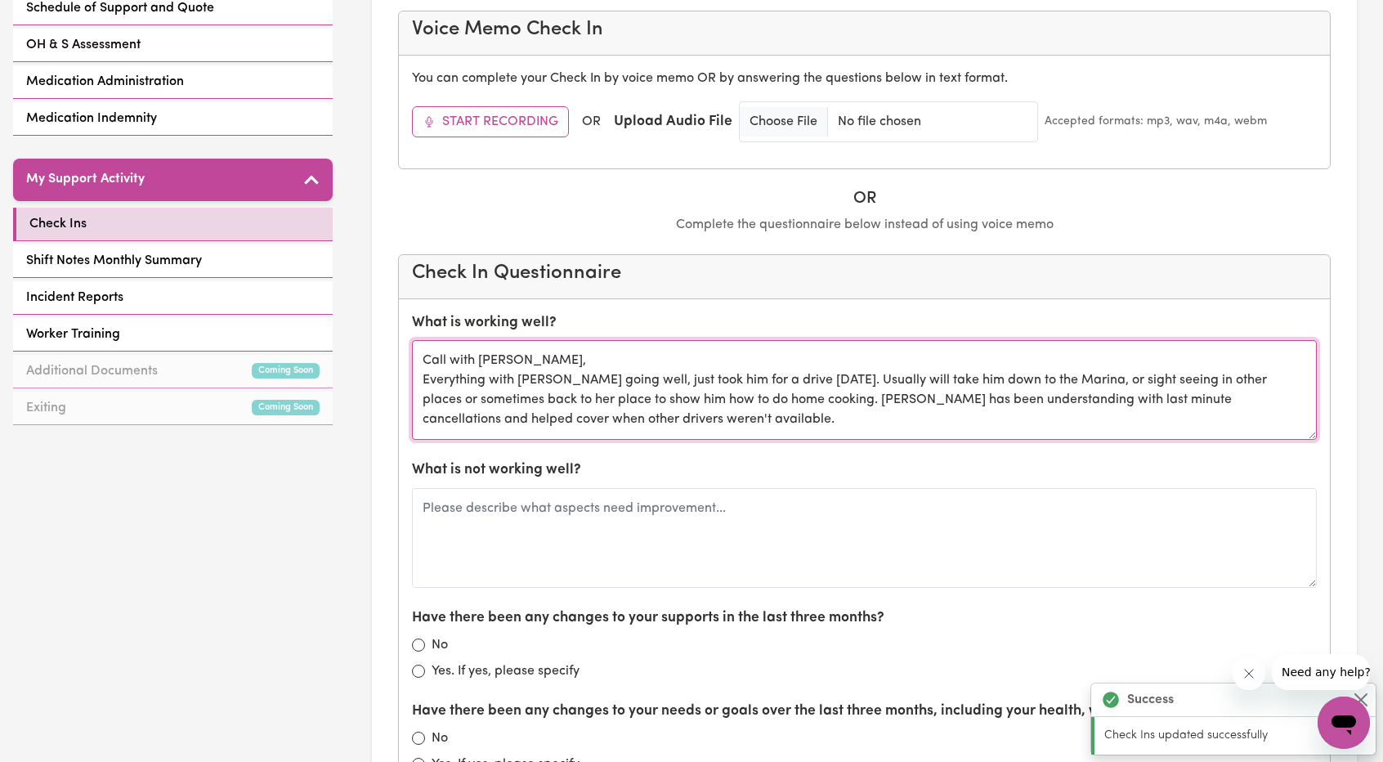
type textarea "Call with Leon, Everything with Robyn going well, just took him for a drive yes…"
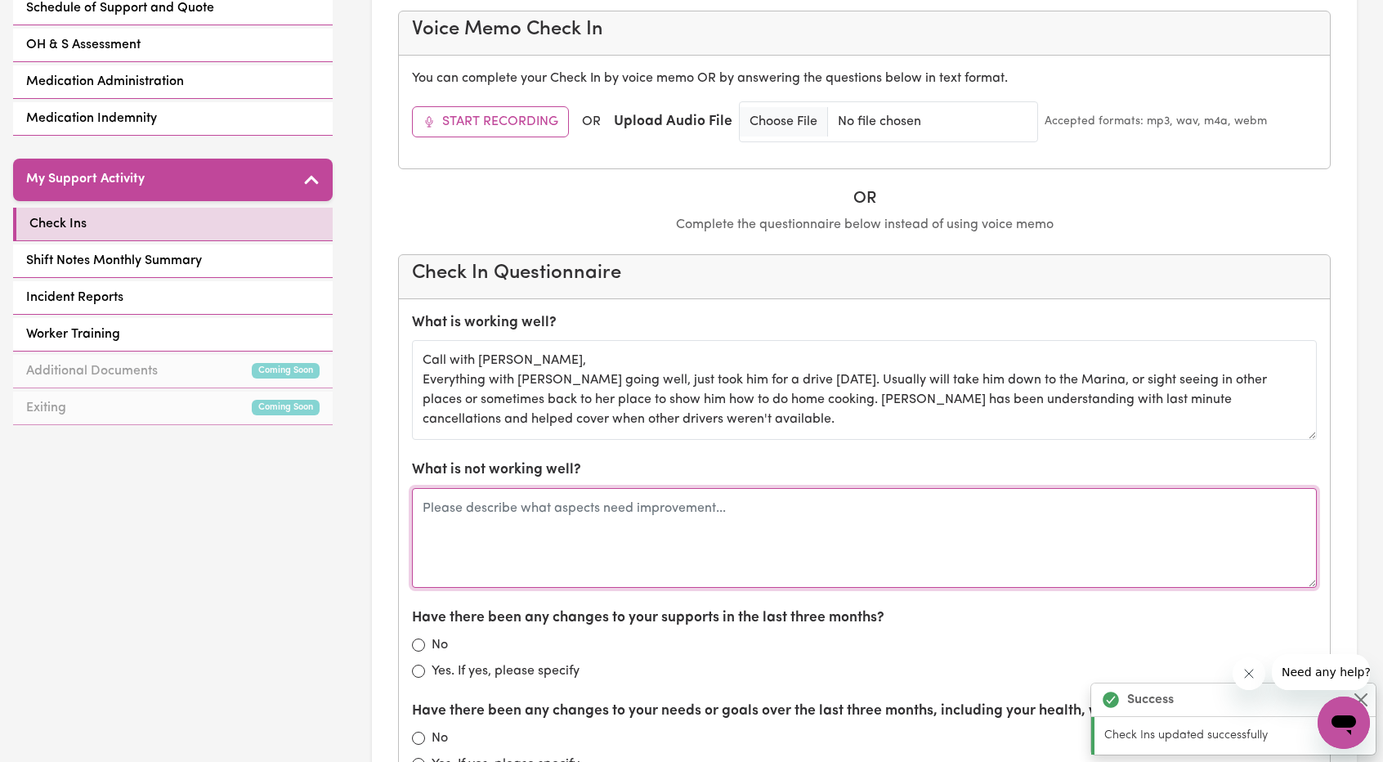
click at [683, 559] on textarea at bounding box center [864, 538] width 905 height 100
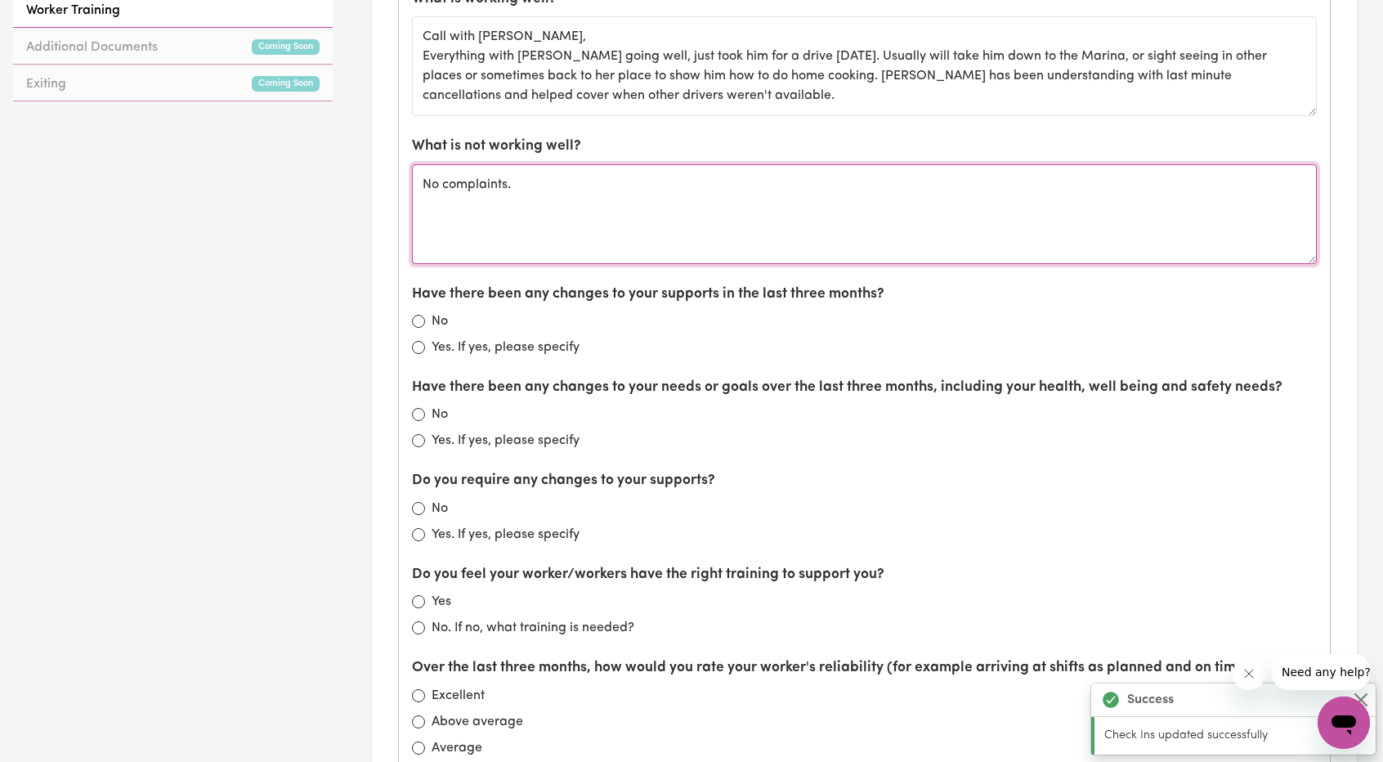
scroll to position [899, 0]
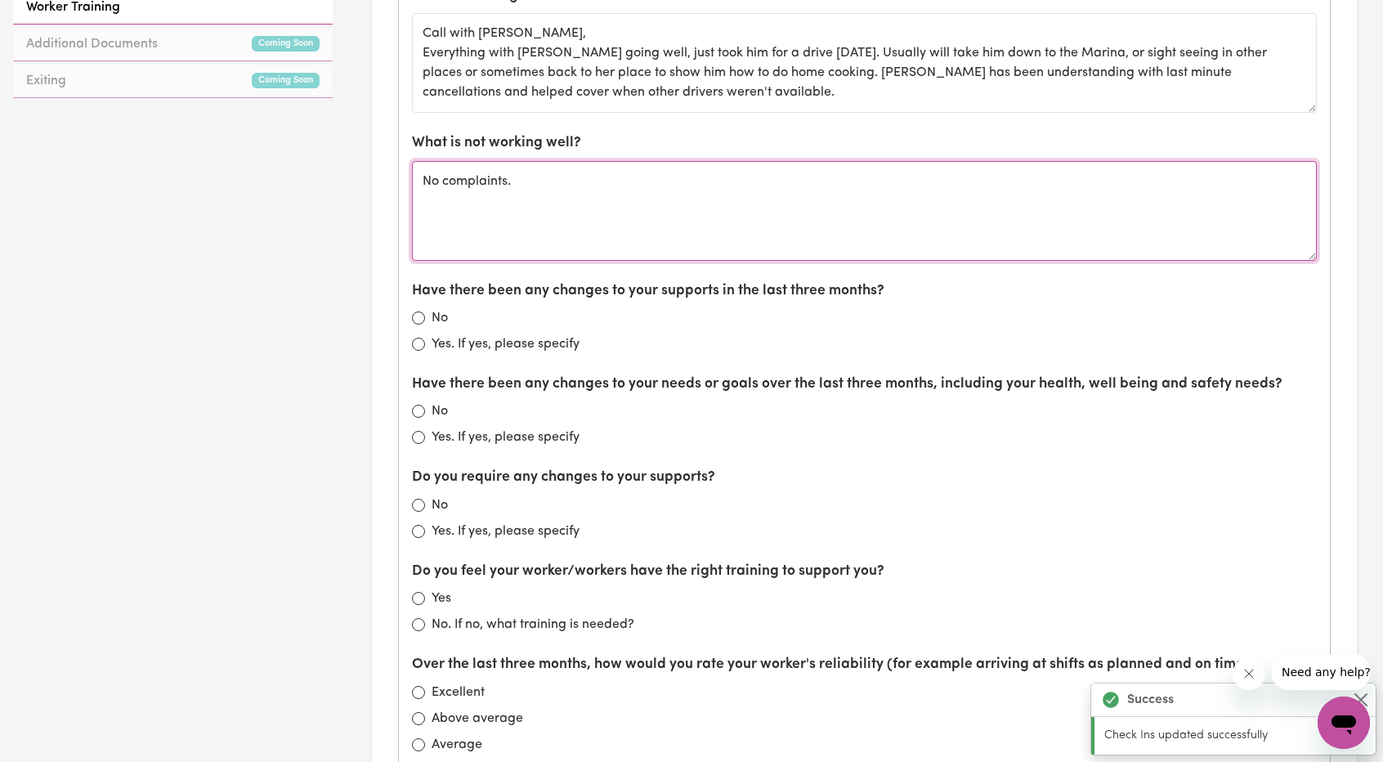
type textarea "No complaints."
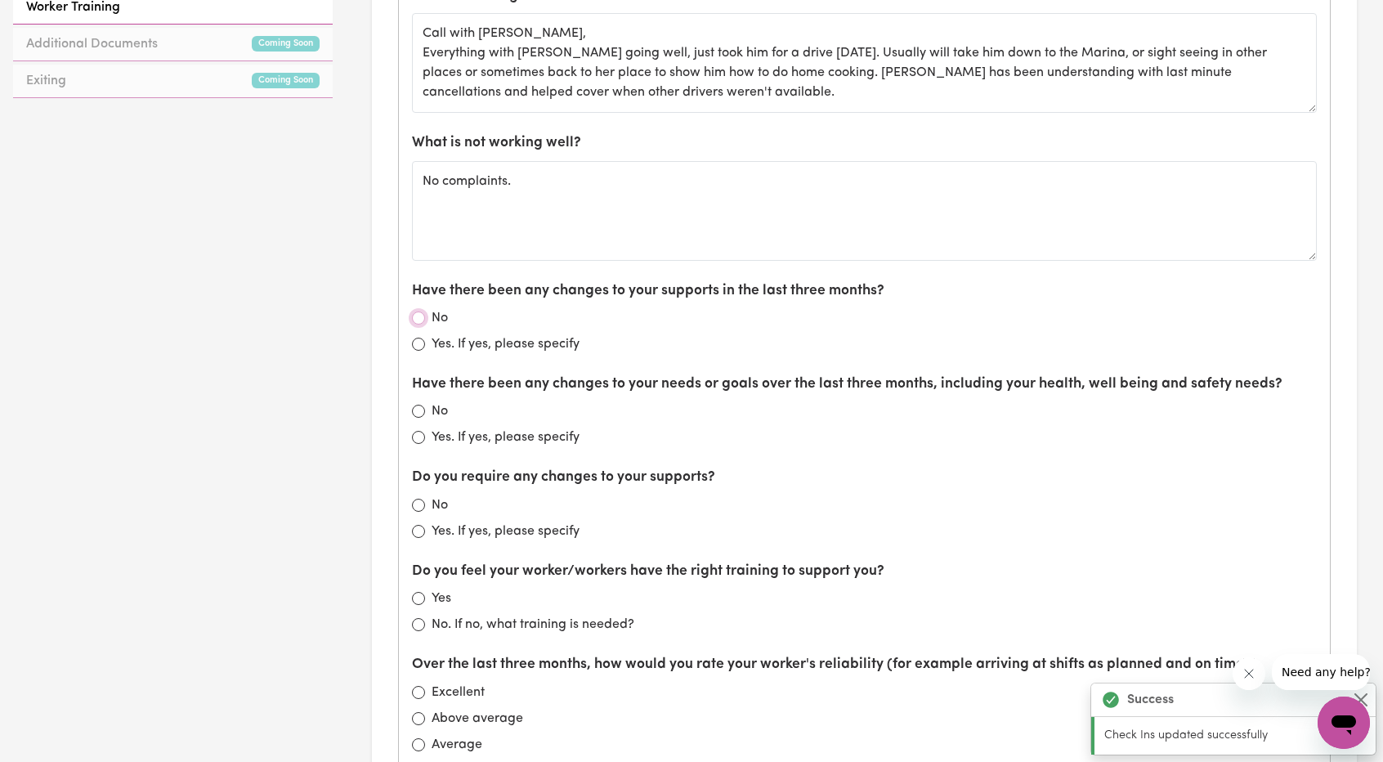
click at [419, 311] on input "No" at bounding box center [418, 317] width 13 height 13
radio input "true"
click at [418, 432] on input "Yes. If yes, please specify" at bounding box center [418, 437] width 13 height 13
radio input "true"
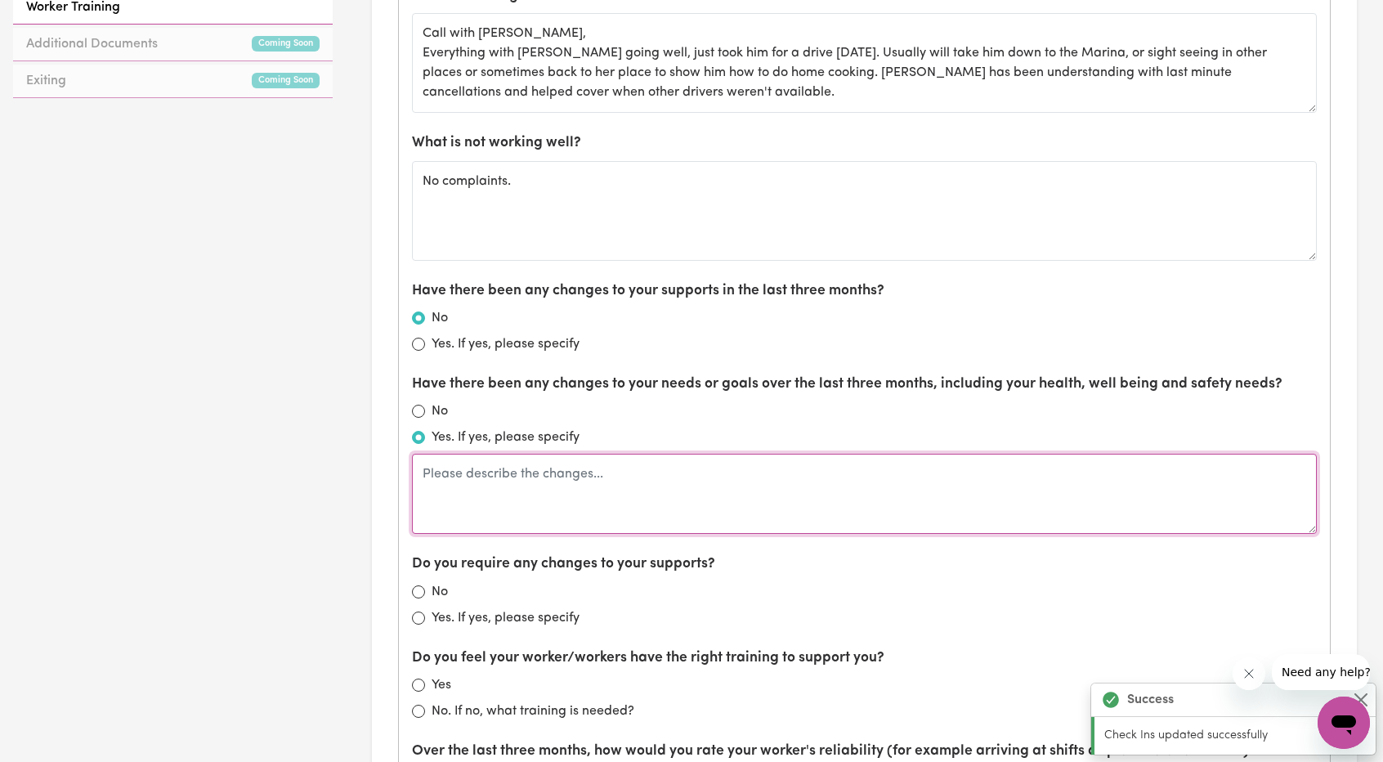
click at [543, 491] on textarea at bounding box center [864, 494] width 905 height 80
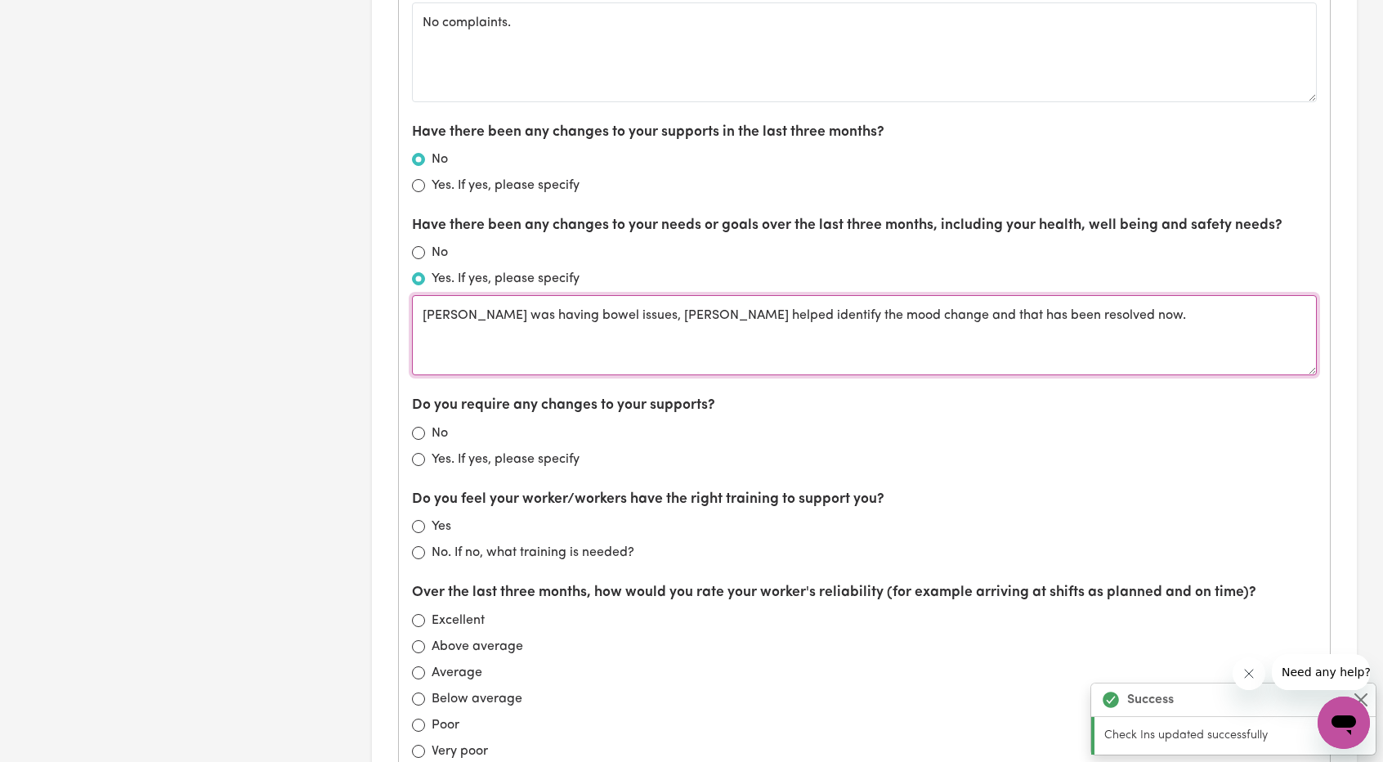
scroll to position [1062, 0]
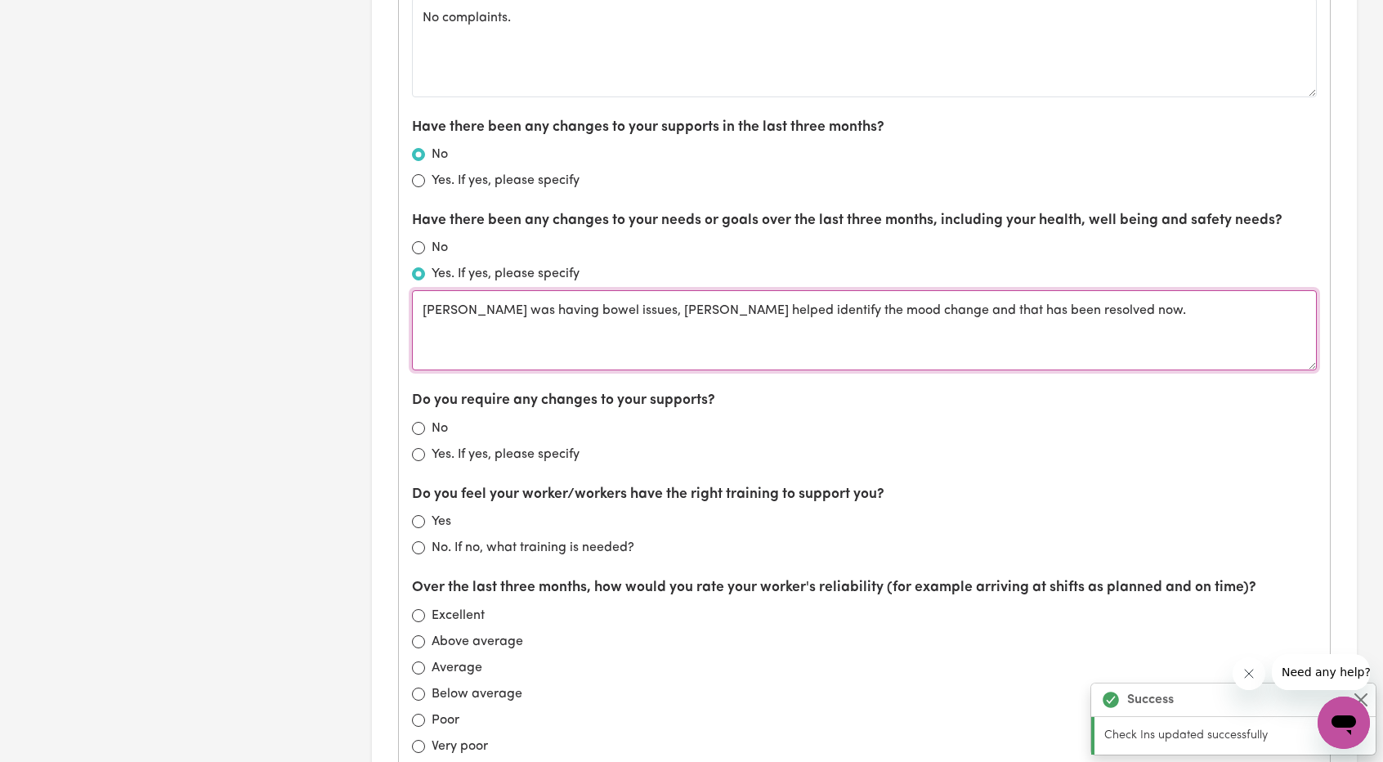
type textarea "Rodney was having bowel issues, Robyn helped identify the mood change and that …"
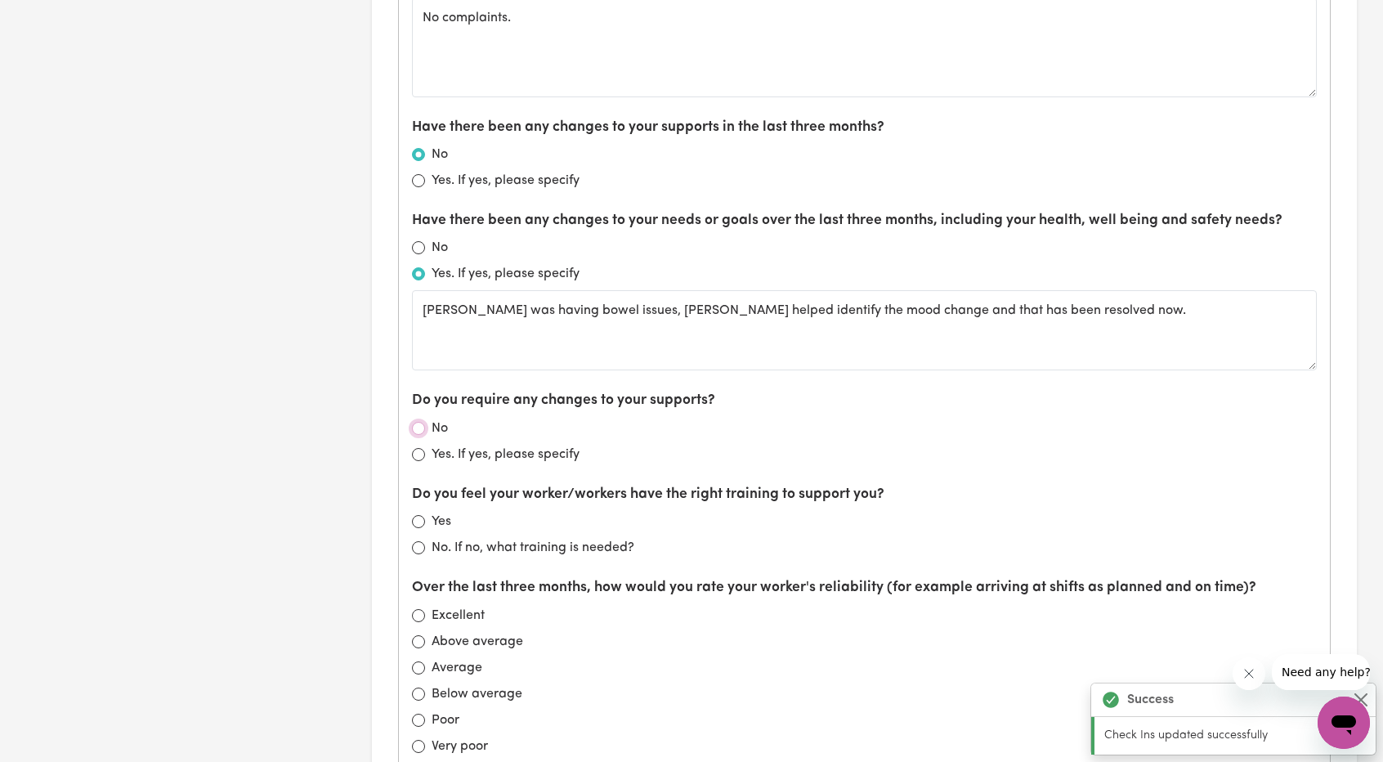
click at [417, 422] on input "No" at bounding box center [418, 428] width 13 height 13
radio input "true"
click at [416, 512] on div "Yes" at bounding box center [864, 522] width 905 height 20
click at [420, 516] on input "Yes" at bounding box center [418, 521] width 13 height 13
radio input "true"
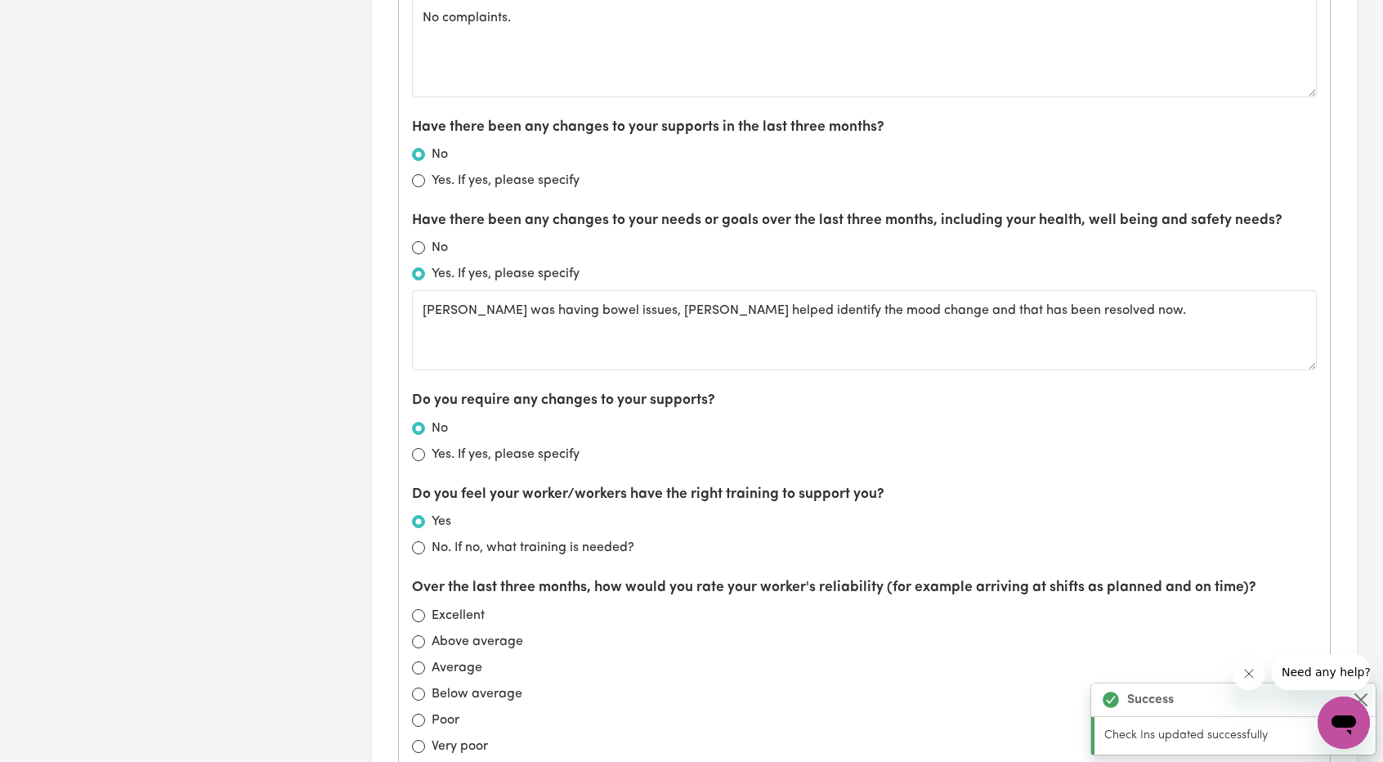
click at [417, 596] on div "Over the last three months, how would you rate your worker's reliability (for e…" at bounding box center [864, 666] width 905 height 178
click at [417, 609] on input "Excellent" at bounding box center [418, 615] width 13 height 13
radio input "true"
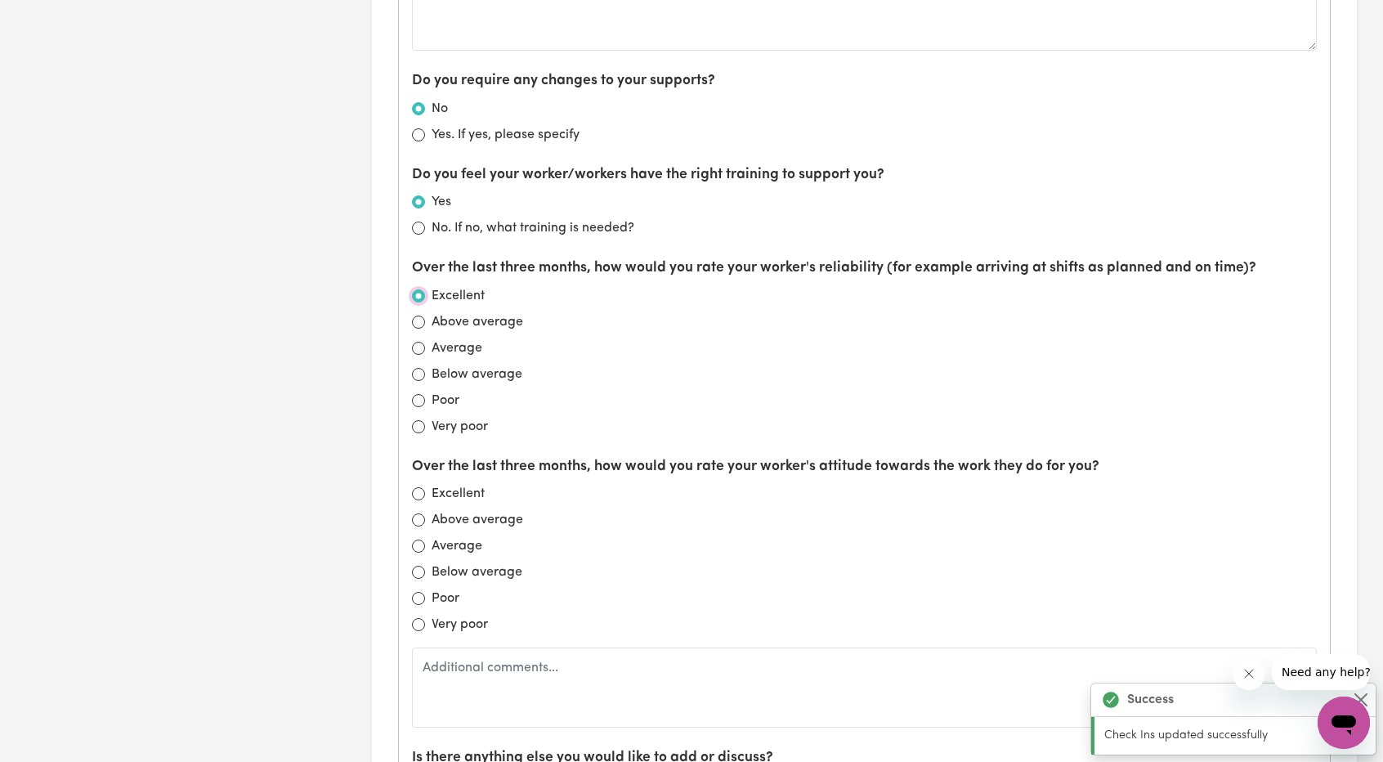
scroll to position [1471, 0]
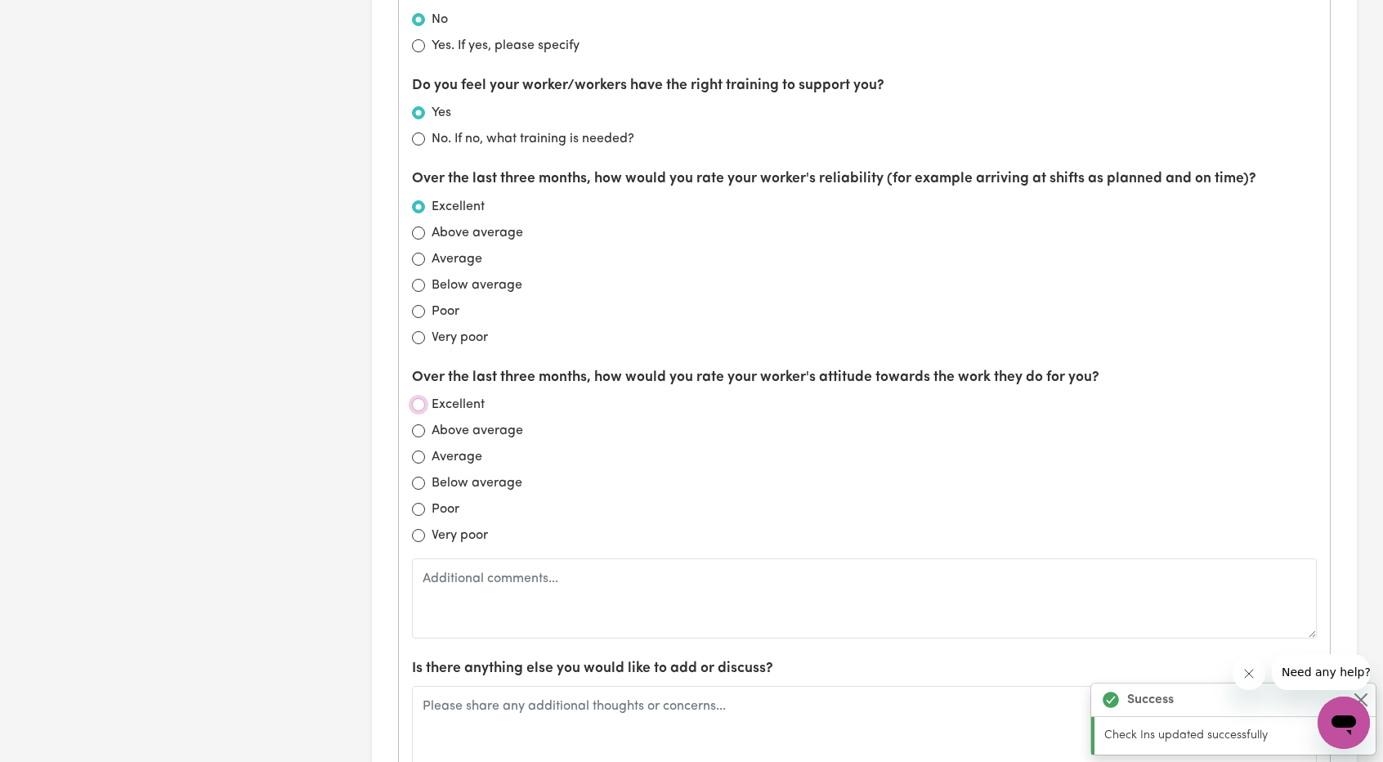
click at [422, 401] on input "Excellent" at bounding box center [418, 404] width 13 height 13
radio input "true"
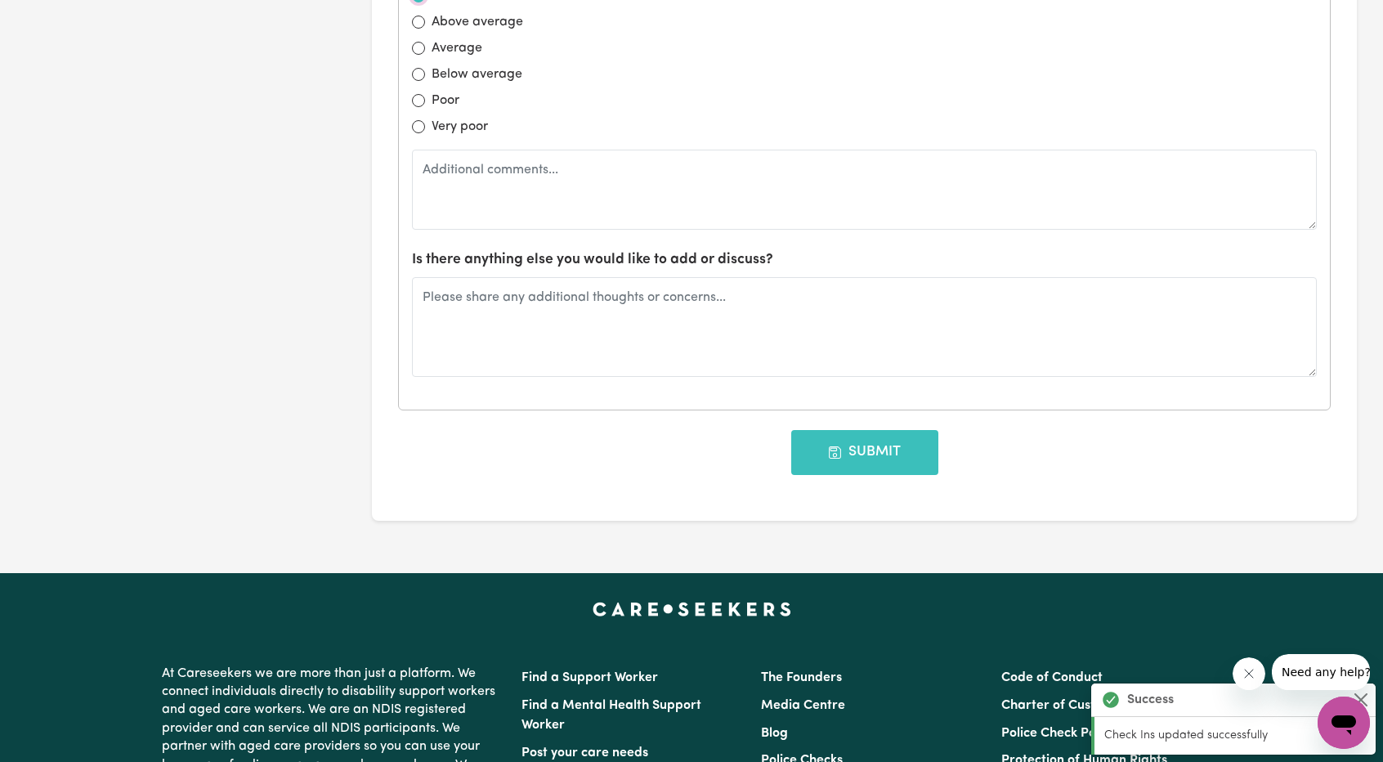
scroll to position [2125, 0]
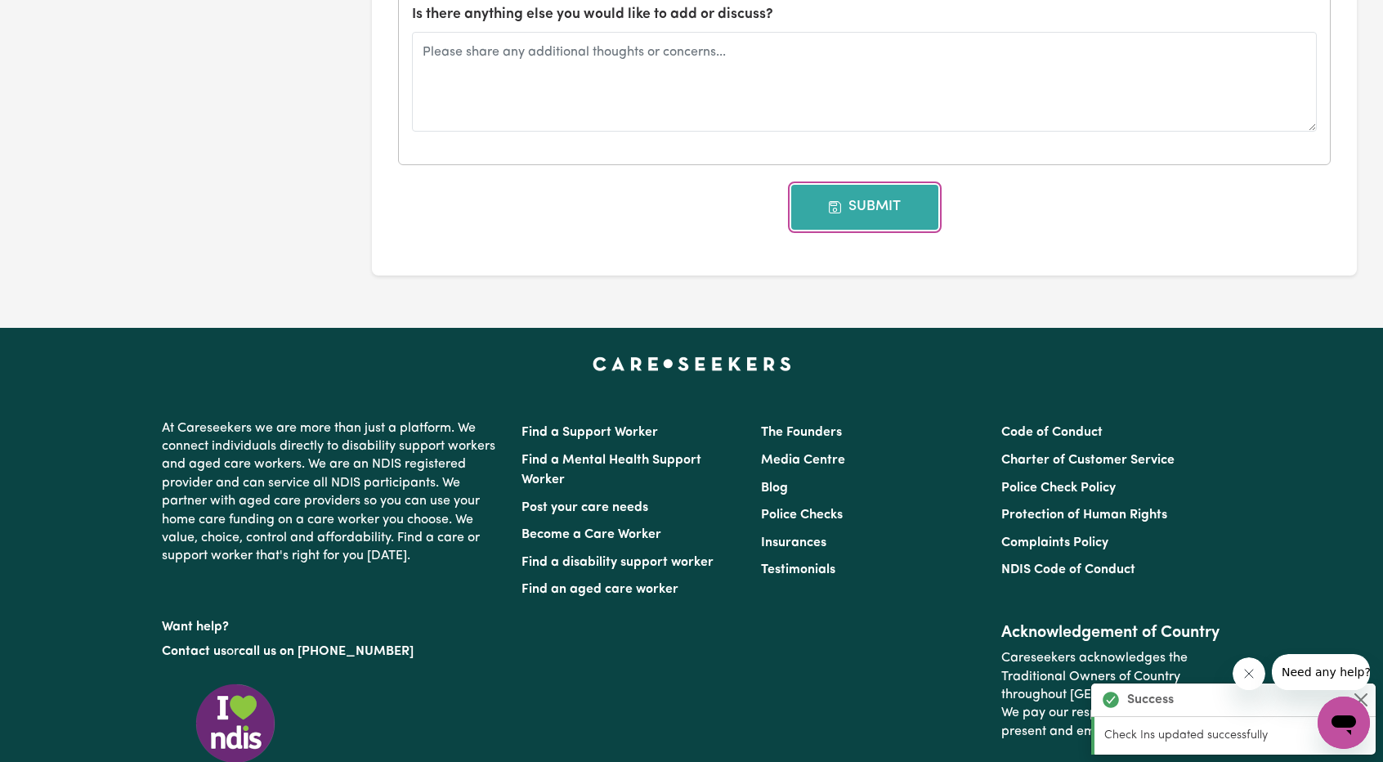
click at [849, 199] on button "Submit" at bounding box center [864, 207] width 147 height 44
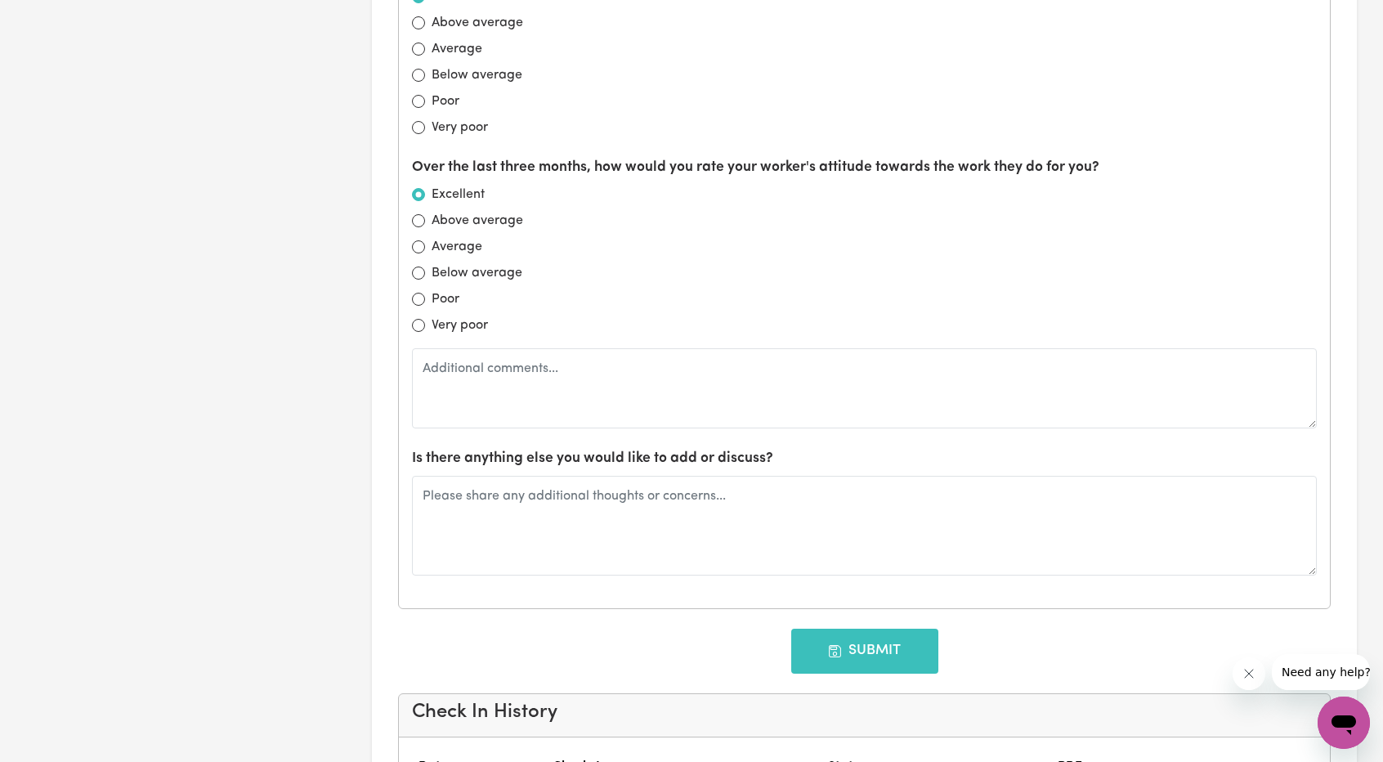
scroll to position [0, 0]
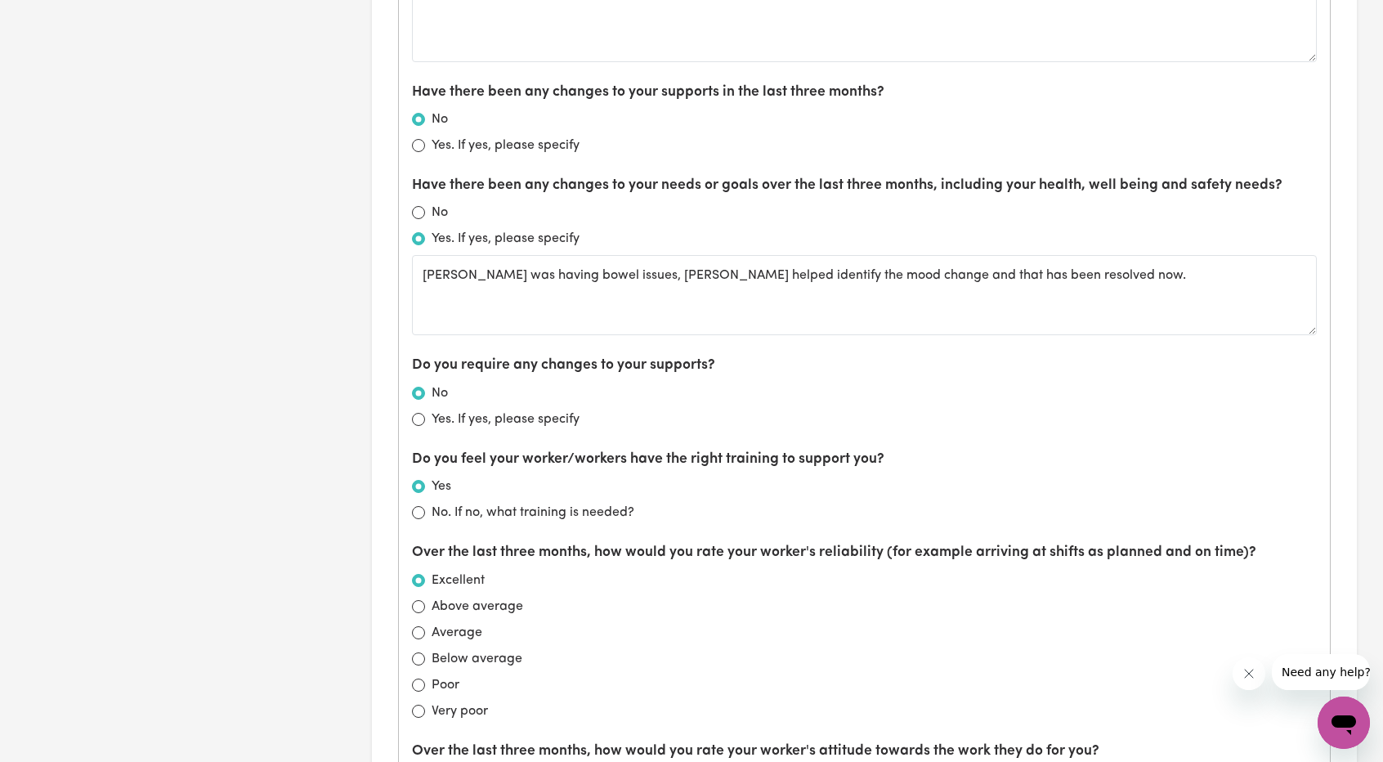
type input "[DATE]"
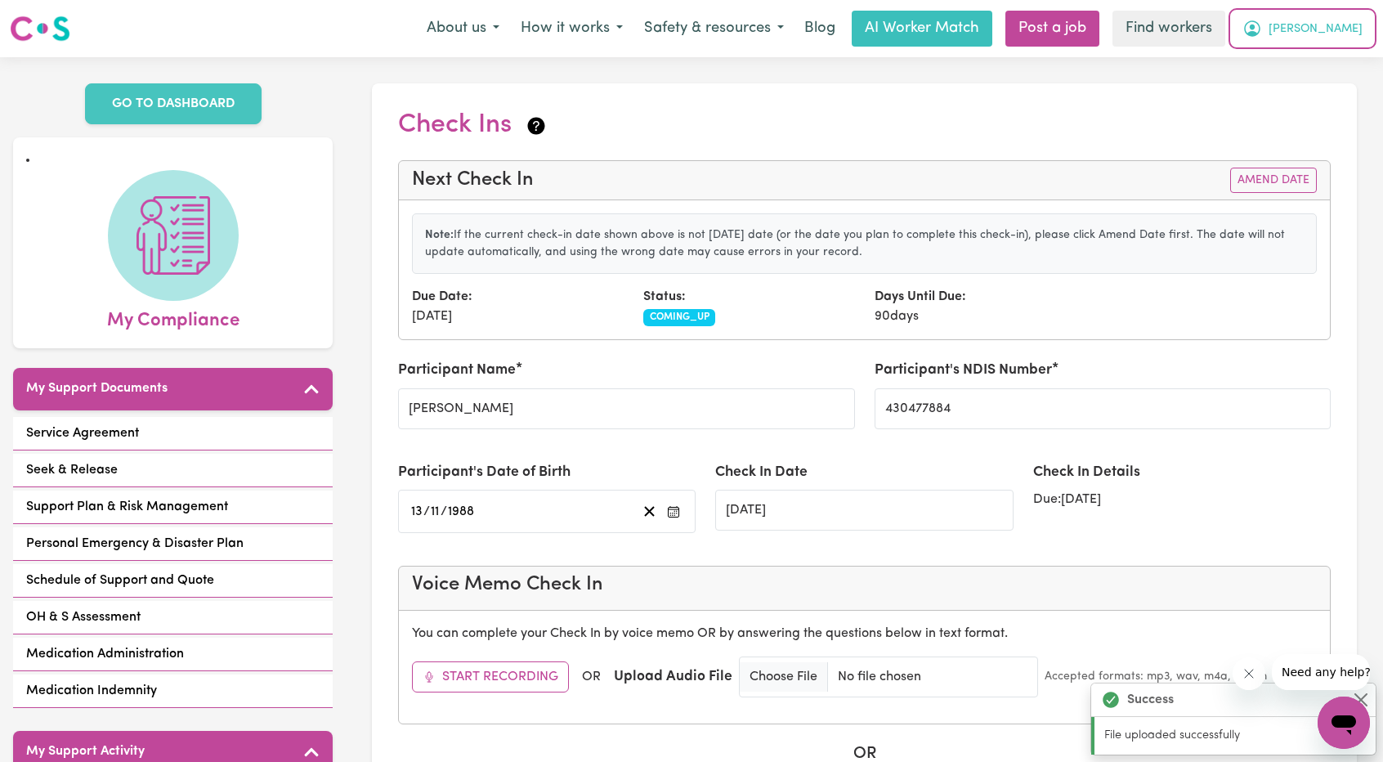
click at [1336, 16] on button "[PERSON_NAME]" at bounding box center [1301, 28] width 141 height 34
click at [1317, 89] on link "Logout" at bounding box center [1307, 93] width 129 height 31
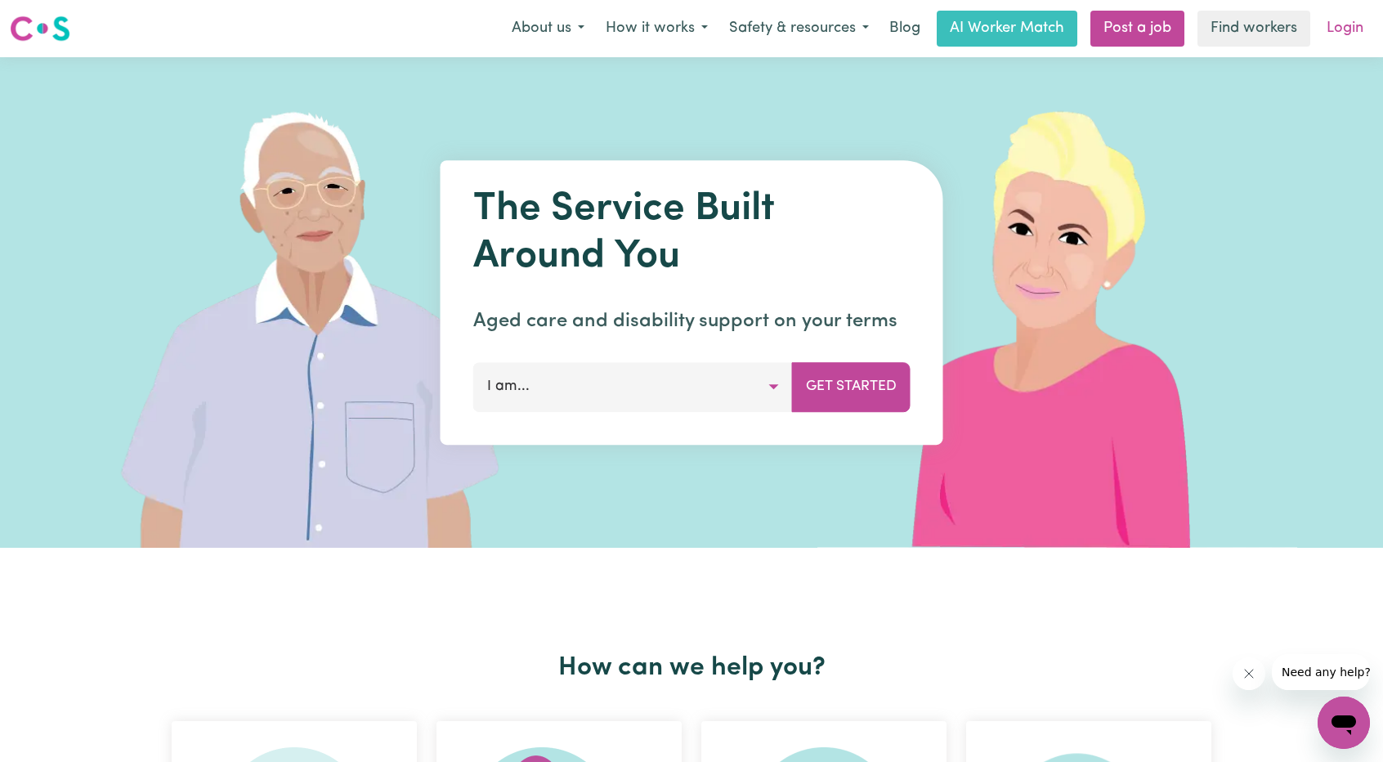
click at [1349, 32] on link "Login" at bounding box center [1344, 29] width 56 height 36
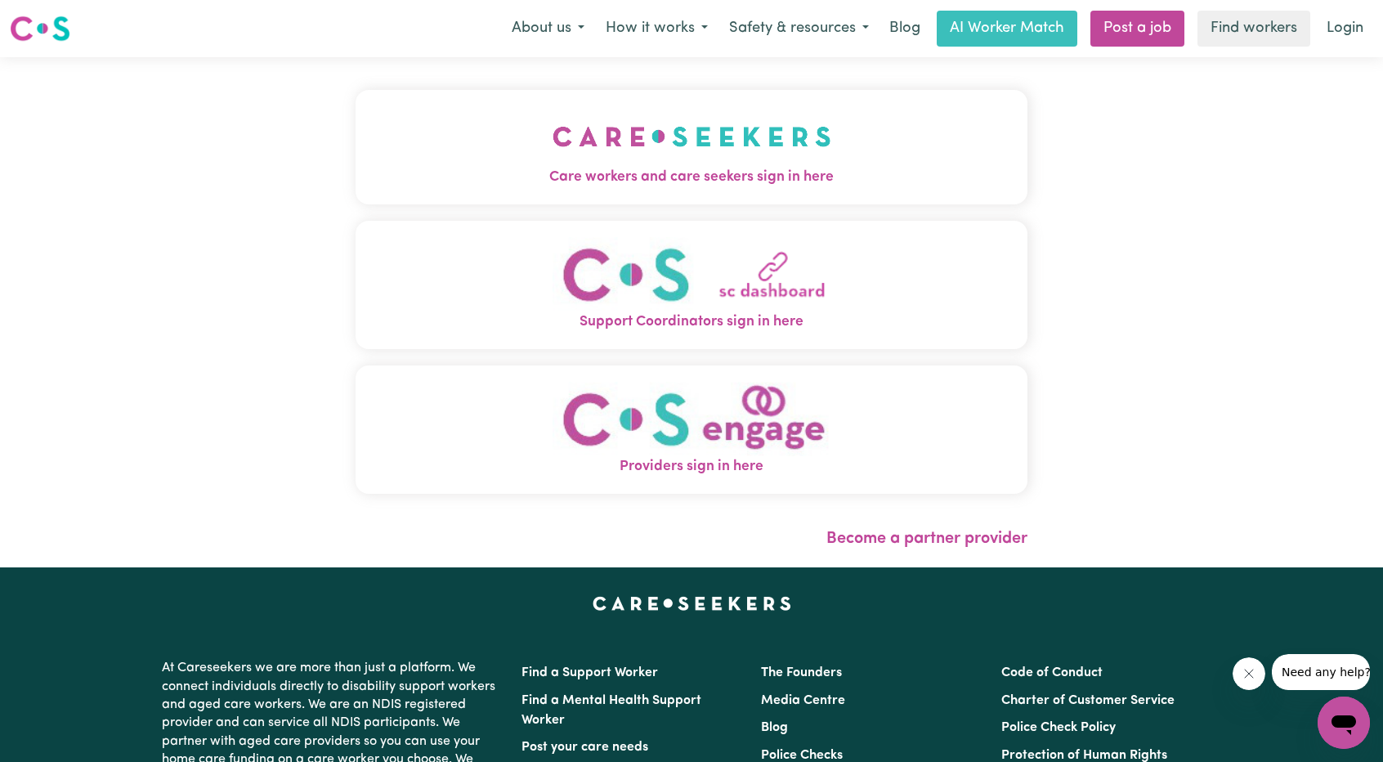
click at [491, 170] on span "Care workers and care seekers sign in here" at bounding box center [691, 177] width 672 height 21
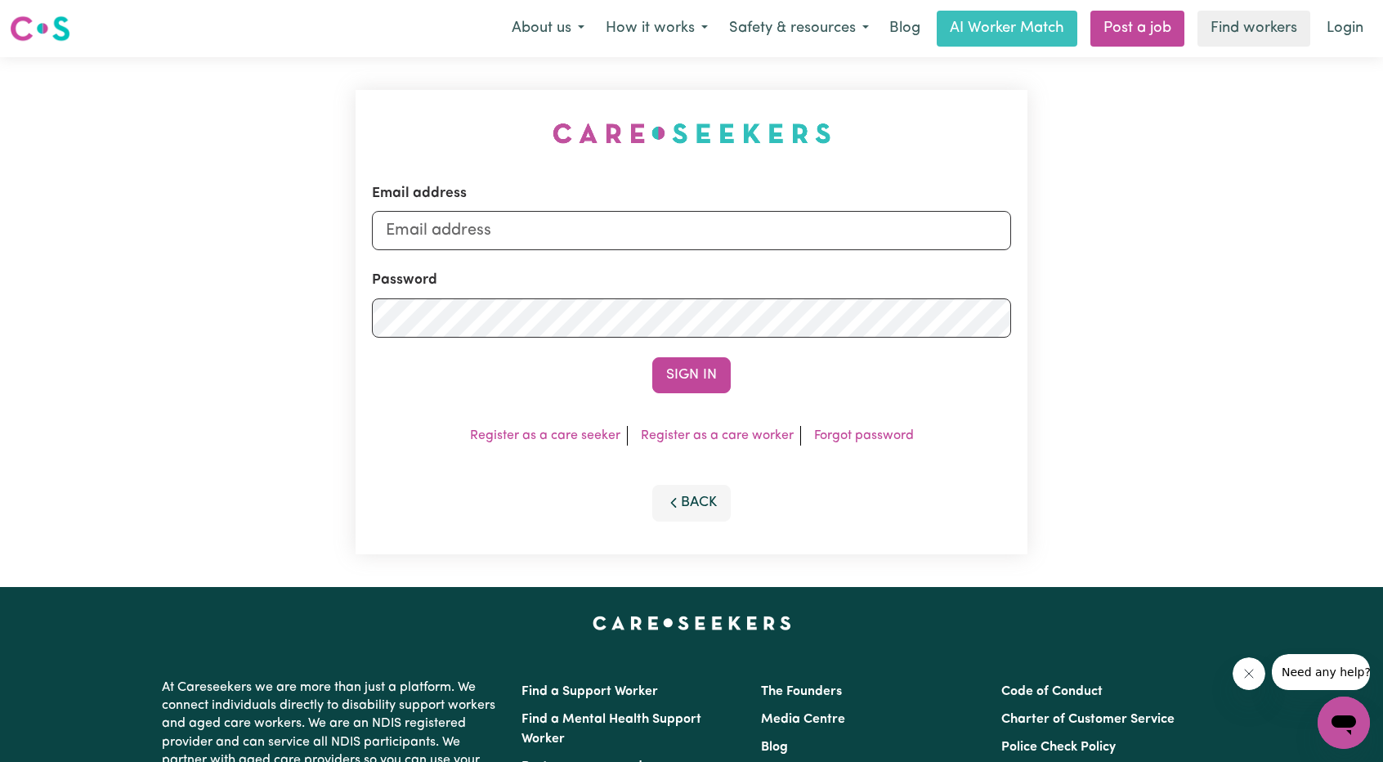
click at [601, 220] on div "Email address Password Sign In Register as a care seeker Register as a care wor…" at bounding box center [691, 322] width 691 height 530
click at [600, 230] on input "Email address" at bounding box center [691, 230] width 639 height 39
drag, startPoint x: 471, startPoint y: 231, endPoint x: 821, endPoint y: 261, distance: 351.0
click at [811, 261] on form "Email address superuser~ethan@careseekers.com.au Password Sign In" at bounding box center [691, 288] width 639 height 210
type input "superuser~richterlp@bigpond.com"
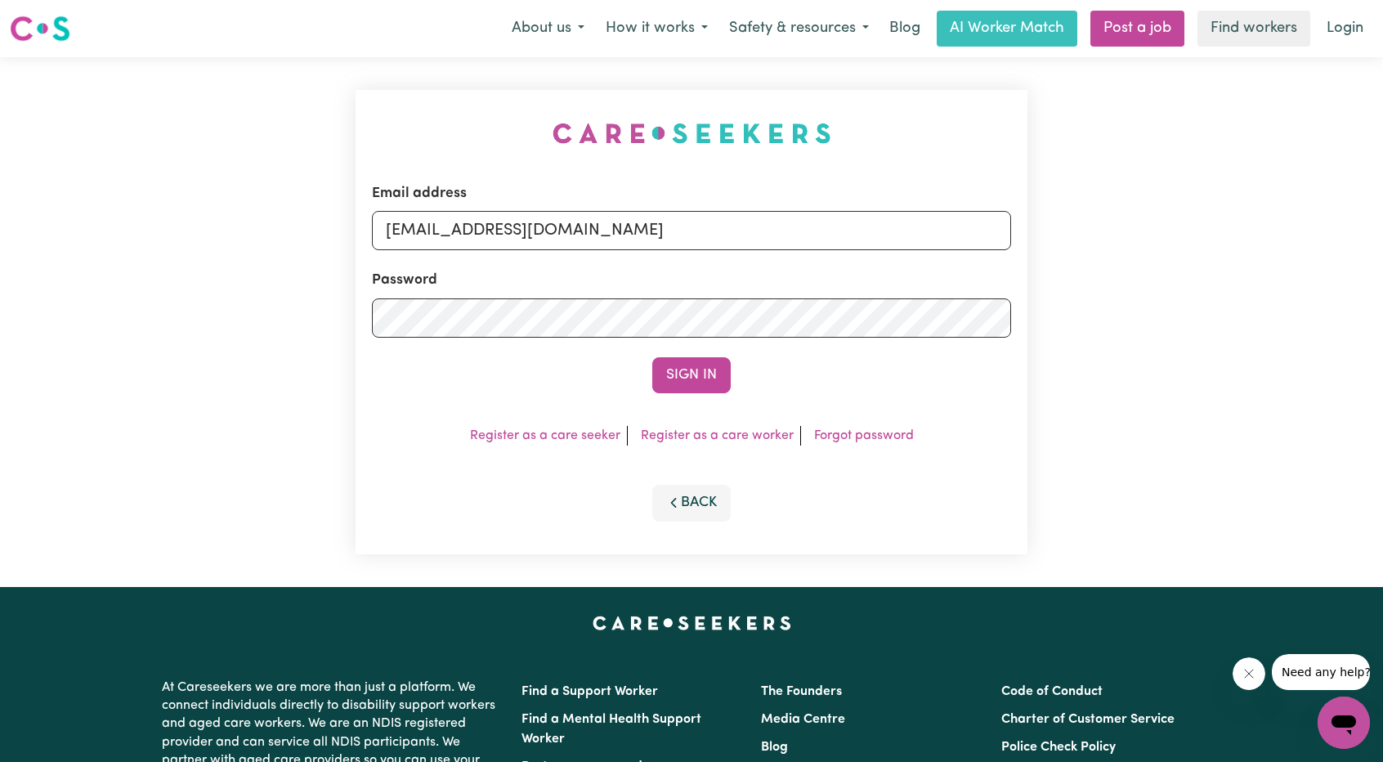
click at [641, 378] on div "Sign In" at bounding box center [691, 375] width 639 height 36
click at [683, 387] on button "Sign In" at bounding box center [691, 375] width 78 height 36
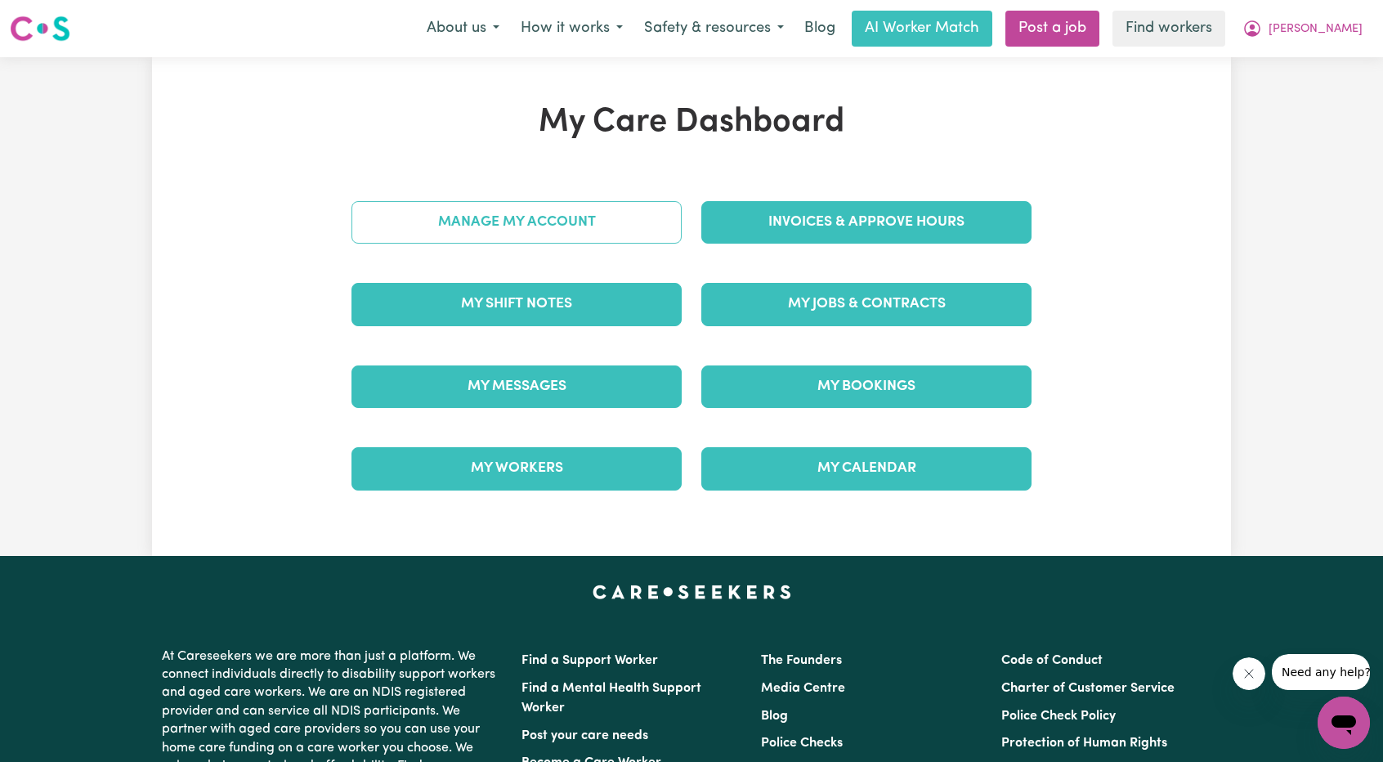
click at [587, 221] on link "Manage My Account" at bounding box center [516, 222] width 330 height 42
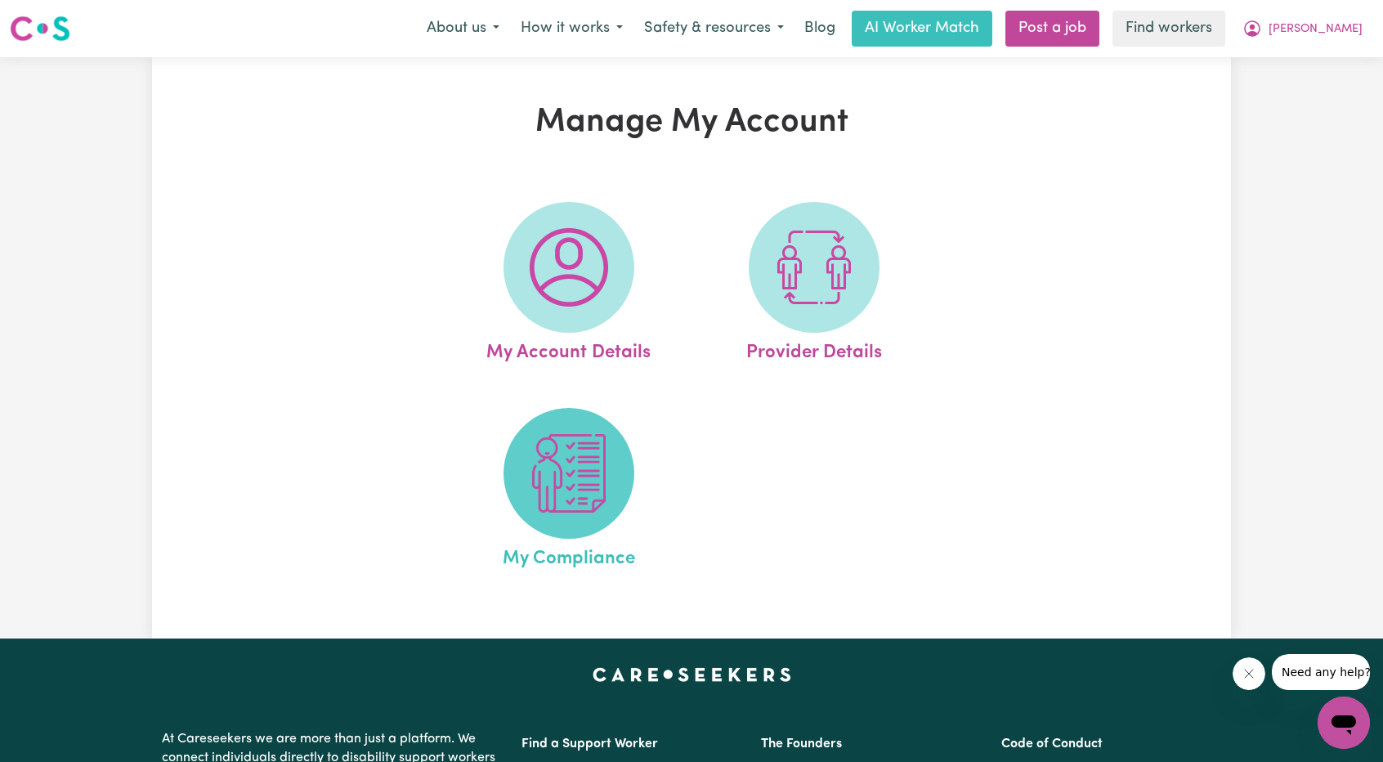
click at [562, 463] on img at bounding box center [569, 473] width 78 height 78
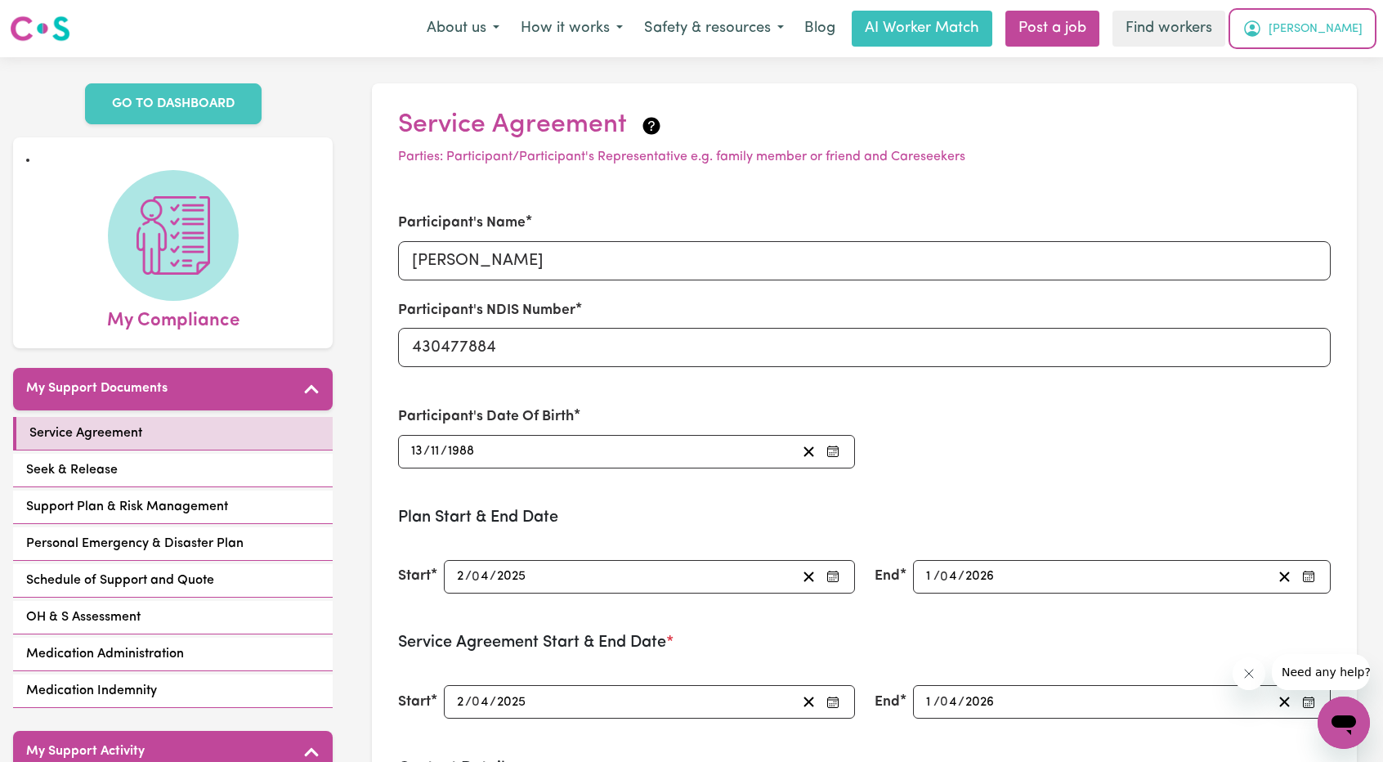
click at [1262, 32] on icon "My Account" at bounding box center [1252, 29] width 20 height 20
click at [1309, 87] on link "Logout" at bounding box center [1307, 93] width 129 height 31
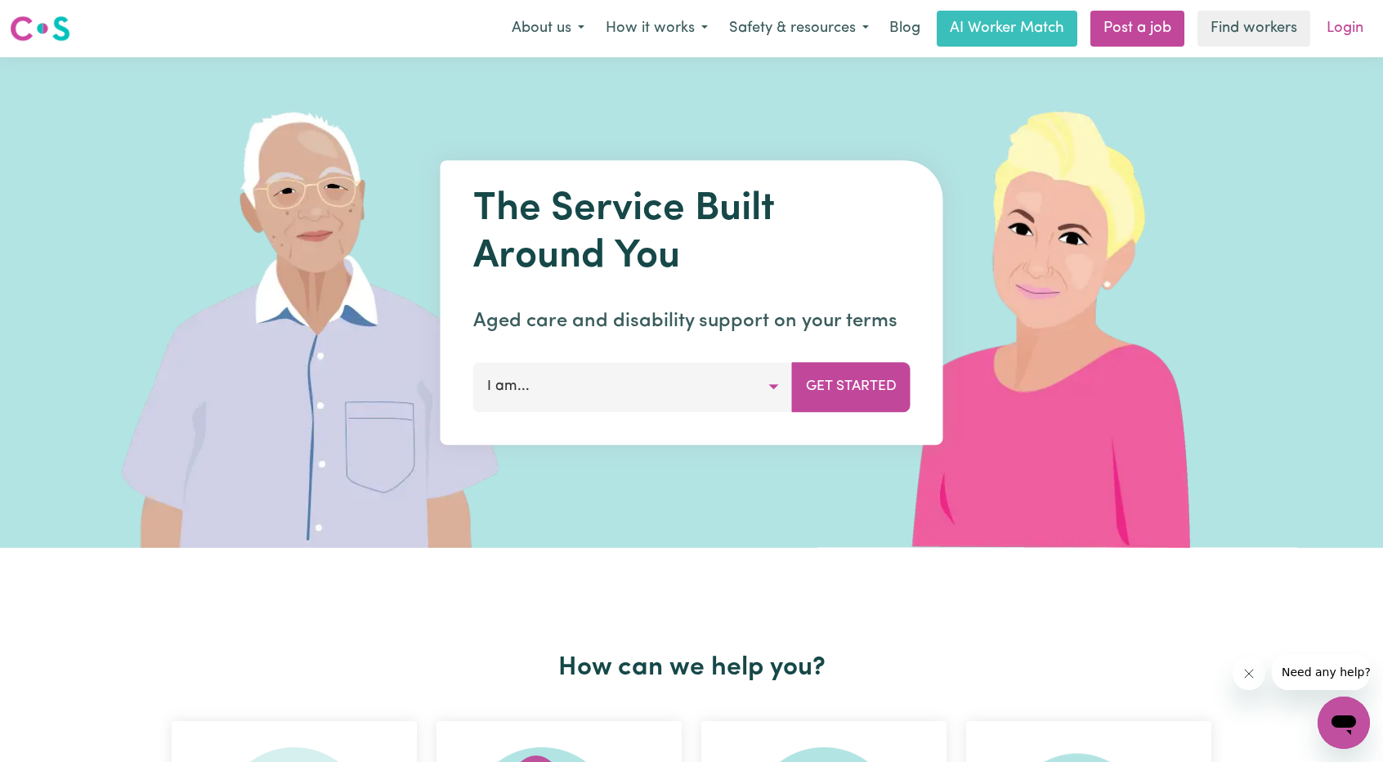
click at [1352, 26] on link "Login" at bounding box center [1344, 29] width 56 height 36
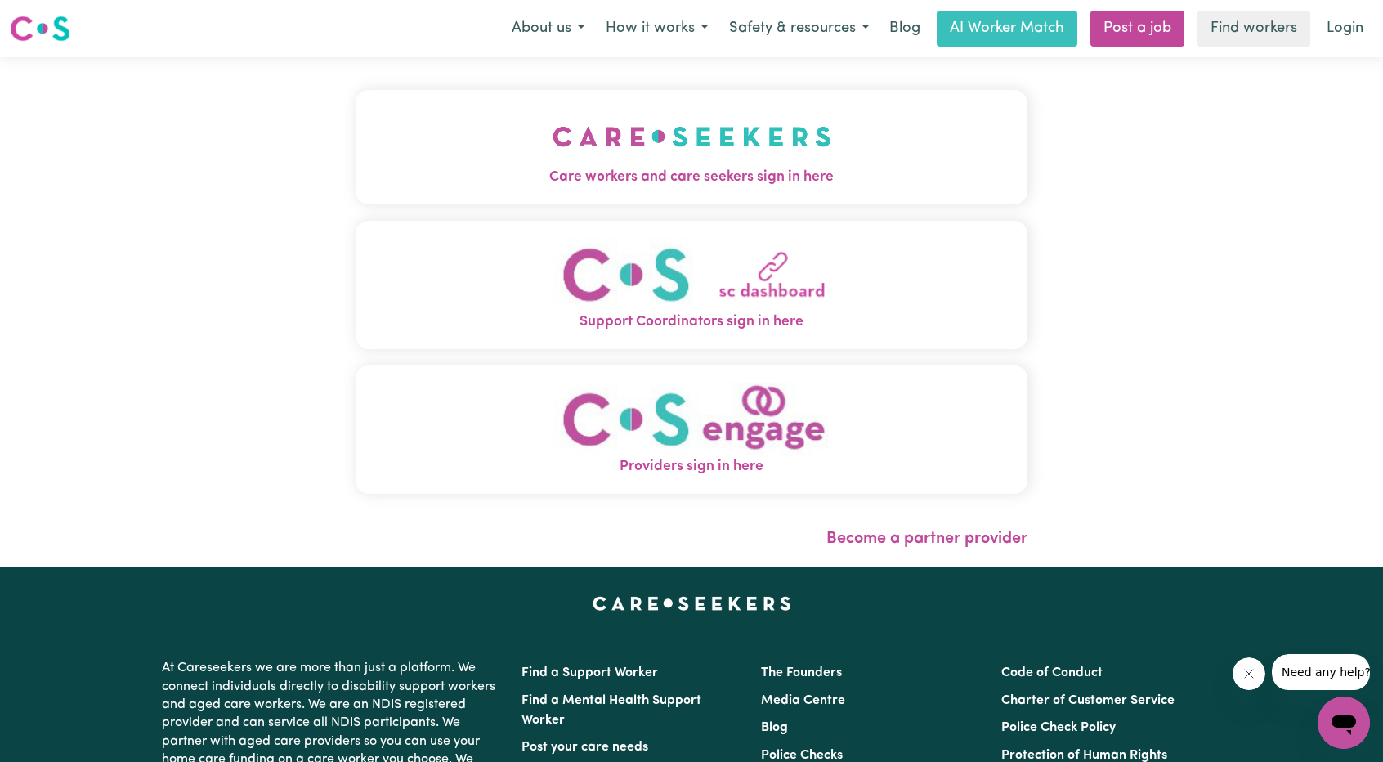
click at [725, 181] on span "Care workers and care seekers sign in here" at bounding box center [691, 177] width 672 height 21
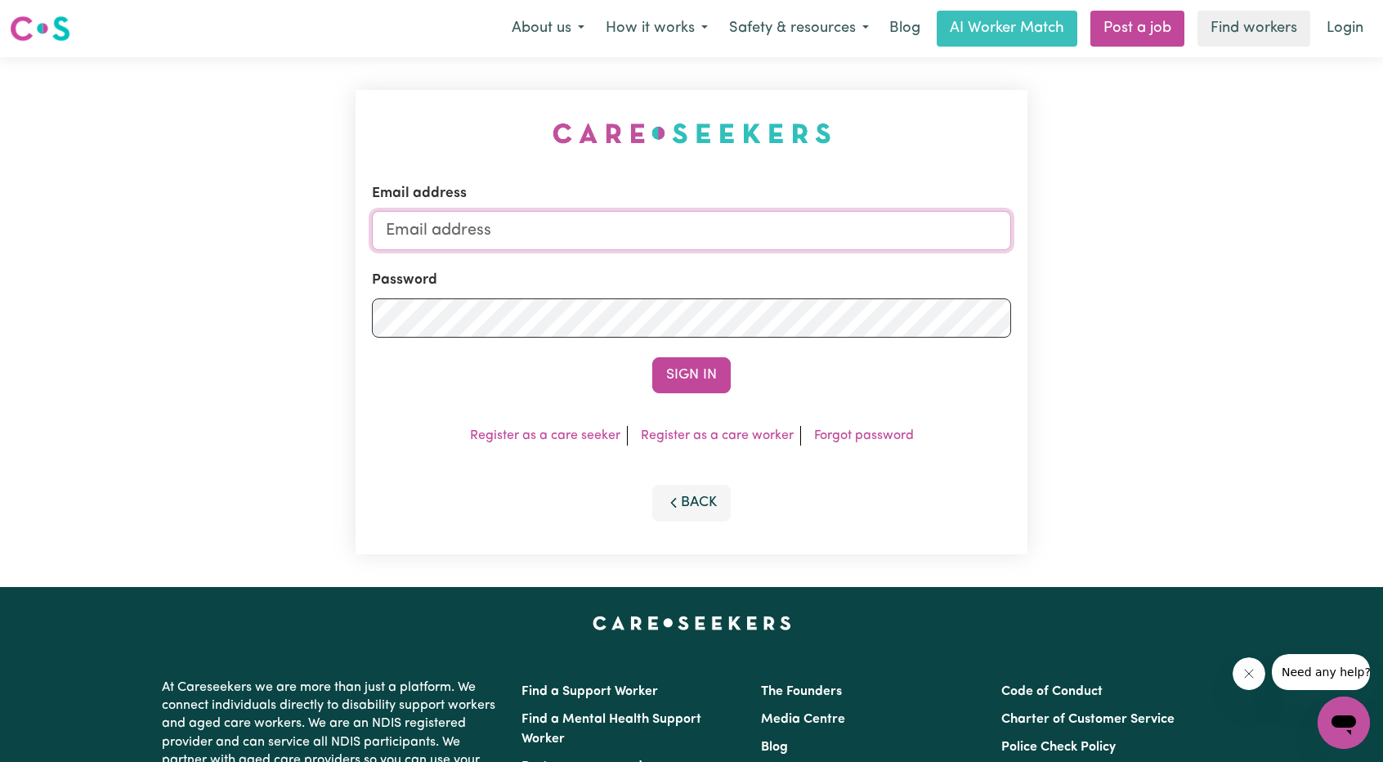
click at [720, 240] on input "Email address" at bounding box center [691, 230] width 639 height 39
drag, startPoint x: 521, startPoint y: 241, endPoint x: 807, endPoint y: 276, distance: 287.3
click at [794, 275] on form "Email address superuser~ethan@careseekers.com.au Password Sign In" at bounding box center [691, 288] width 639 height 210
type input "superuser~DanielleOpitJC@careseekers.com.au"
click at [706, 388] on button "Sign In" at bounding box center [691, 375] width 78 height 36
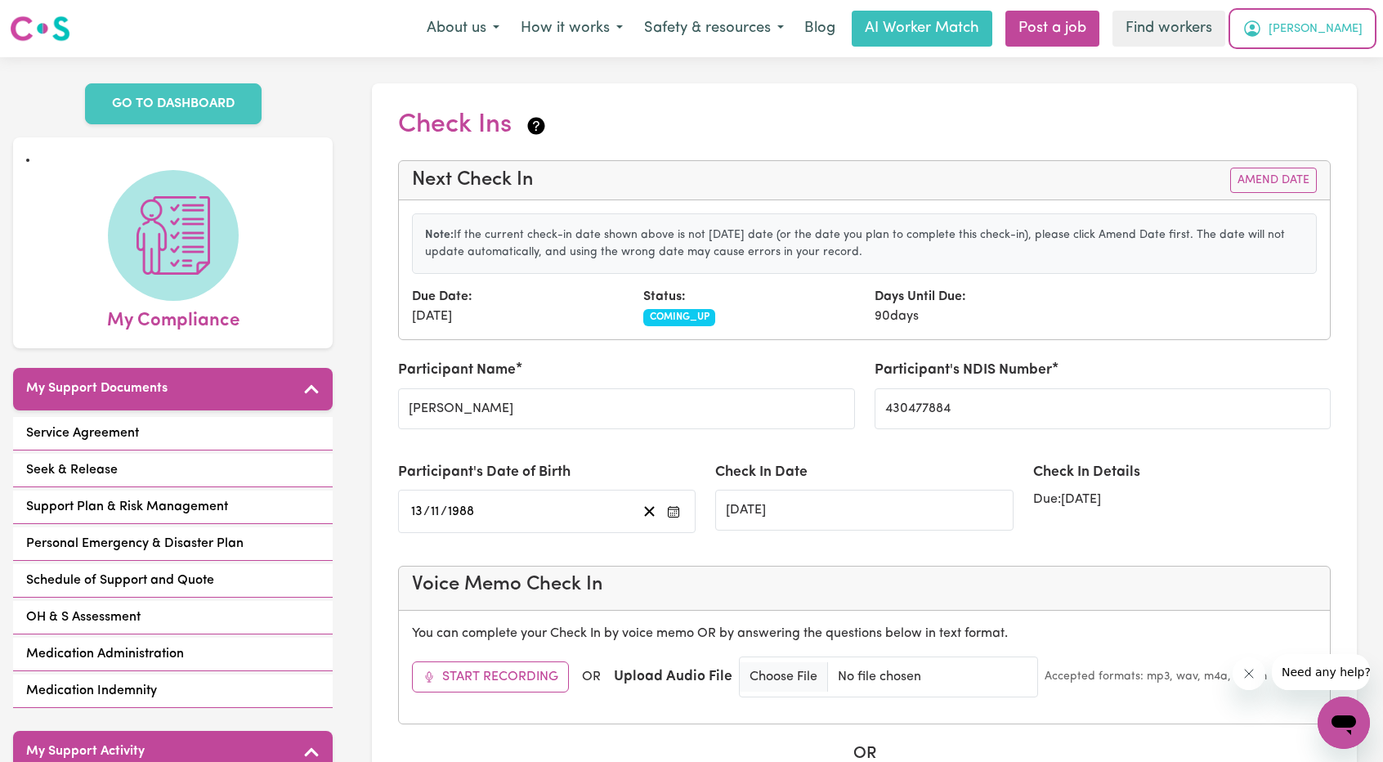
click at [1325, 12] on button "[PERSON_NAME]" at bounding box center [1301, 28] width 141 height 34
click at [1300, 63] on link "My Dashboard" at bounding box center [1307, 63] width 129 height 31
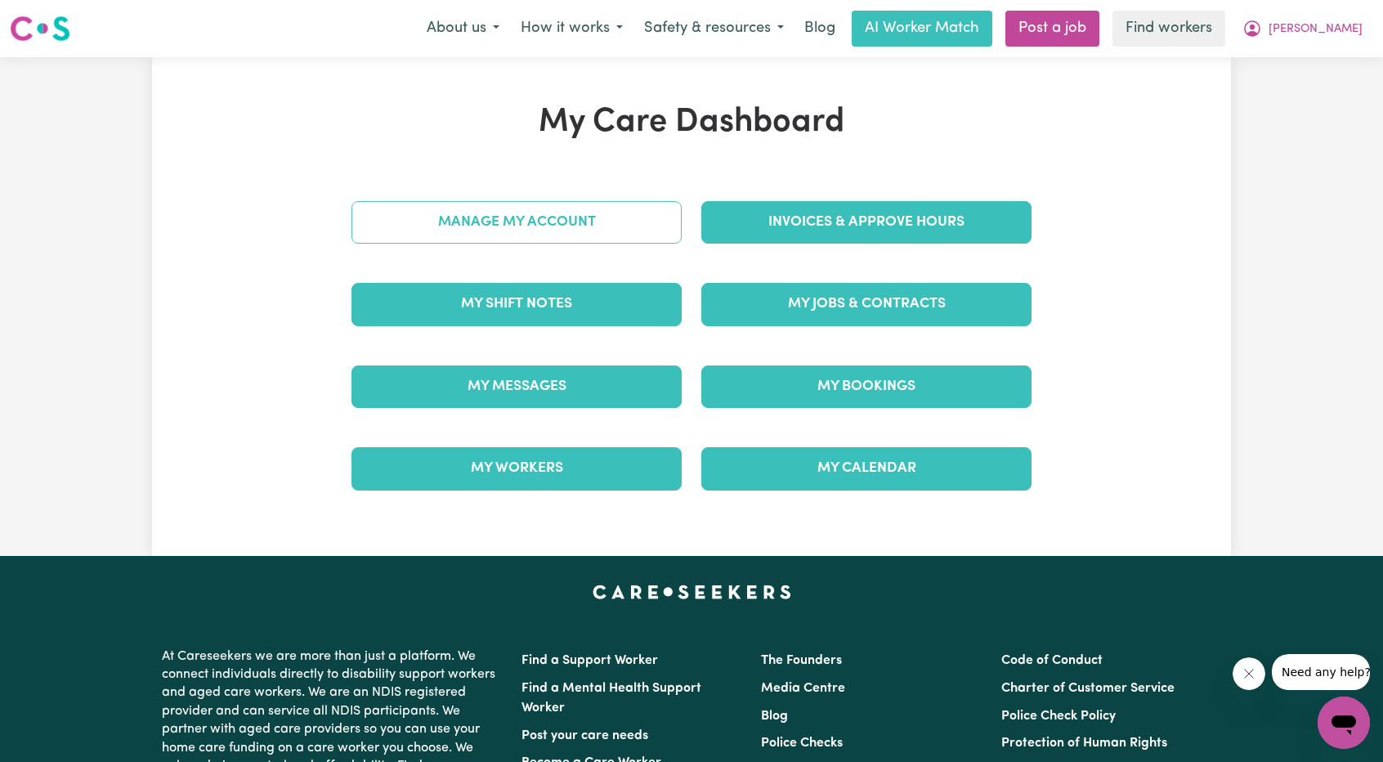
click at [606, 220] on link "Manage My Account" at bounding box center [516, 222] width 330 height 42
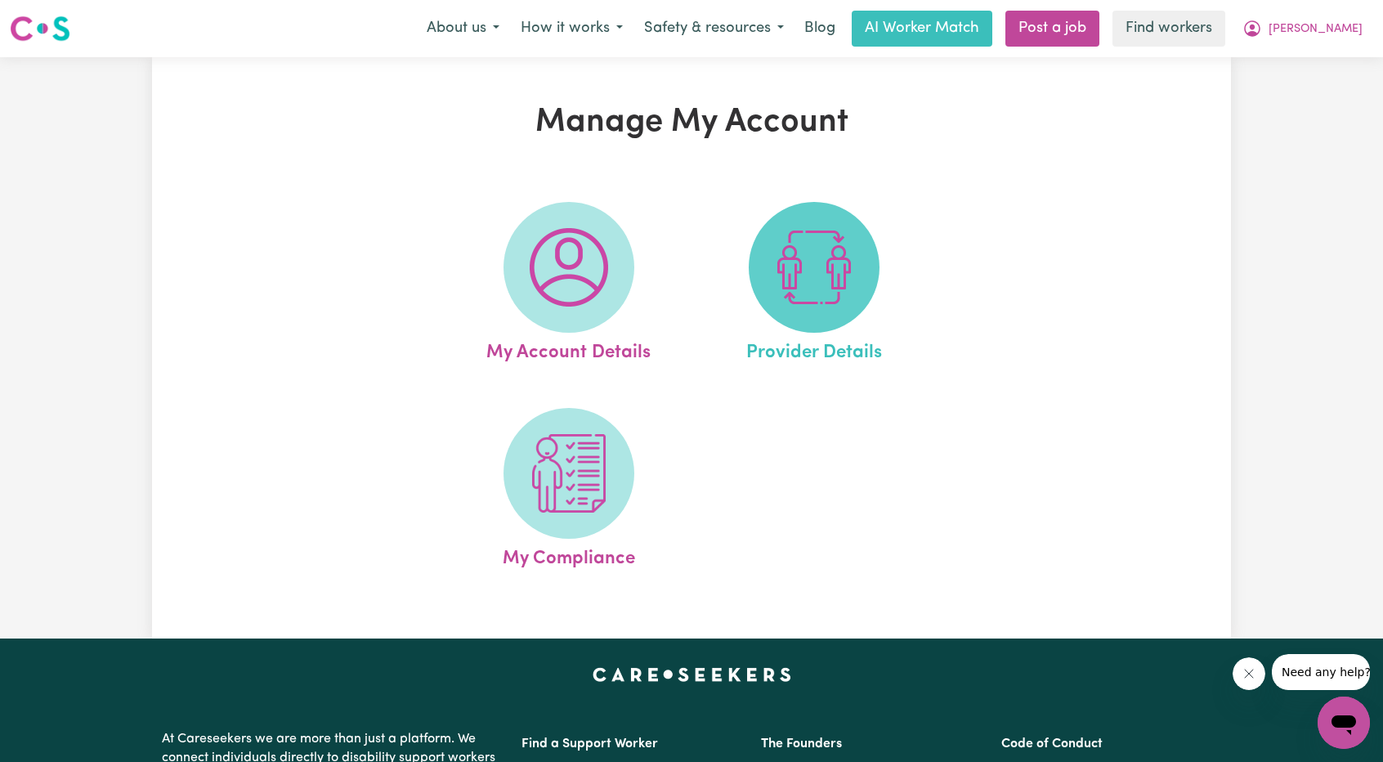
click at [781, 251] on img at bounding box center [814, 267] width 78 height 78
select select "NDIS_FUNDING_PLAN_MANAGED"
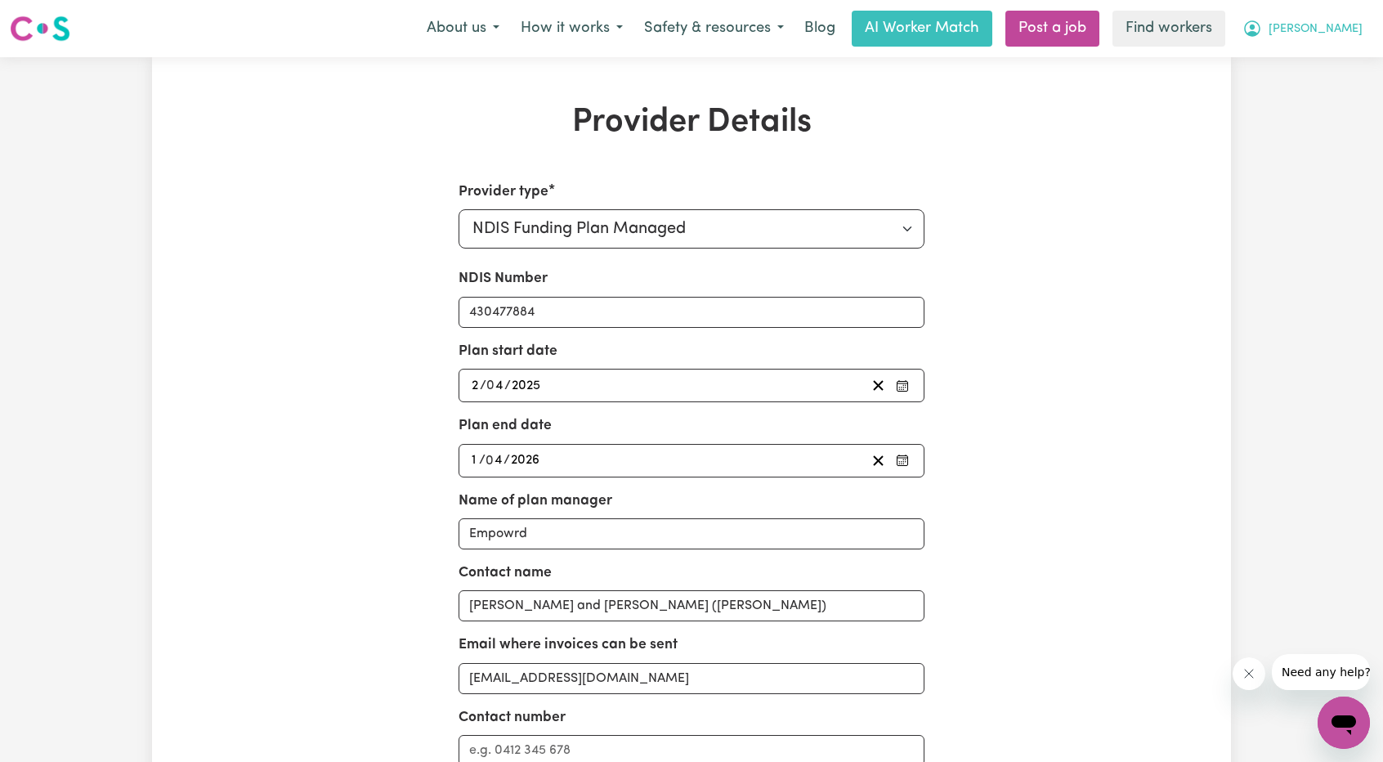
click at [1321, 35] on button "[PERSON_NAME]" at bounding box center [1301, 28] width 141 height 34
click at [1301, 68] on link "My Dashboard" at bounding box center [1307, 63] width 129 height 31
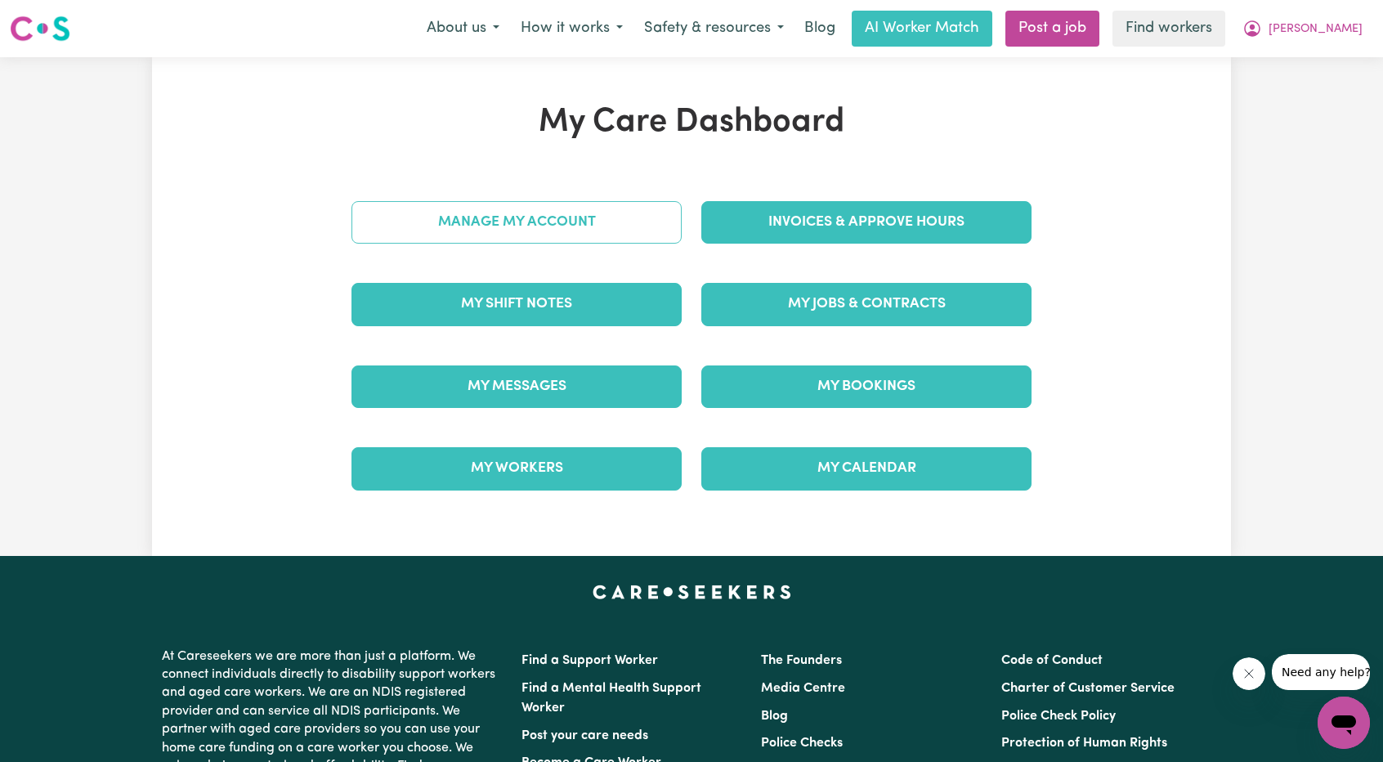
click at [600, 219] on link "Manage My Account" at bounding box center [516, 222] width 330 height 42
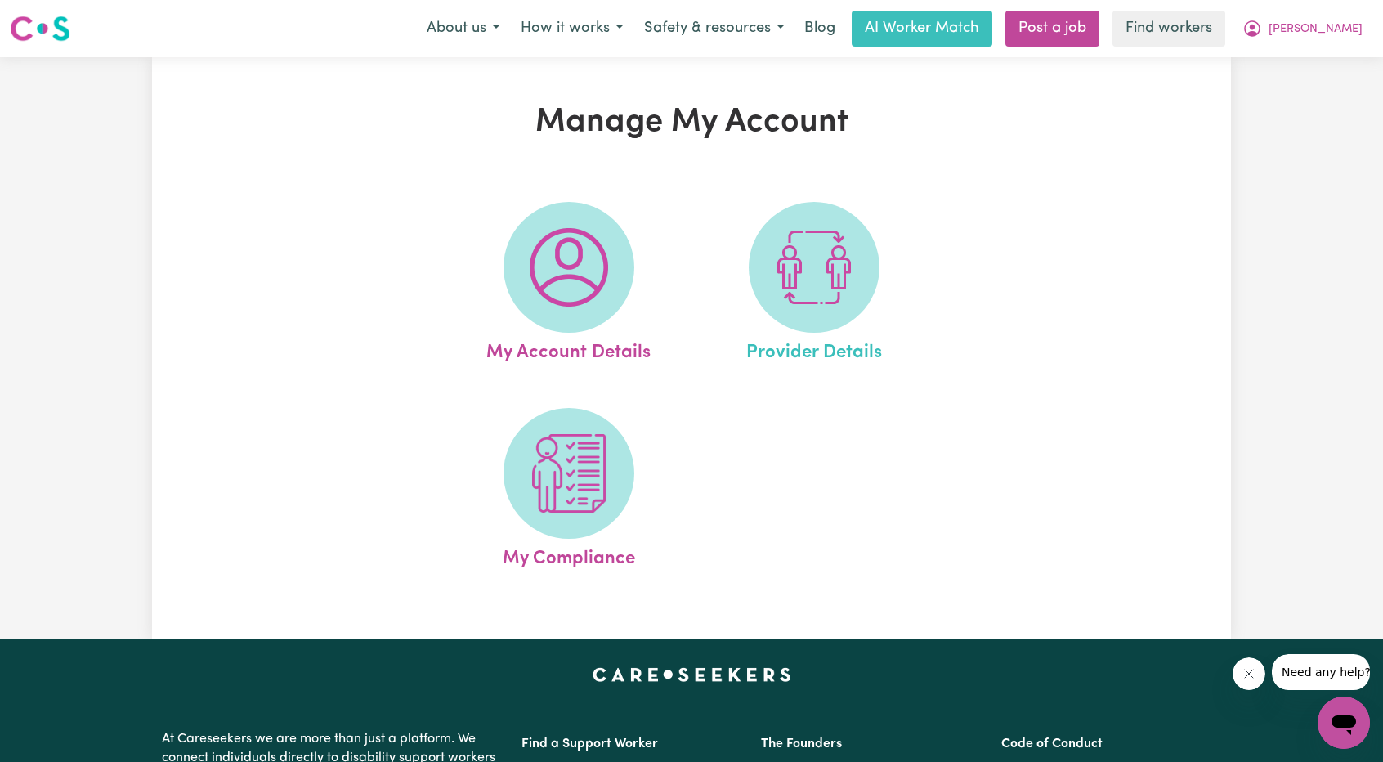
click at [713, 279] on link "Provider Details" at bounding box center [813, 284] width 235 height 165
select select "NDIS_FUNDING_PLAN_MANAGED"
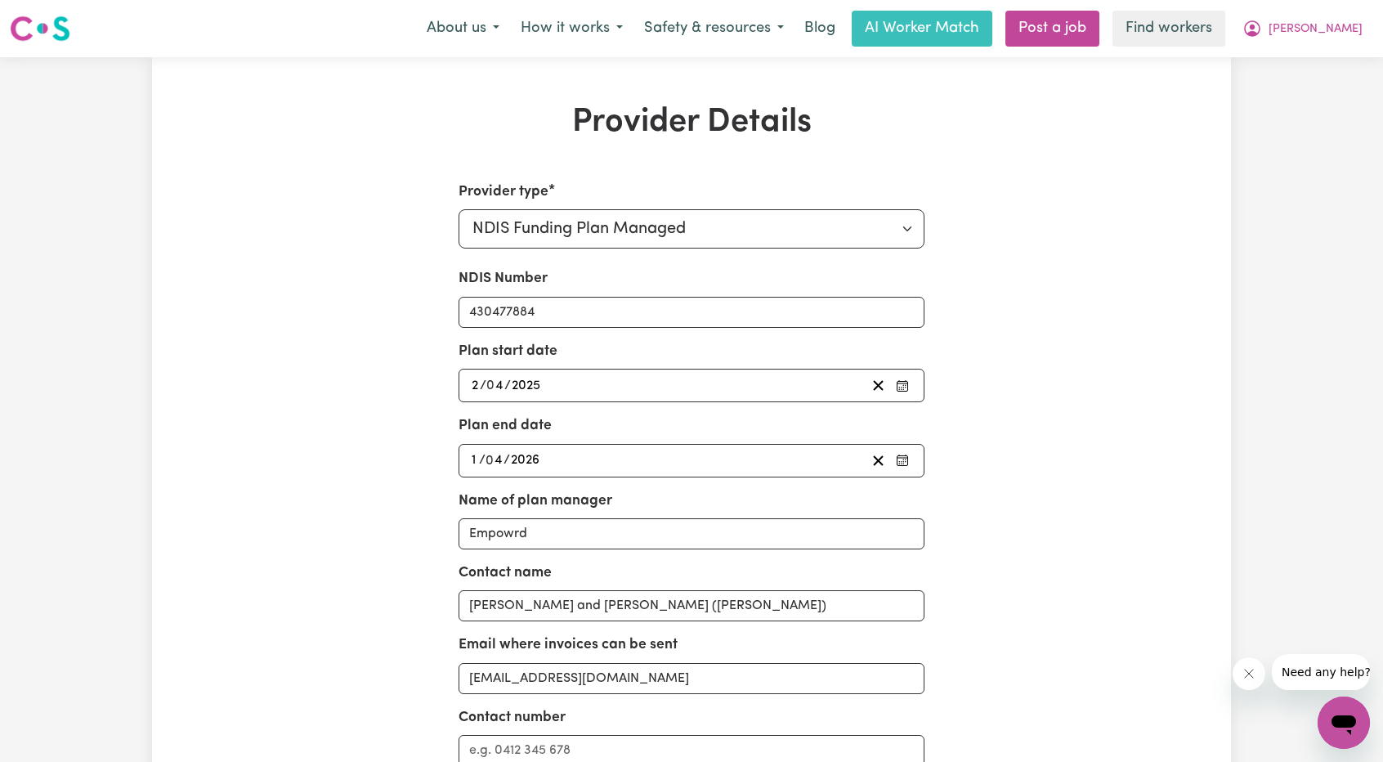
click at [619, 288] on div "NDIS Number 430477884" at bounding box center [691, 297] width 467 height 59
click at [1317, 24] on button "[PERSON_NAME]" at bounding box center [1301, 28] width 141 height 34
click at [1289, 65] on link "My Dashboard" at bounding box center [1307, 63] width 129 height 31
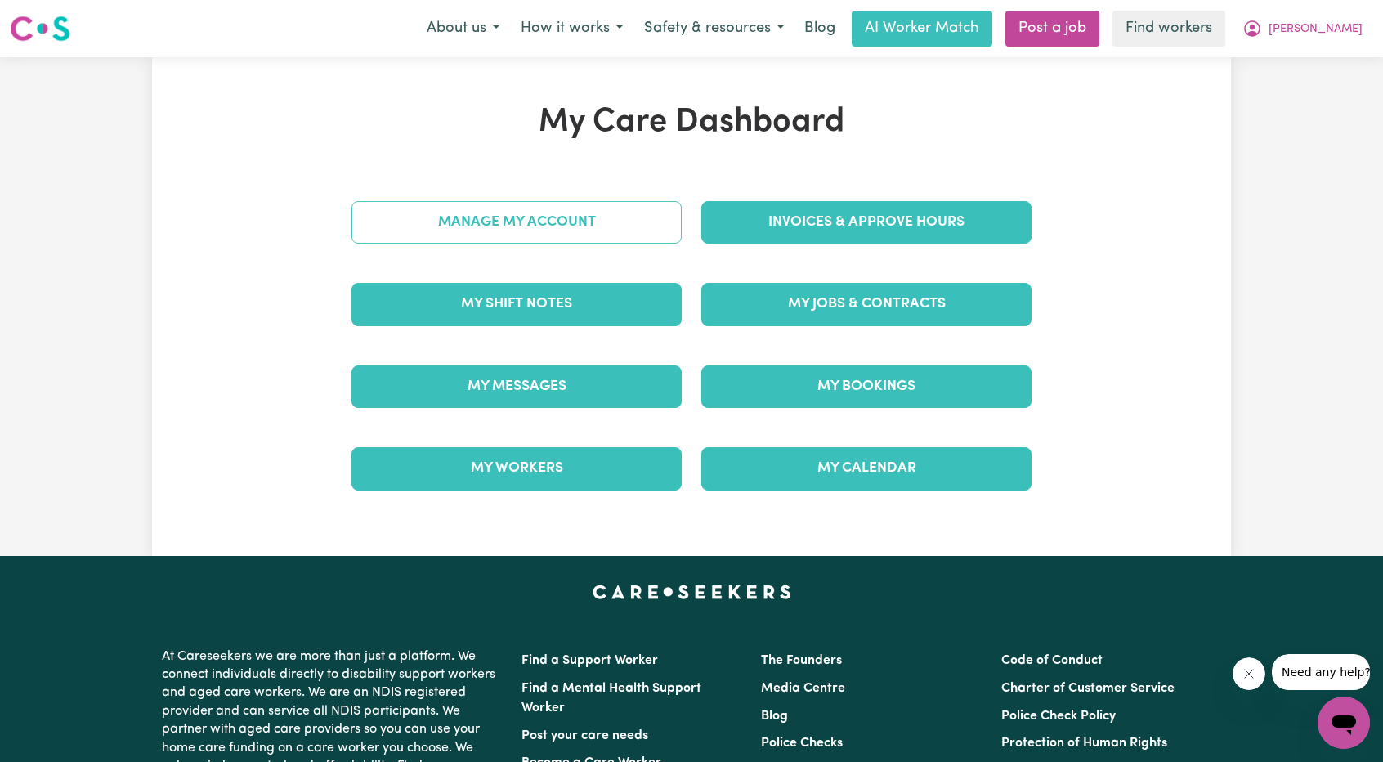
click at [665, 221] on link "Manage My Account" at bounding box center [516, 222] width 330 height 42
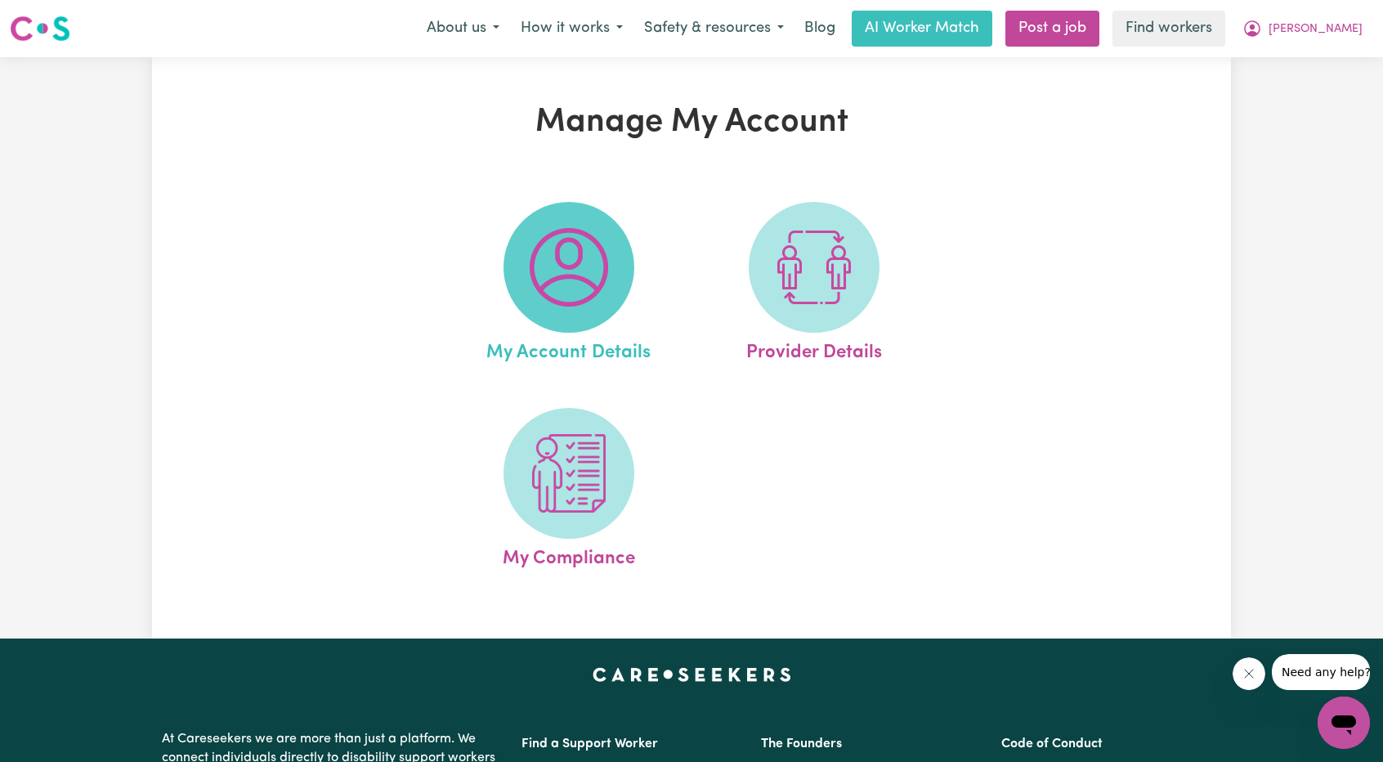
click at [525, 288] on span at bounding box center [568, 267] width 131 height 131
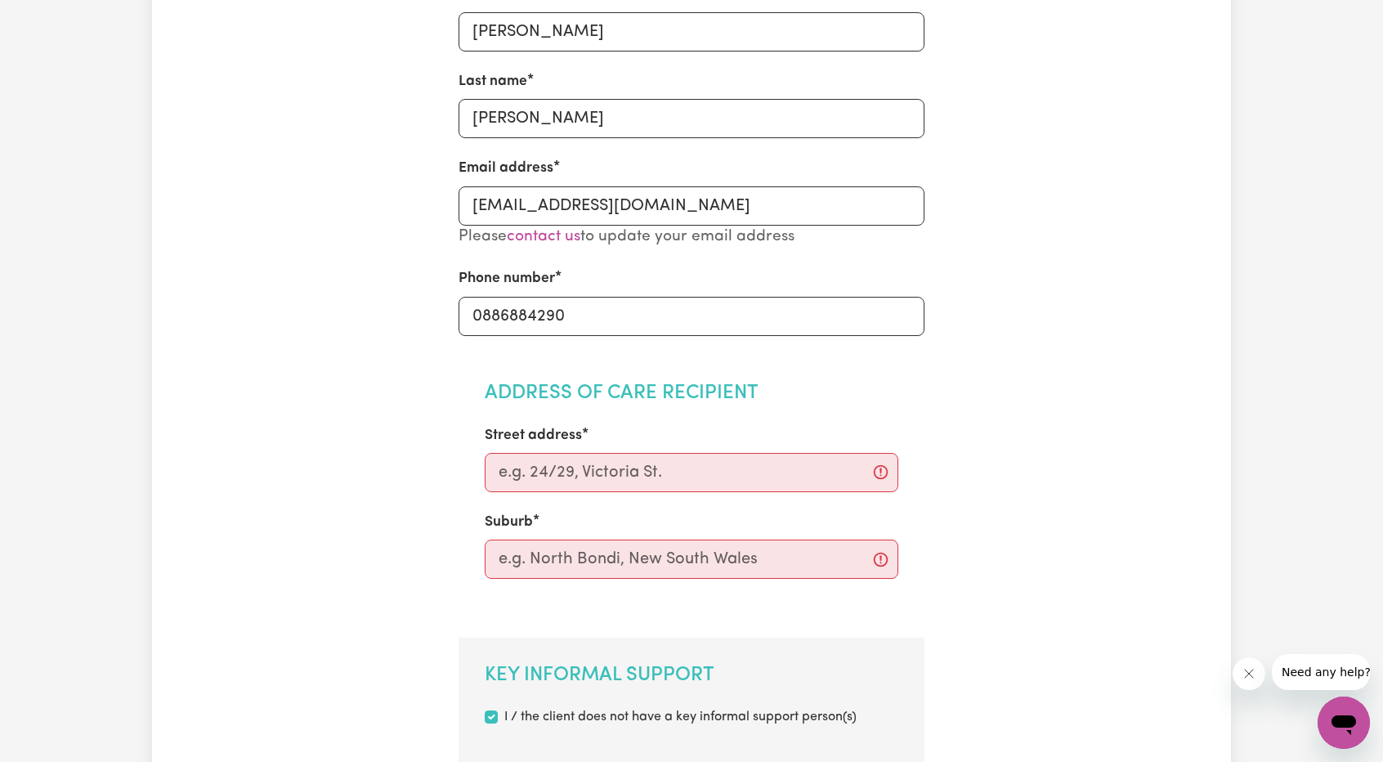
scroll to position [327, 0]
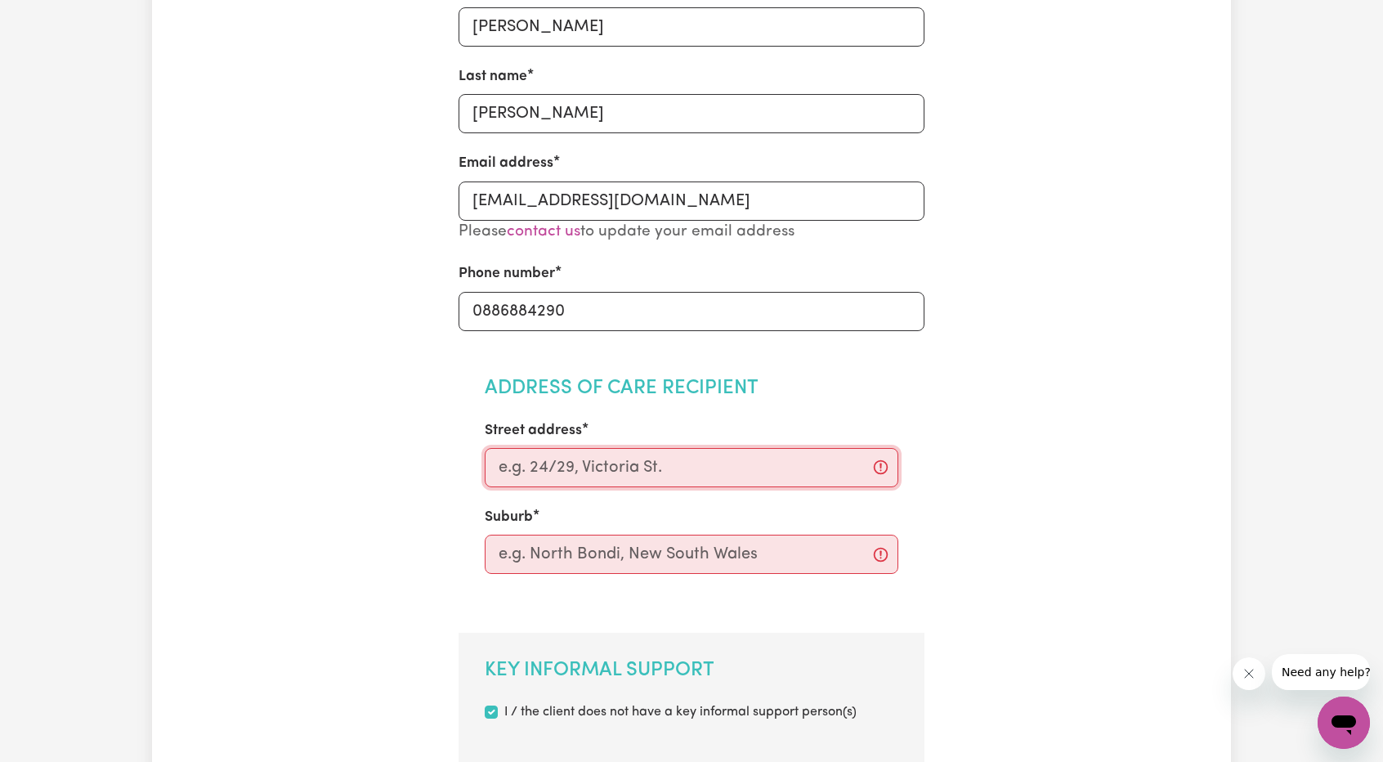
click at [595, 479] on input "Street address" at bounding box center [692, 467] width 414 height 39
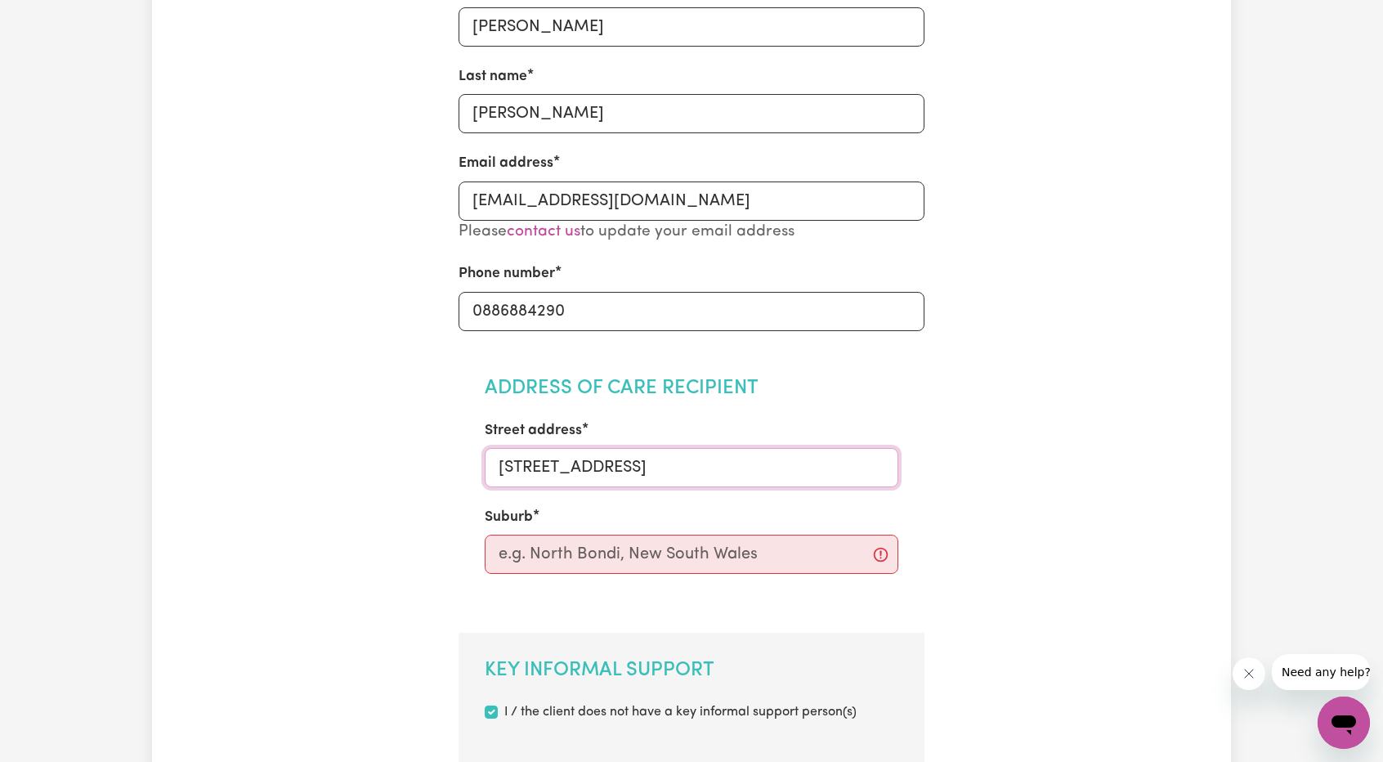
type input "[STREET_ADDRESS]"
type input "[PERSON_NAME]"
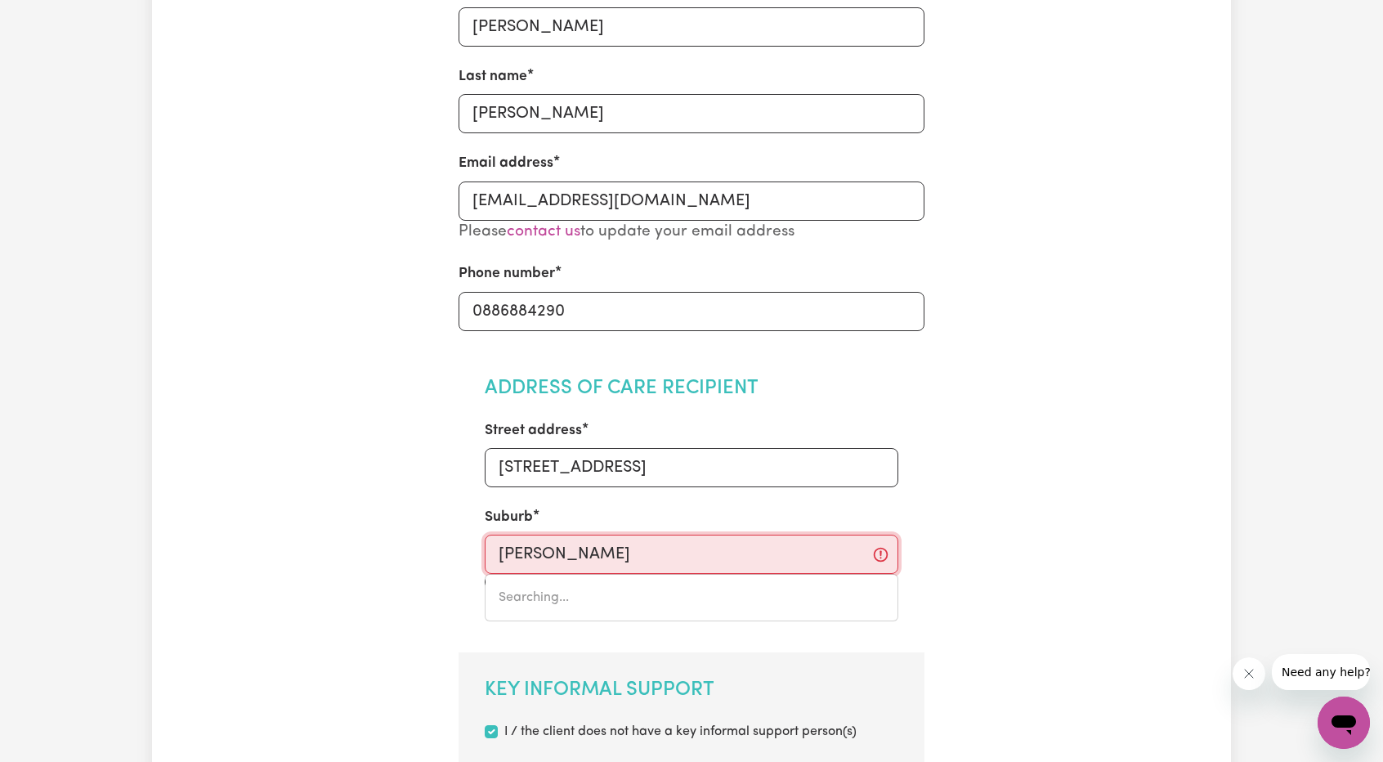
type input "[GEOGRAPHIC_DATA], [GEOGRAPHIC_DATA], 5607"
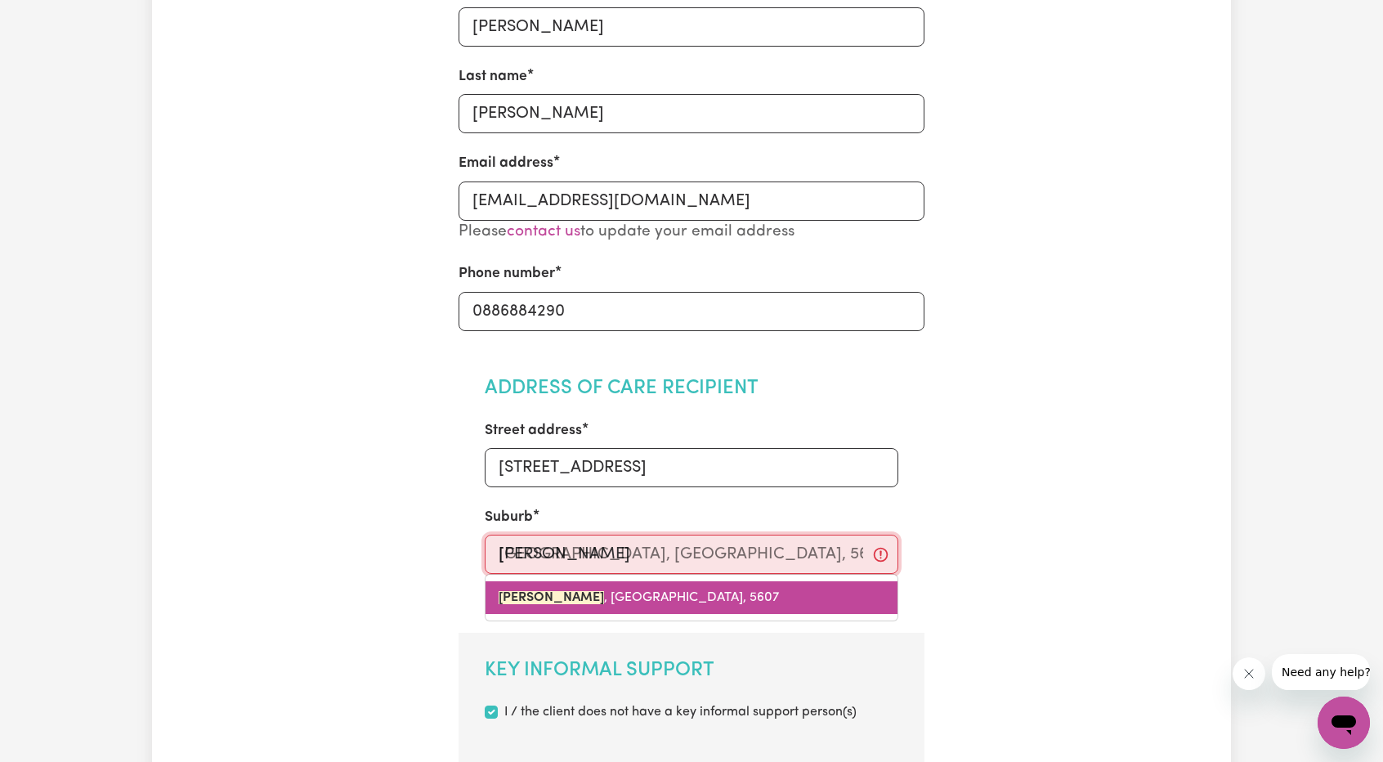
click at [608, 601] on span "[GEOGRAPHIC_DATA] , [GEOGRAPHIC_DATA], 5607" at bounding box center [638, 597] width 280 height 13
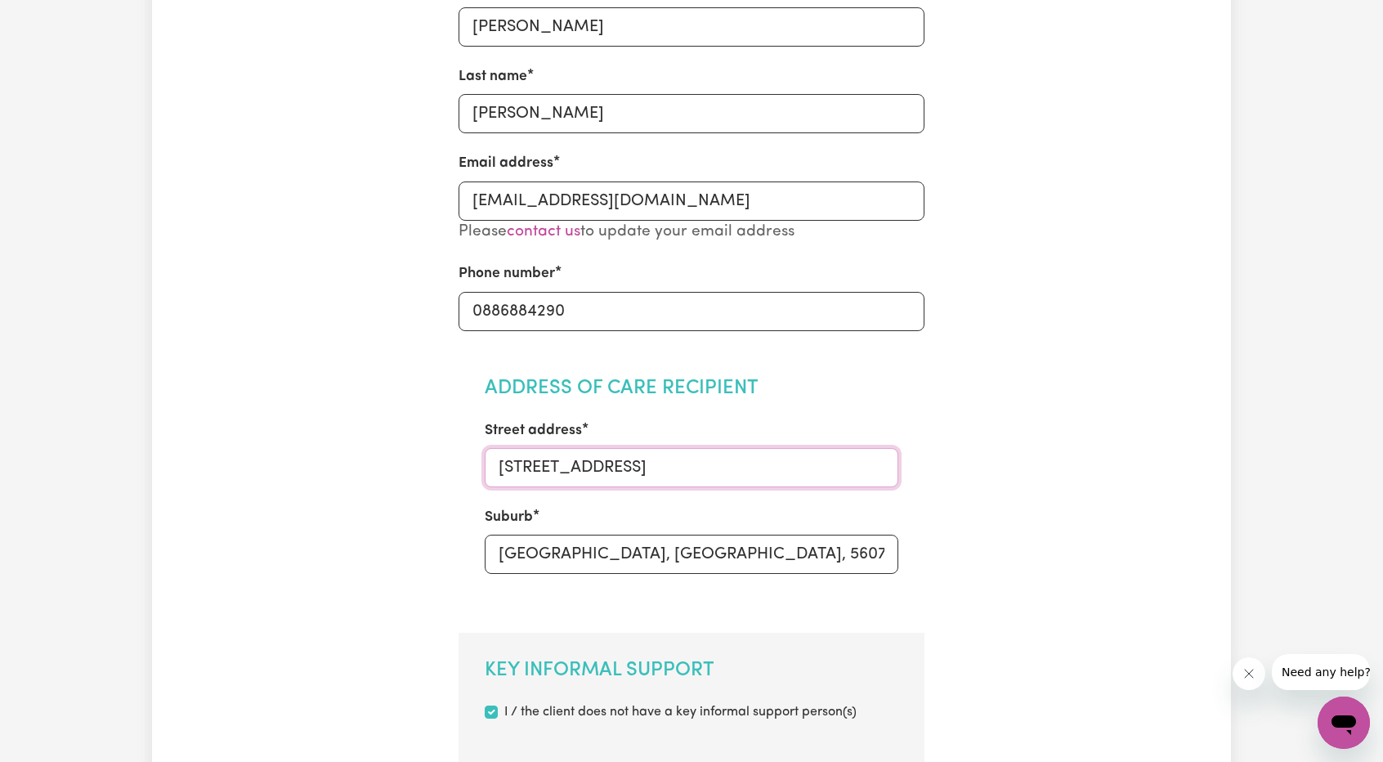
click at [556, 468] on input "[STREET_ADDRESS]" at bounding box center [692, 467] width 414 height 39
click at [521, 476] on input "[STREET_ADDRESS]" at bounding box center [692, 467] width 414 height 39
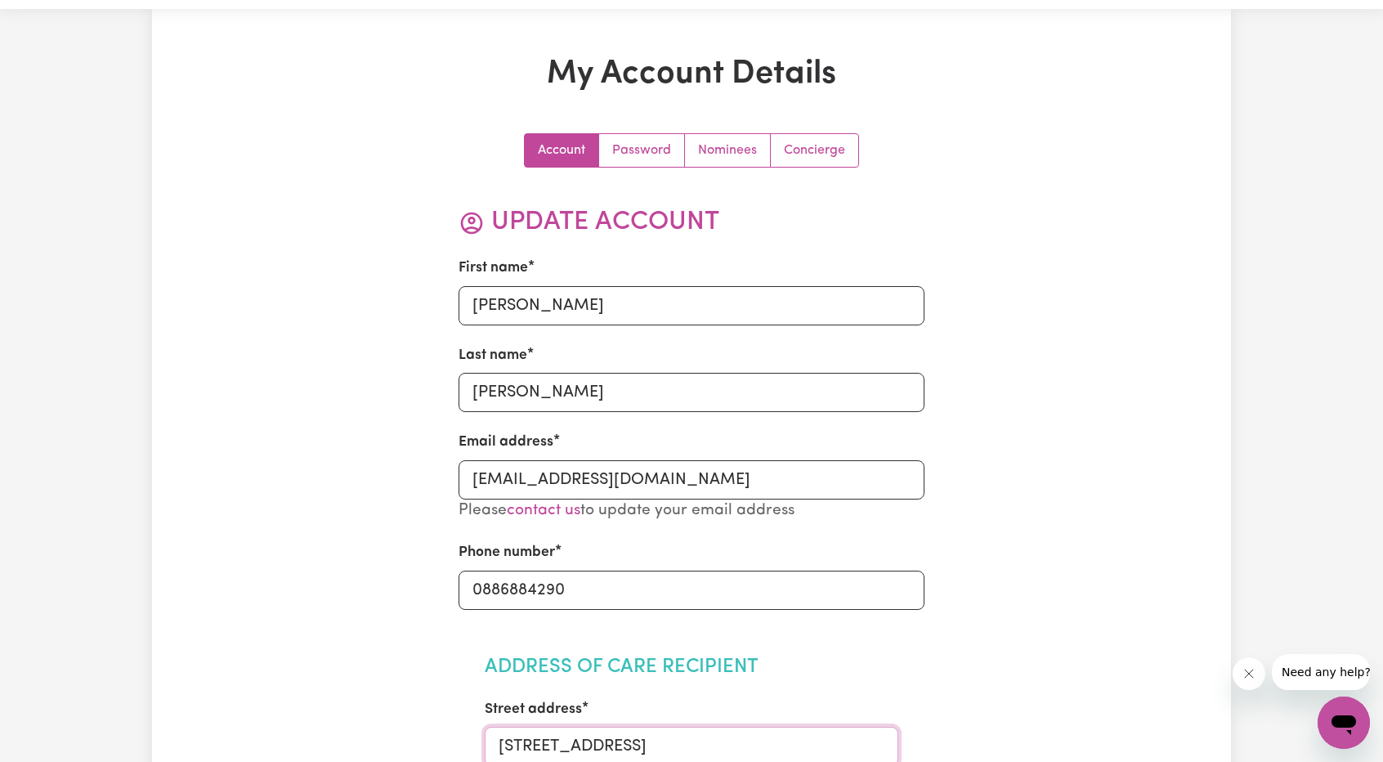
scroll to position [0, 0]
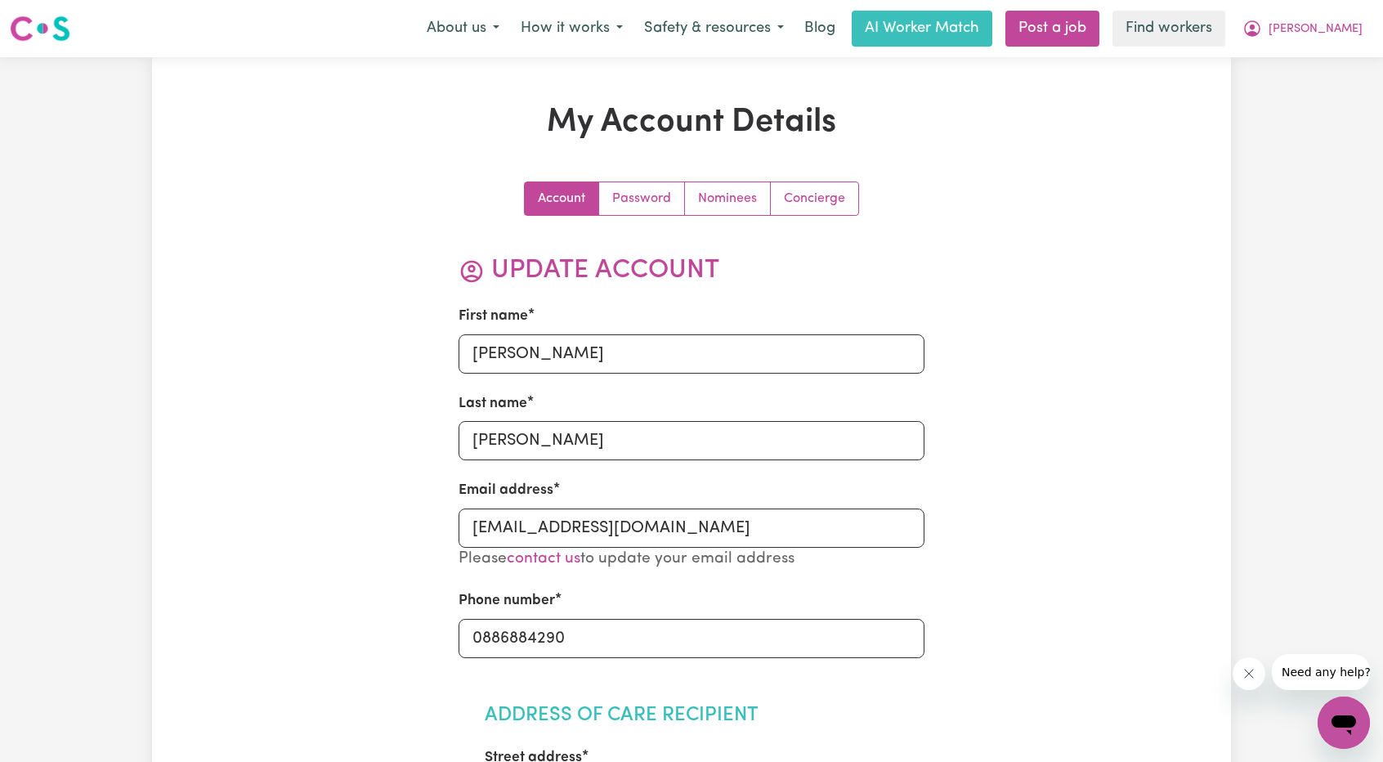
type input "[STREET_ADDRESS]"
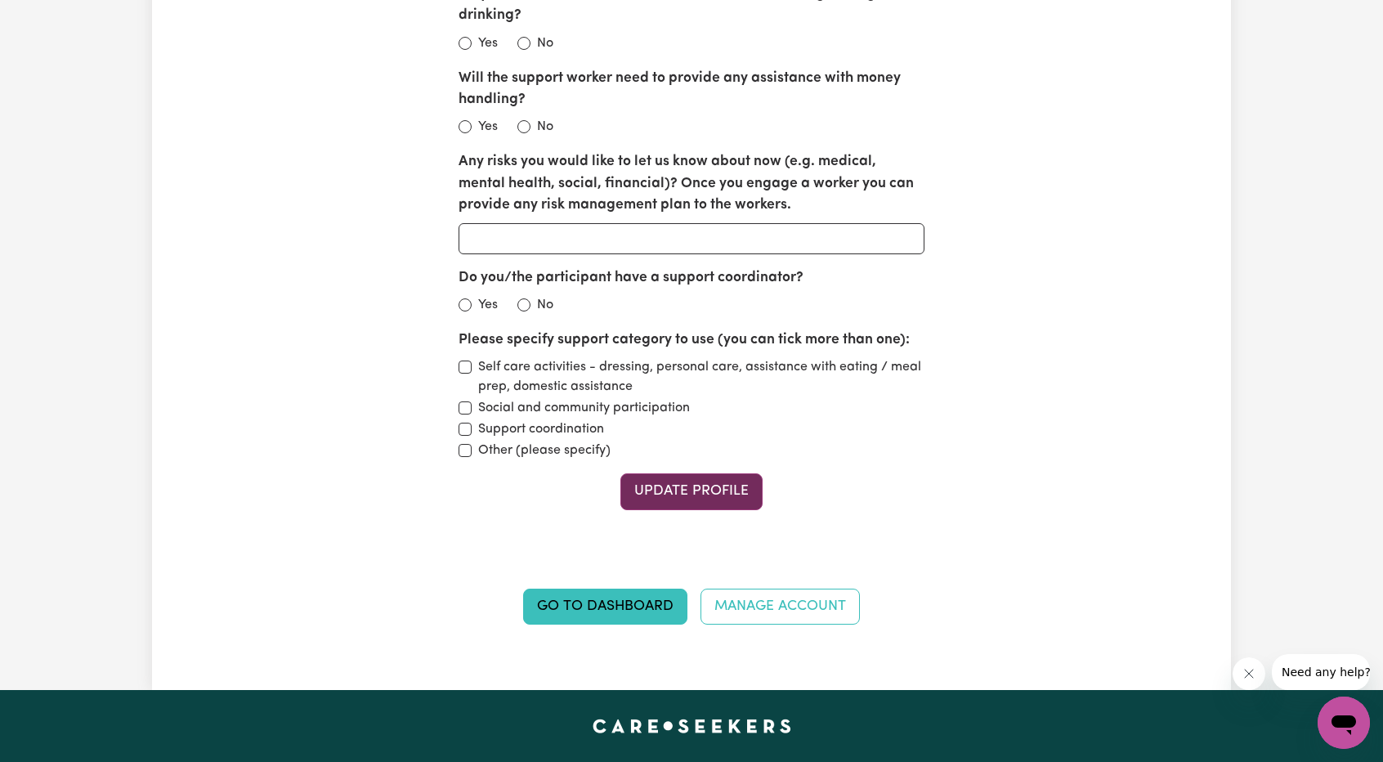
scroll to position [2125, 0]
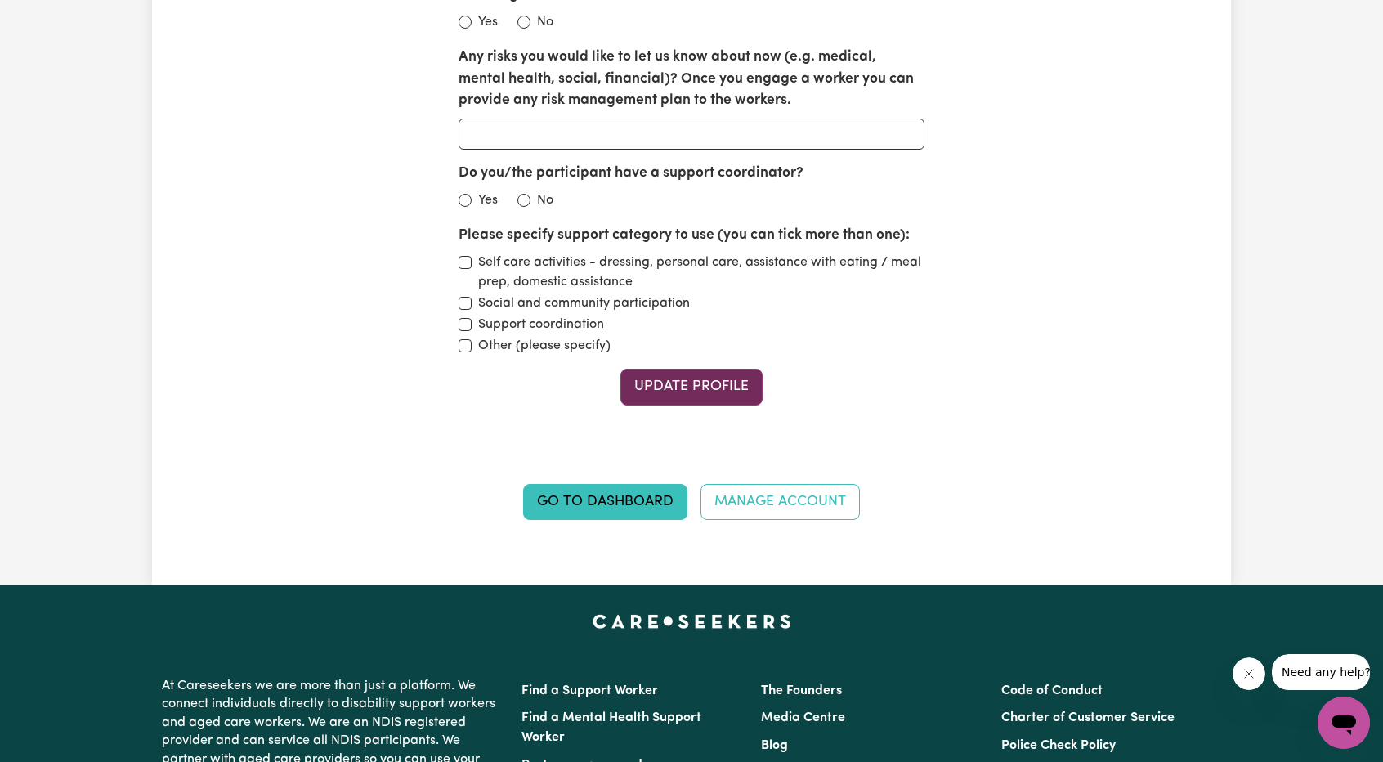
click at [695, 373] on button "Update Profile" at bounding box center [691, 387] width 142 height 36
